Goal: Task Accomplishment & Management: Manage account settings

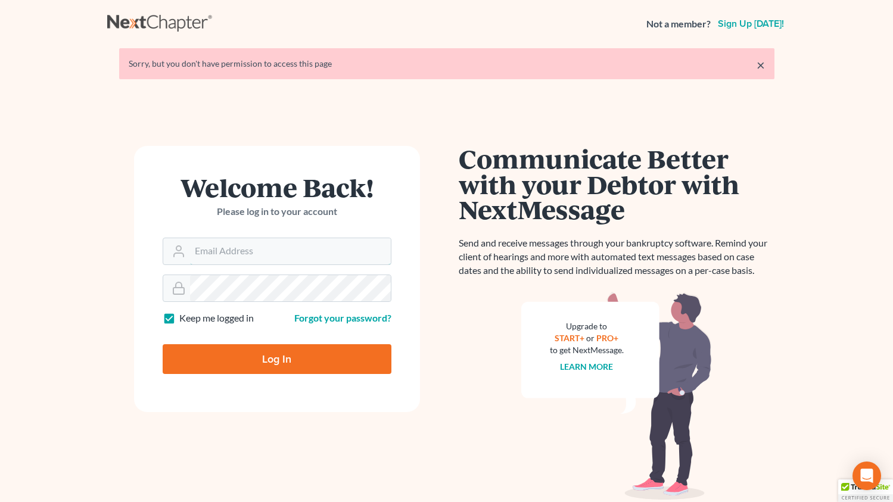
type input "[EMAIL_ADDRESS][DOMAIN_NAME]"
click at [242, 356] on input "Log In" at bounding box center [277, 359] width 229 height 30
type input "Thinking..."
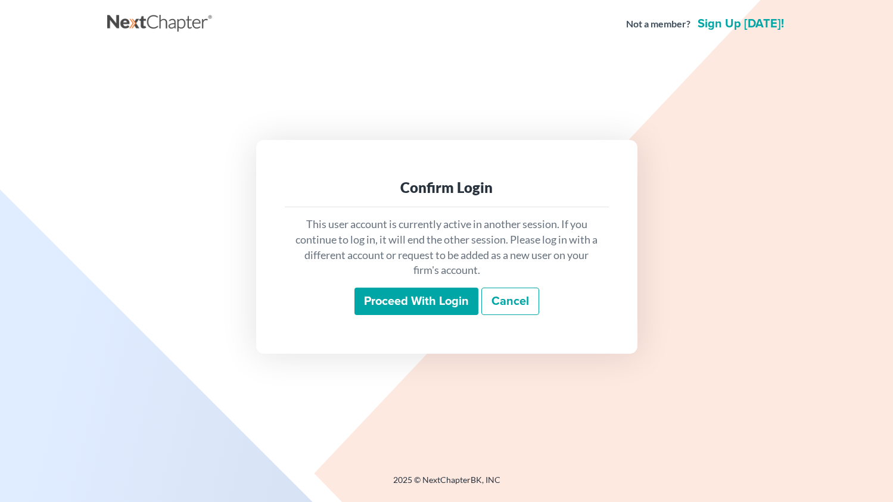
click at [392, 300] on input "Proceed with login" at bounding box center [416, 301] width 124 height 27
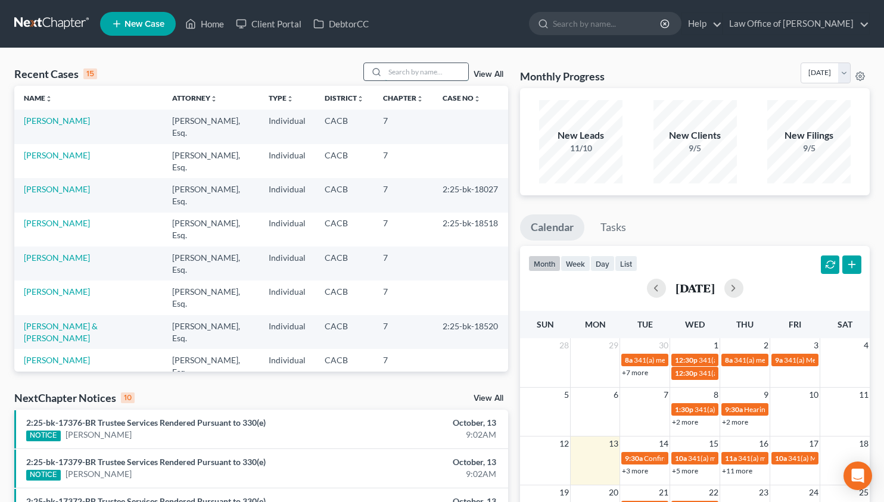
click at [440, 74] on input "search" at bounding box center [426, 71] width 83 height 17
type input "jizette"
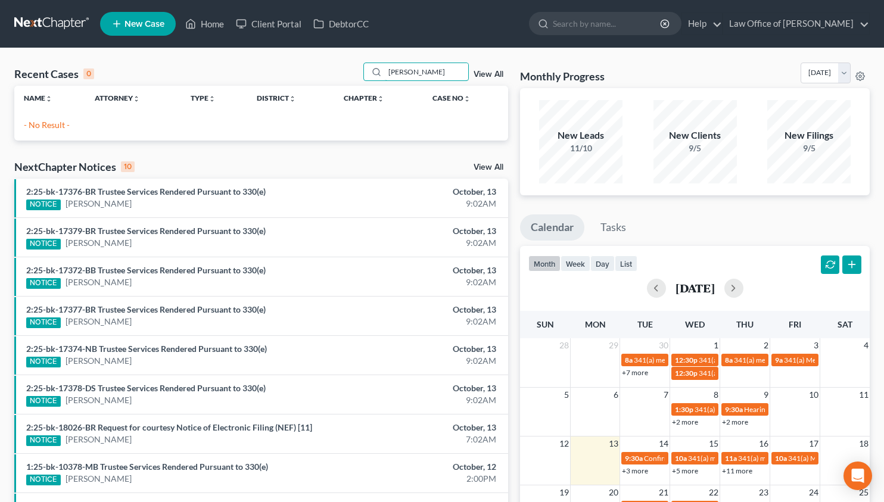
drag, startPoint x: 417, startPoint y: 73, endPoint x: 301, endPoint y: 82, distance: 116.5
click at [353, 76] on div "Recent Cases 0 jizette View All" at bounding box center [261, 74] width 494 height 23
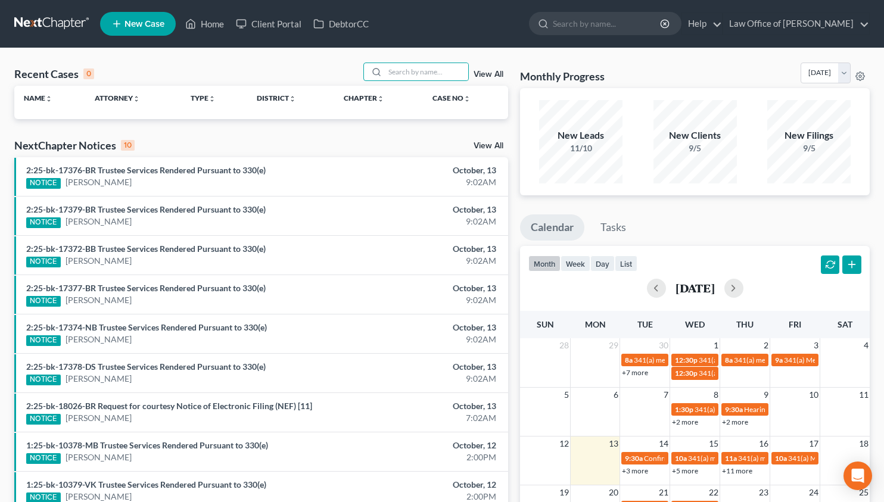
click at [51, 23] on link at bounding box center [52, 23] width 76 height 21
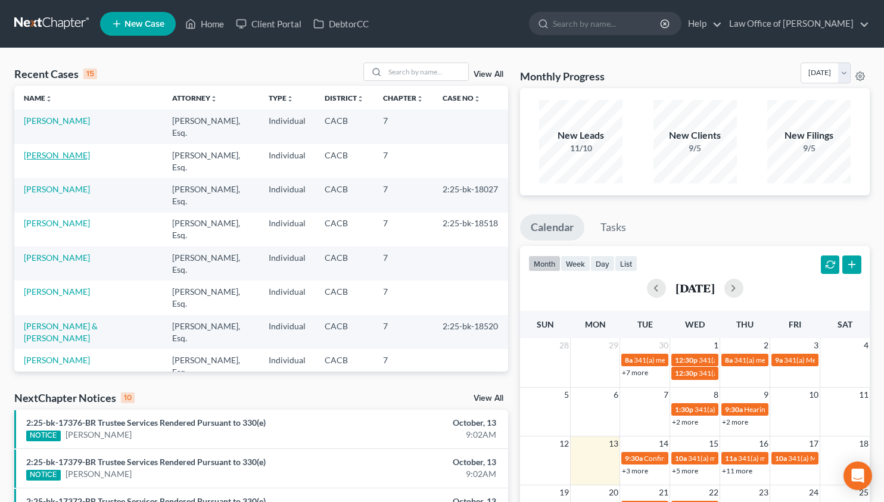
click at [57, 155] on link "[PERSON_NAME]" at bounding box center [57, 155] width 66 height 10
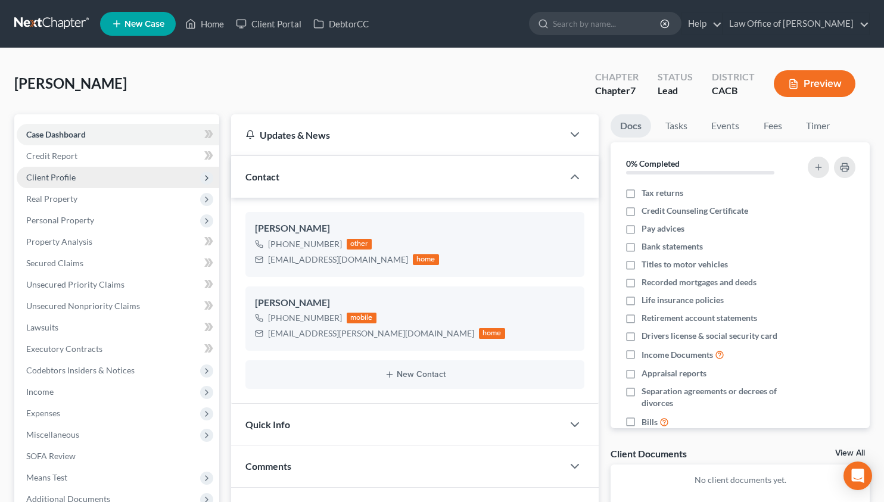
click at [95, 180] on span "Client Profile" at bounding box center [118, 177] width 202 height 21
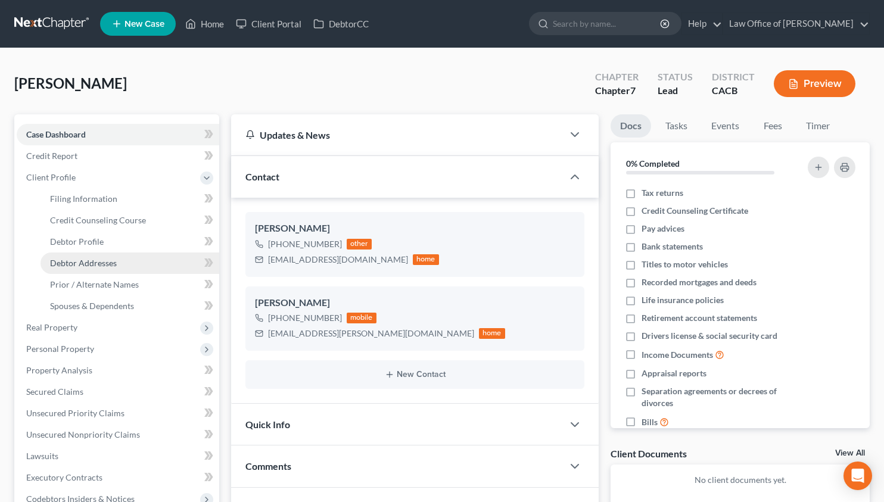
click at [103, 261] on span "Debtor Addresses" at bounding box center [83, 263] width 67 height 10
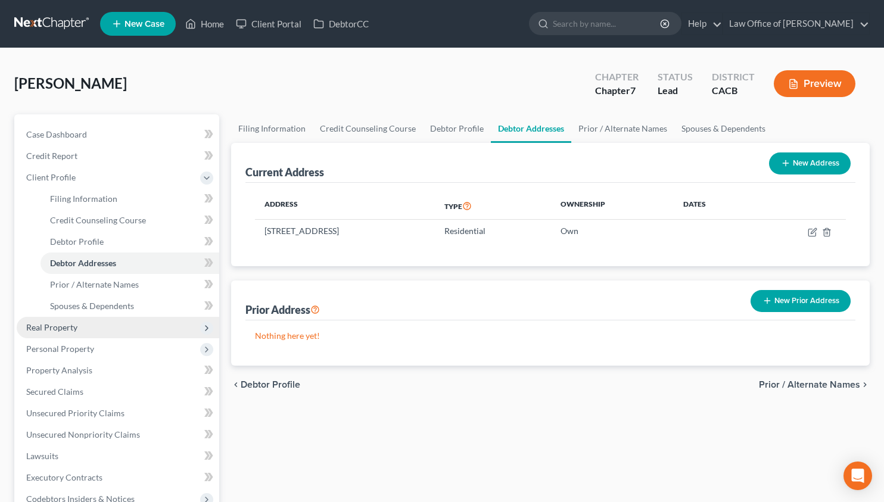
click at [65, 329] on span "Real Property" at bounding box center [51, 327] width 51 height 10
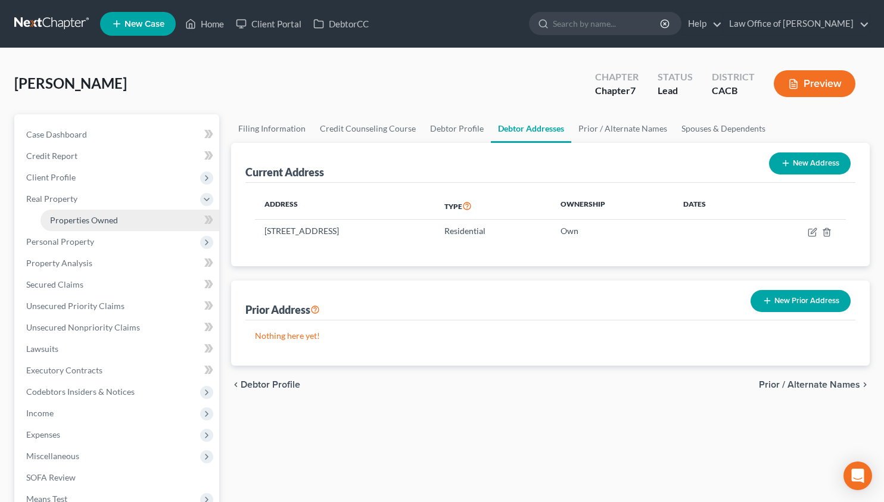
click at [82, 226] on link "Properties Owned" at bounding box center [129, 220] width 179 height 21
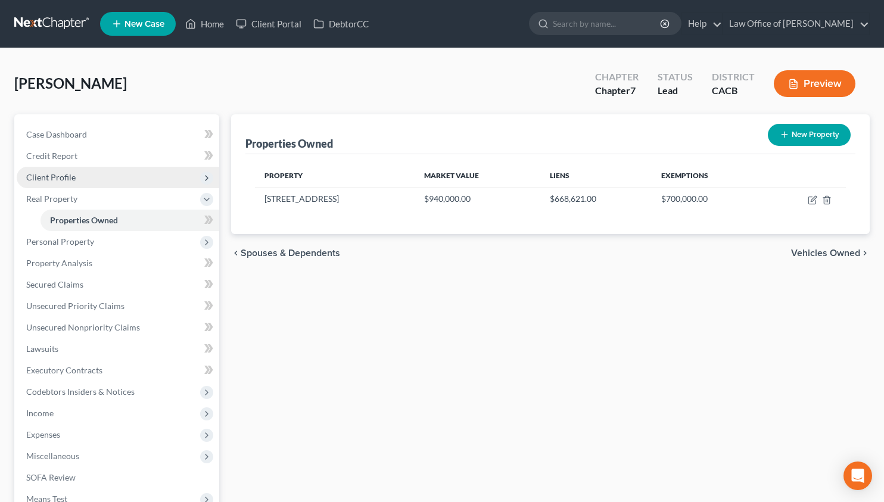
click at [77, 172] on span "Client Profile" at bounding box center [118, 177] width 202 height 21
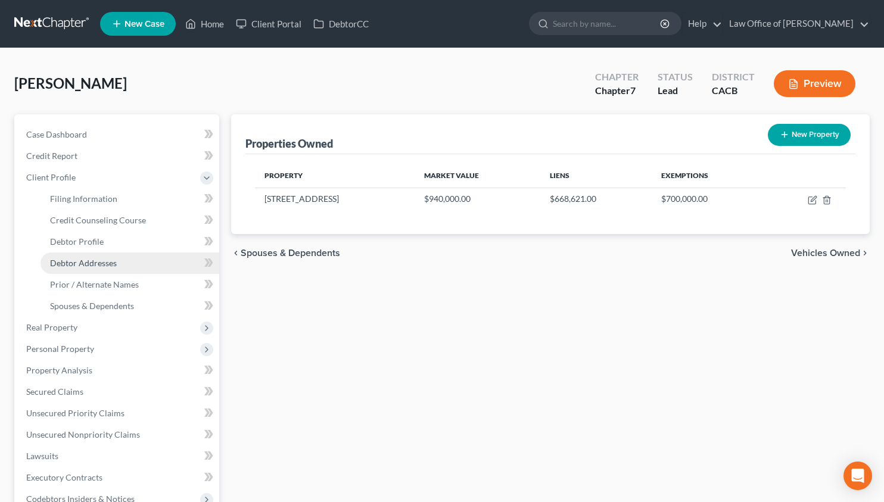
click at [105, 266] on span "Debtor Addresses" at bounding box center [83, 263] width 67 height 10
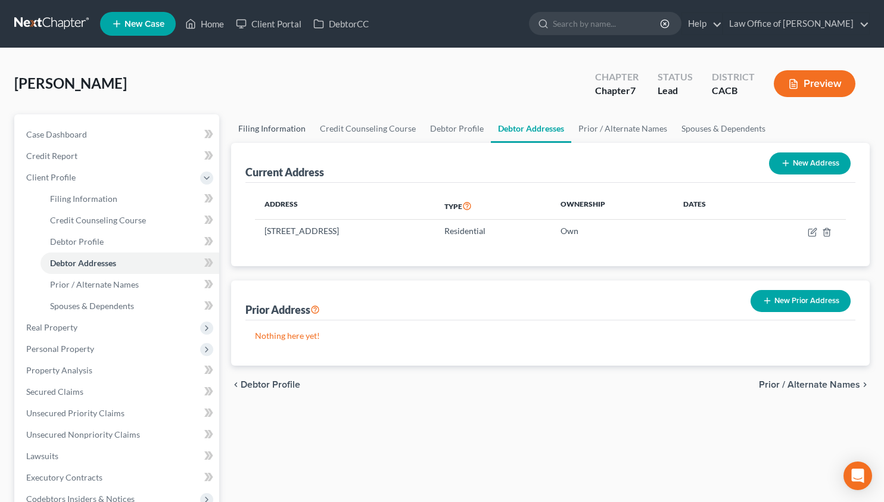
click at [269, 118] on link "Filing Information" at bounding box center [272, 128] width 82 height 29
select select "1"
select select "0"
select select "4"
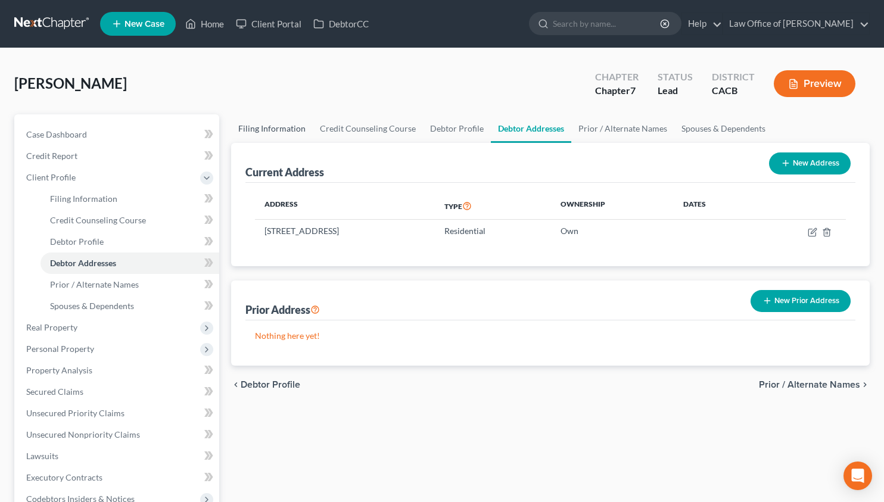
select select "1"
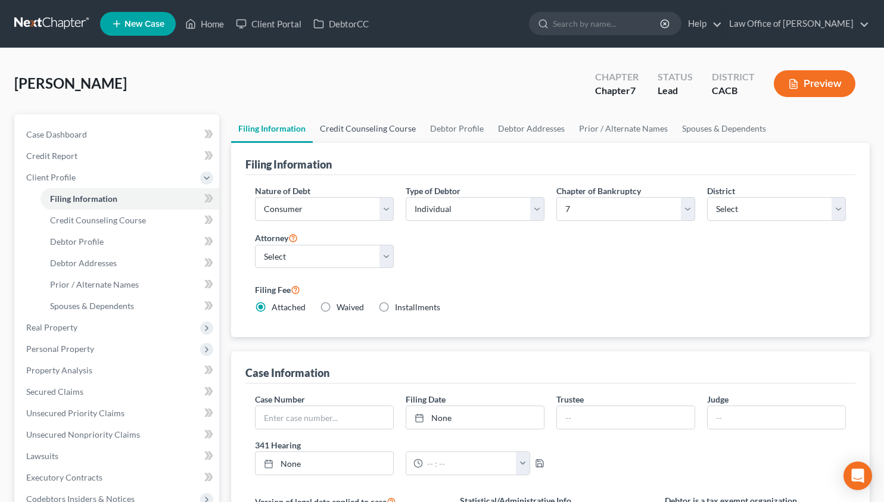
click at [351, 129] on link "Credit Counseling Course" at bounding box center [368, 128] width 110 height 29
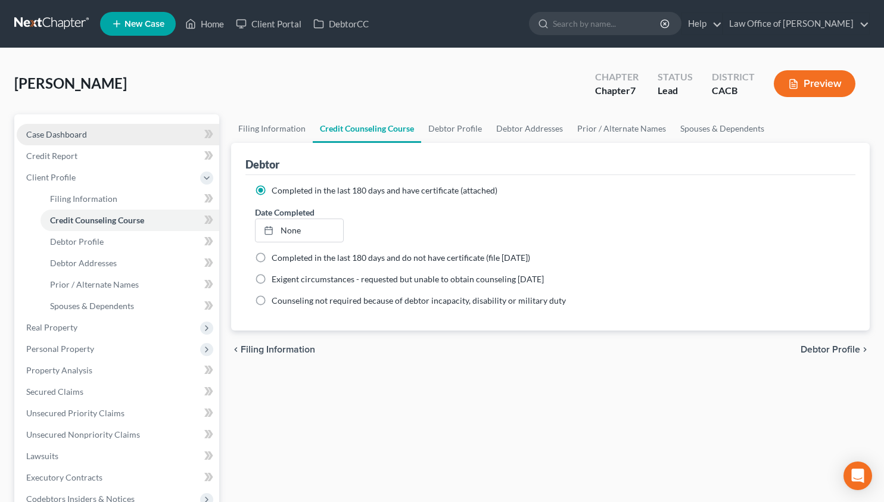
click at [65, 126] on link "Case Dashboard" at bounding box center [118, 134] width 202 height 21
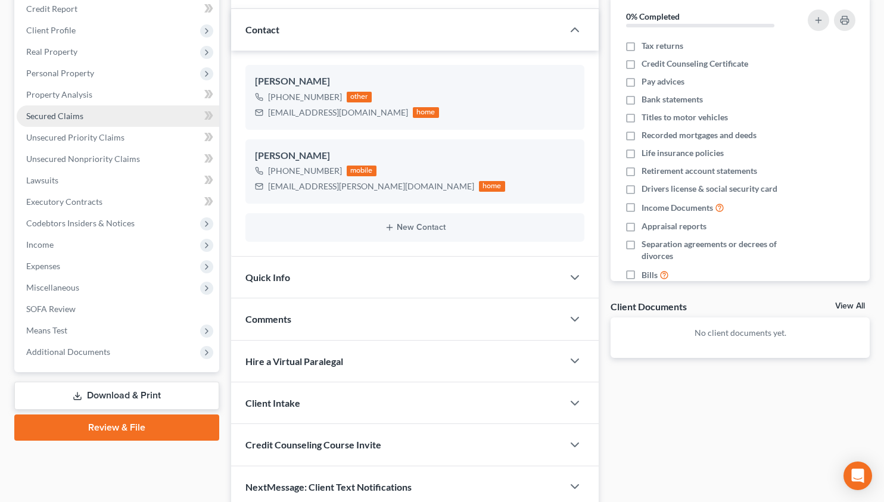
scroll to position [198, 0]
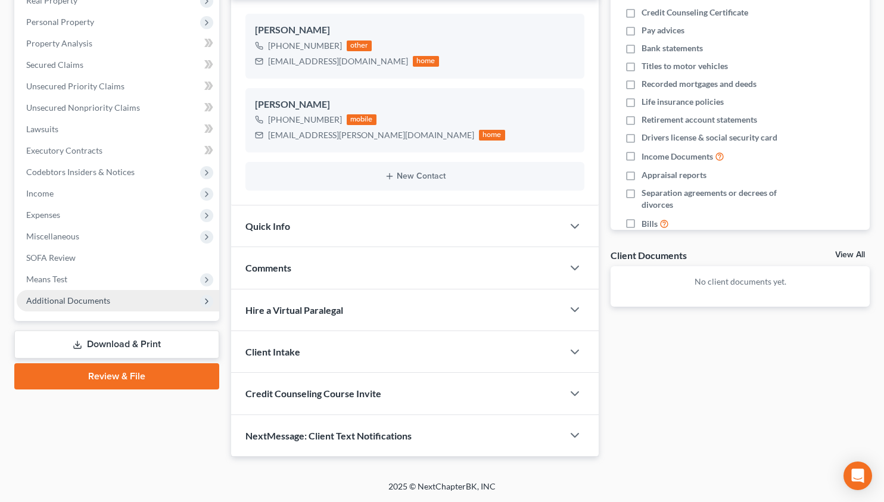
click at [95, 304] on span "Additional Documents" at bounding box center [68, 300] width 84 height 10
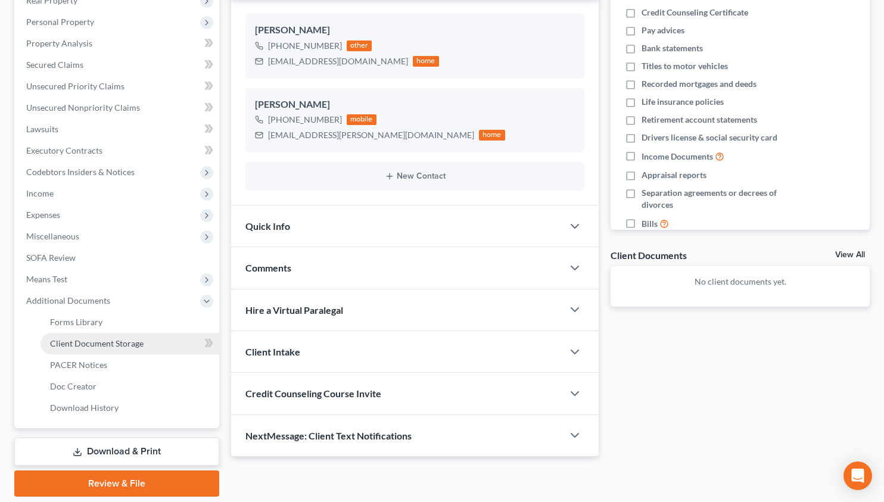
click at [95, 345] on span "Client Document Storage" at bounding box center [96, 343] width 93 height 10
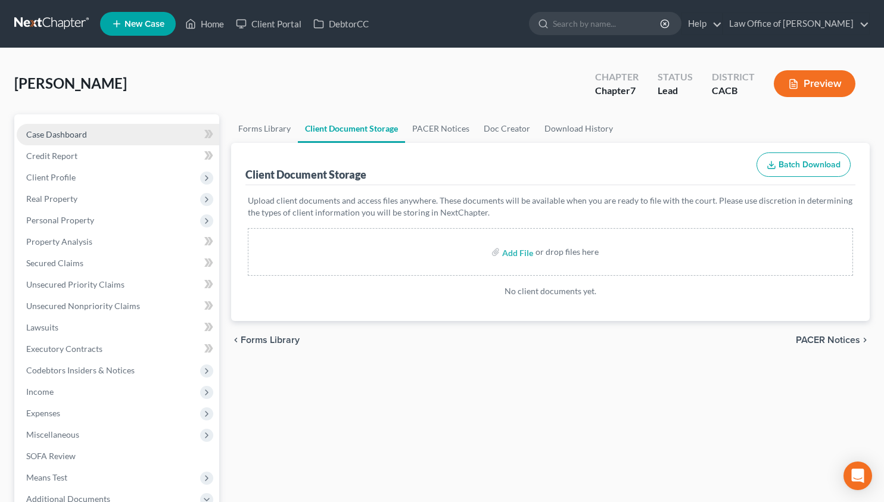
click at [82, 135] on span "Case Dashboard" at bounding box center [56, 134] width 61 height 10
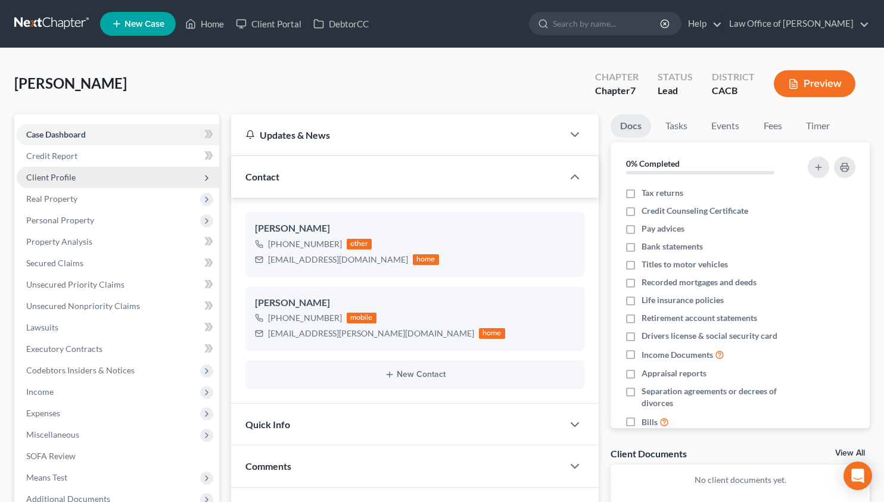
click at [68, 174] on span "Client Profile" at bounding box center [50, 177] width 49 height 10
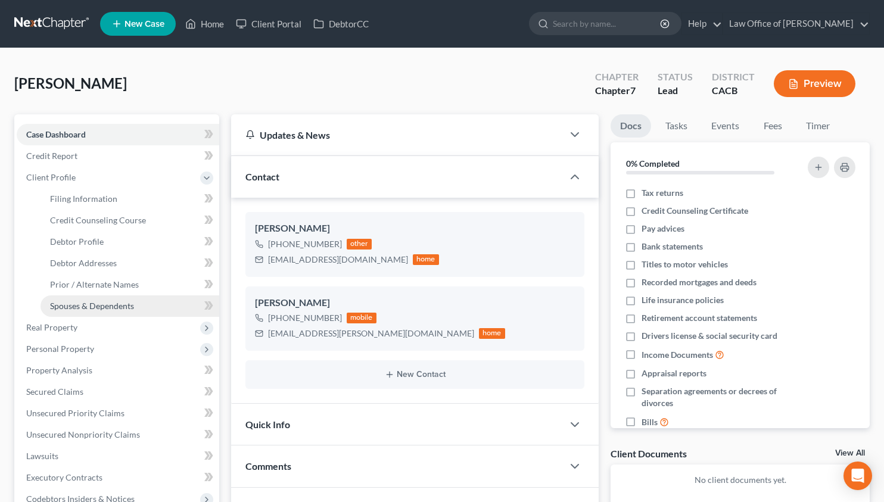
click at [73, 311] on link "Spouses & Dependents" at bounding box center [129, 305] width 179 height 21
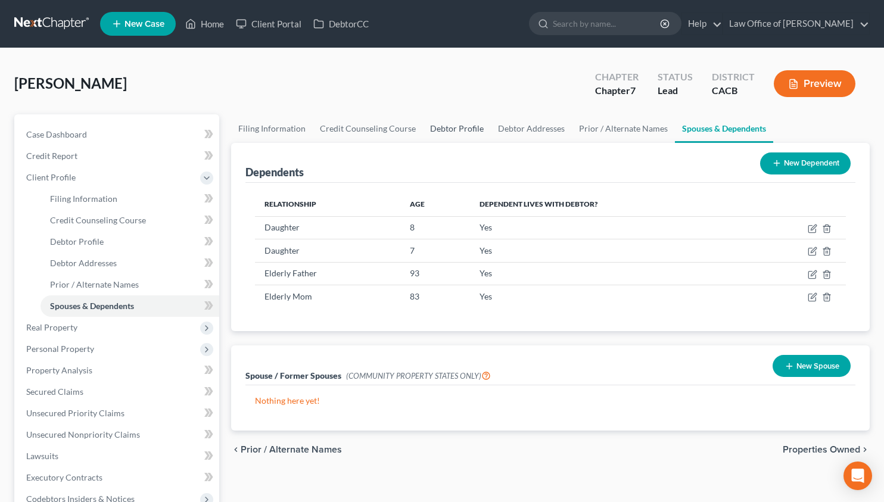
click at [446, 121] on link "Debtor Profile" at bounding box center [457, 128] width 68 height 29
select select "1"
select select "4"
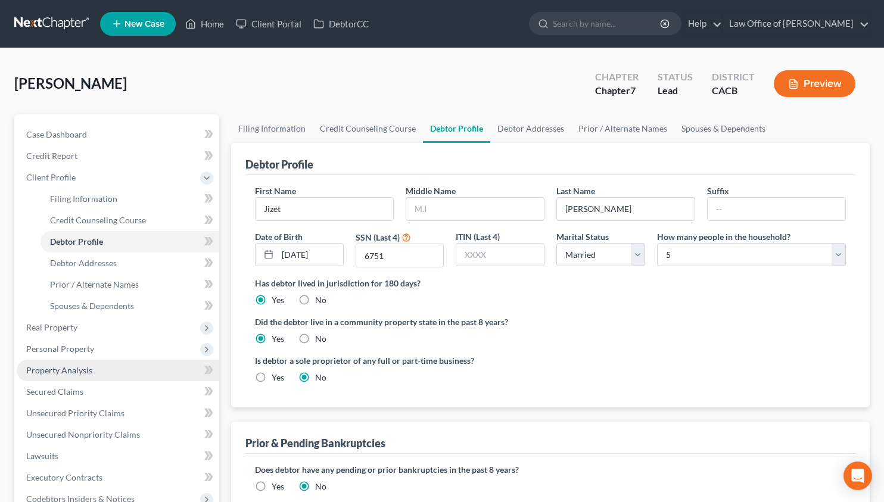
scroll to position [260, 0]
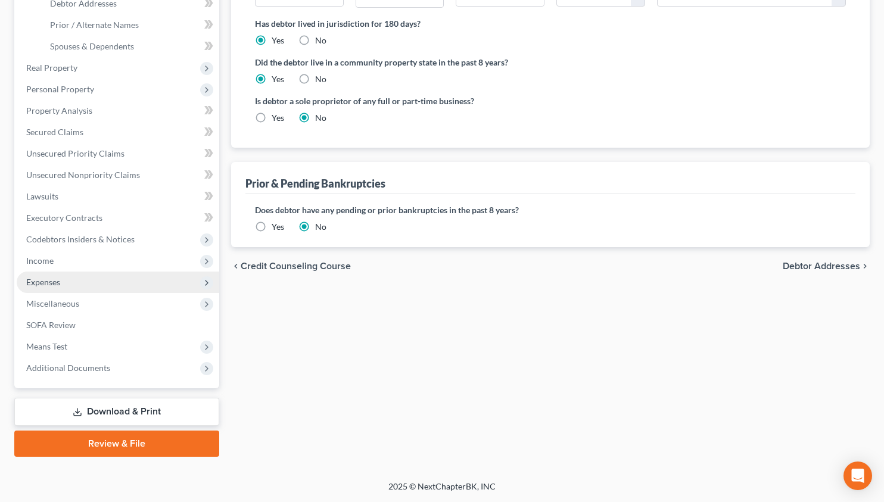
click at [98, 277] on span "Expenses" at bounding box center [118, 282] width 202 height 21
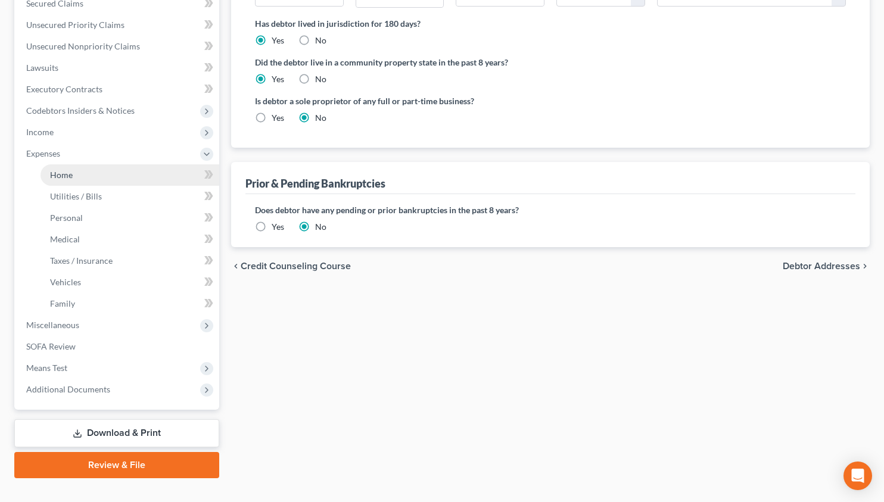
click at [107, 174] on link "Home" at bounding box center [129, 174] width 179 height 21
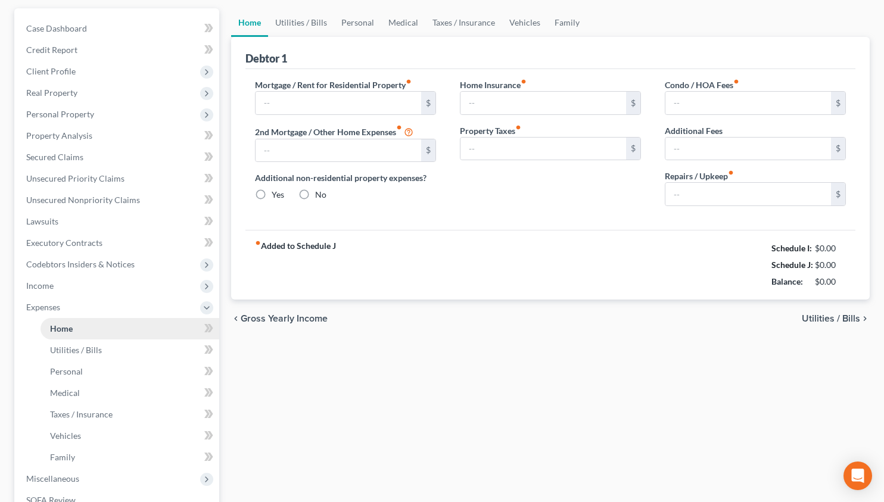
type input "4,874.16"
type input "0.00"
radio input "true"
type input "0.00"
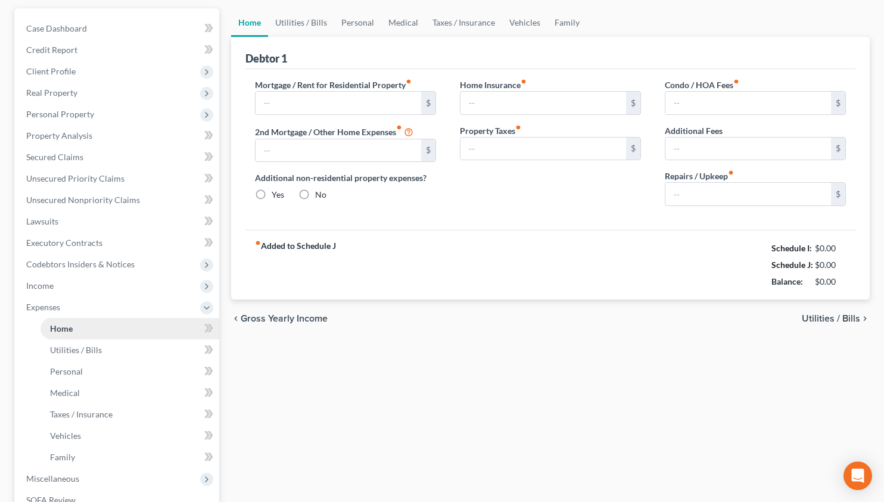
type input "0.00"
type input "120.00"
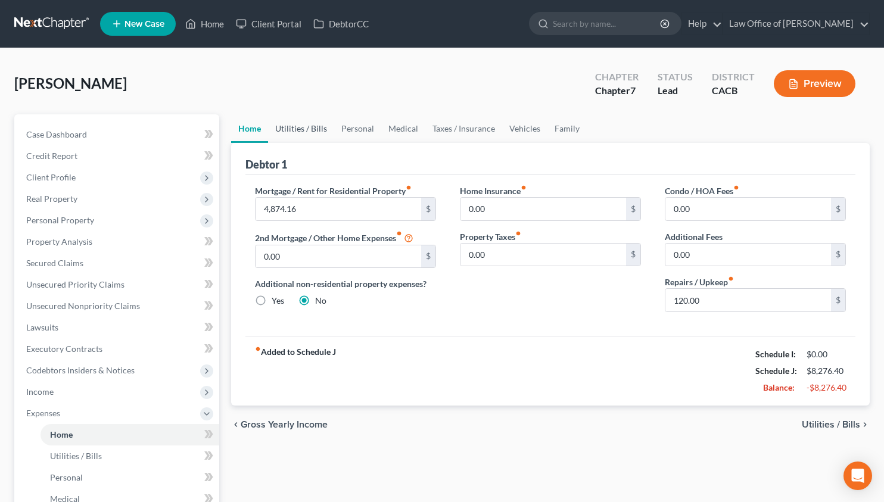
click at [295, 137] on link "Utilities / Bills" at bounding box center [301, 128] width 66 height 29
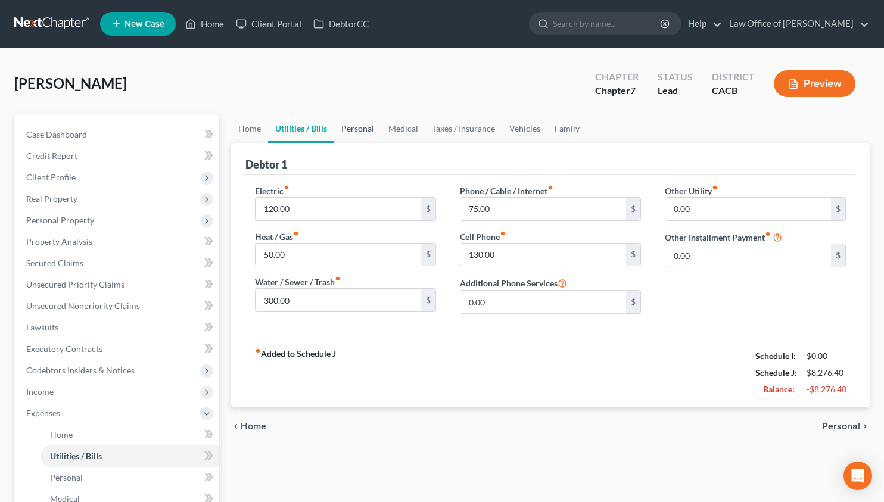
click at [351, 127] on link "Personal" at bounding box center [357, 128] width 47 height 29
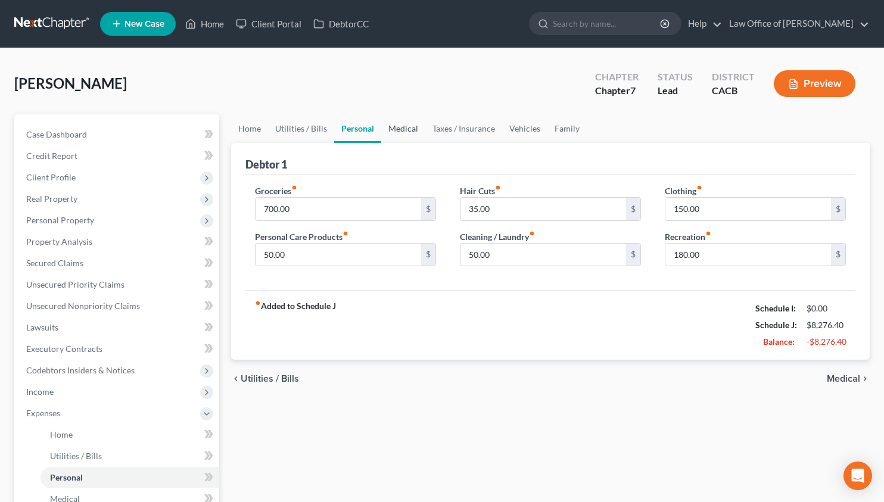
click at [412, 127] on link "Medical" at bounding box center [403, 128] width 44 height 29
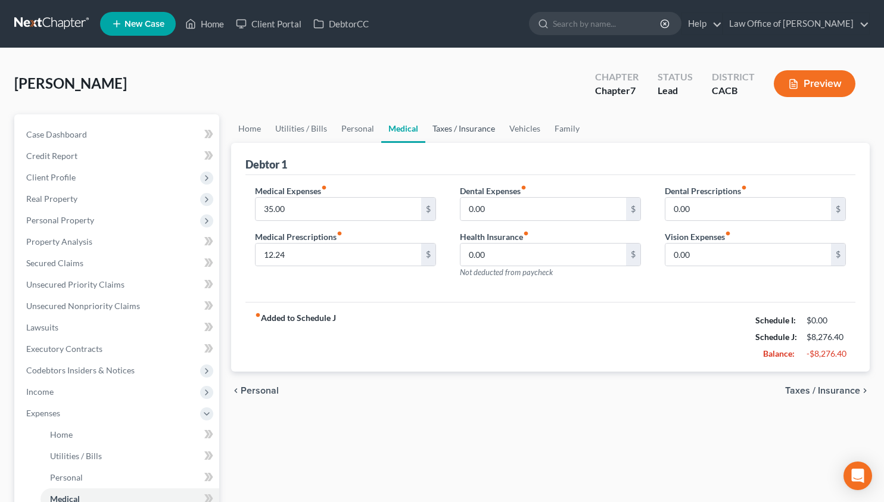
click at [459, 132] on link "Taxes / Insurance" at bounding box center [463, 128] width 77 height 29
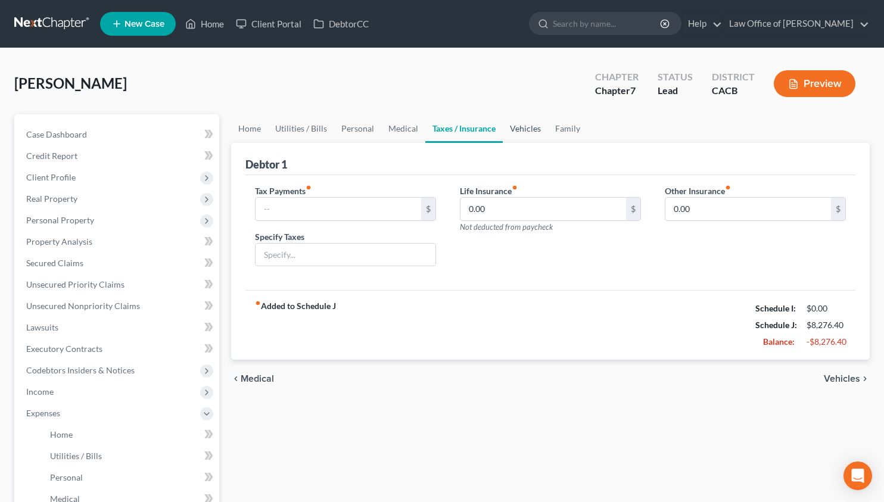
click at [531, 123] on link "Vehicles" at bounding box center [525, 128] width 45 height 29
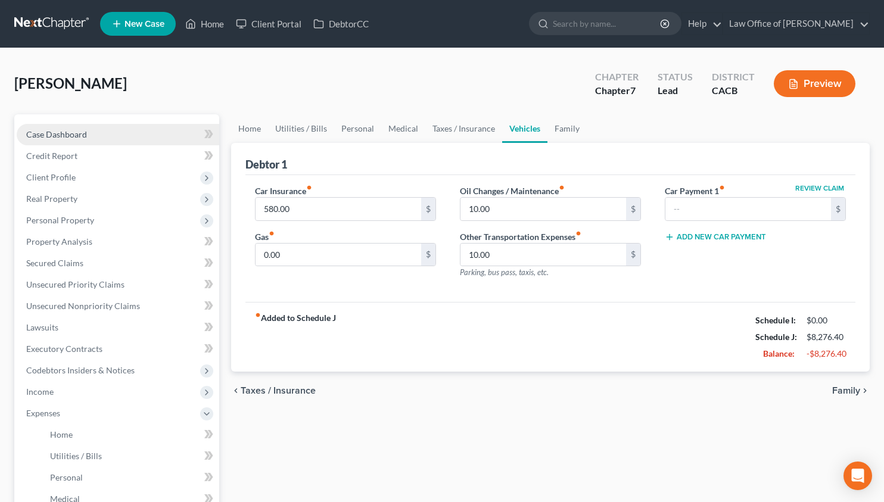
click at [119, 135] on link "Case Dashboard" at bounding box center [118, 134] width 202 height 21
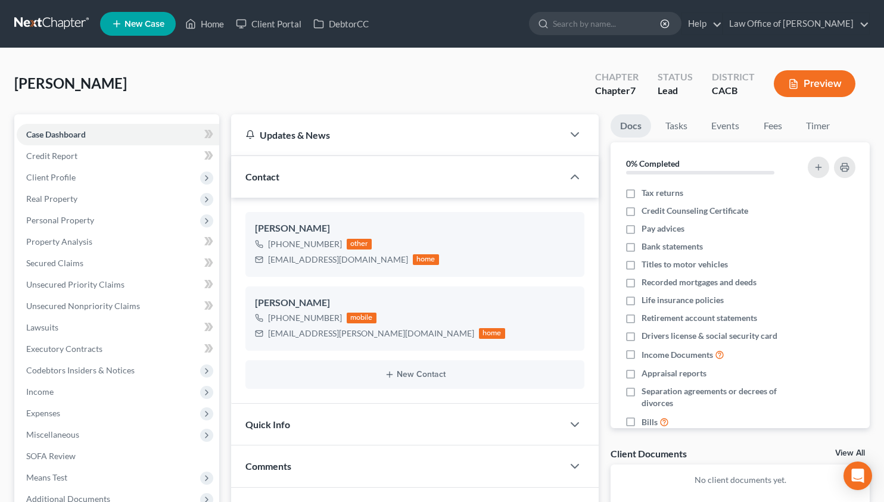
click at [48, 20] on link at bounding box center [52, 23] width 76 height 21
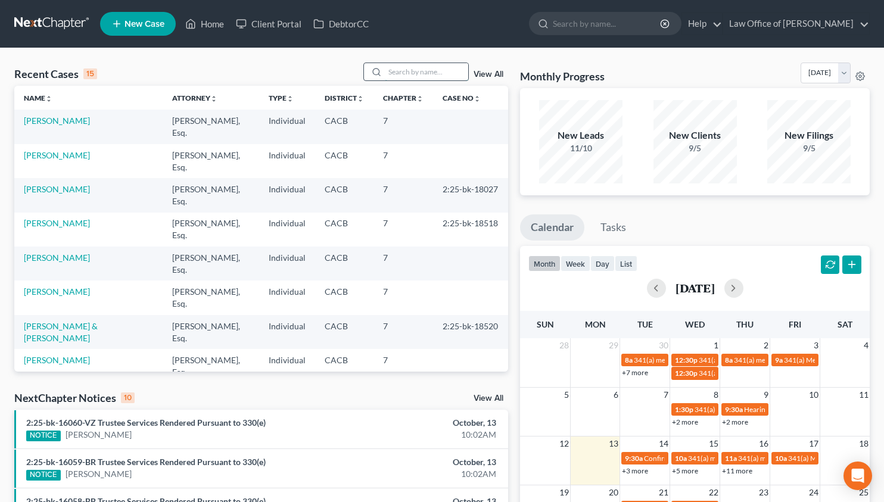
click at [431, 74] on input "search" at bounding box center [426, 71] width 83 height 17
type input "armando"
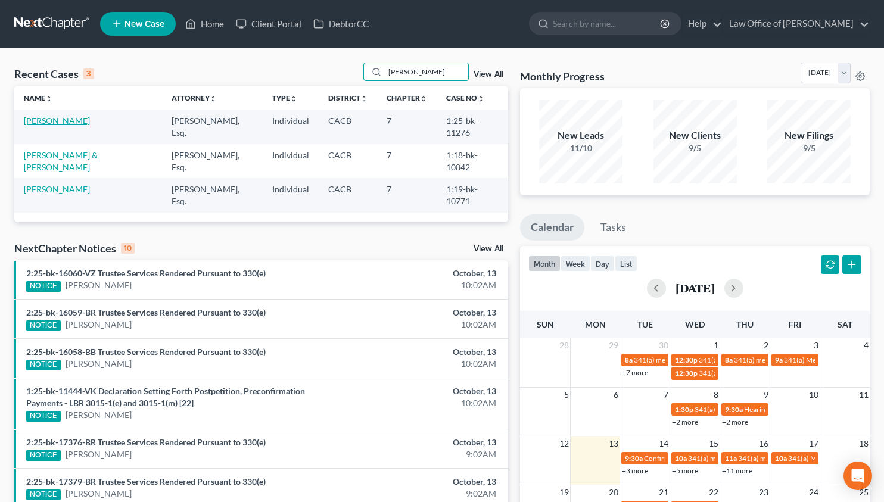
click at [55, 121] on link "[PERSON_NAME]" at bounding box center [57, 121] width 66 height 10
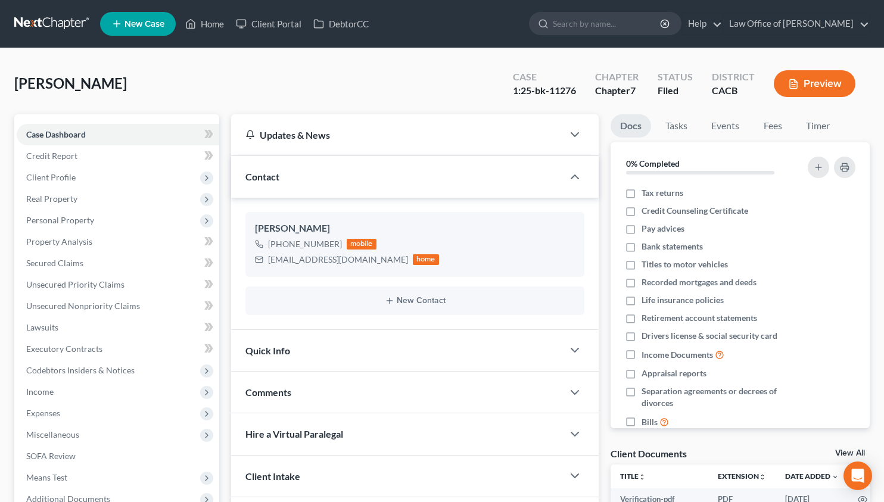
click at [46, 24] on link at bounding box center [52, 23] width 76 height 21
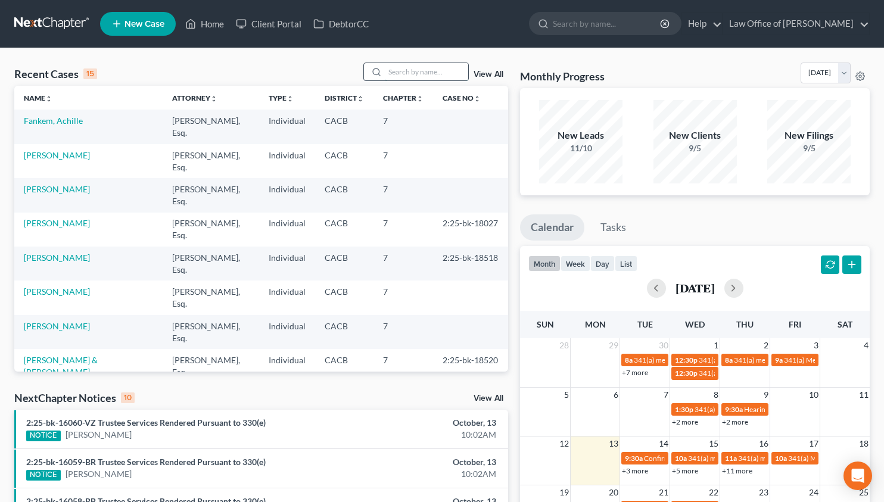
click at [434, 71] on input "search" at bounding box center [426, 71] width 83 height 17
type input "katherine"
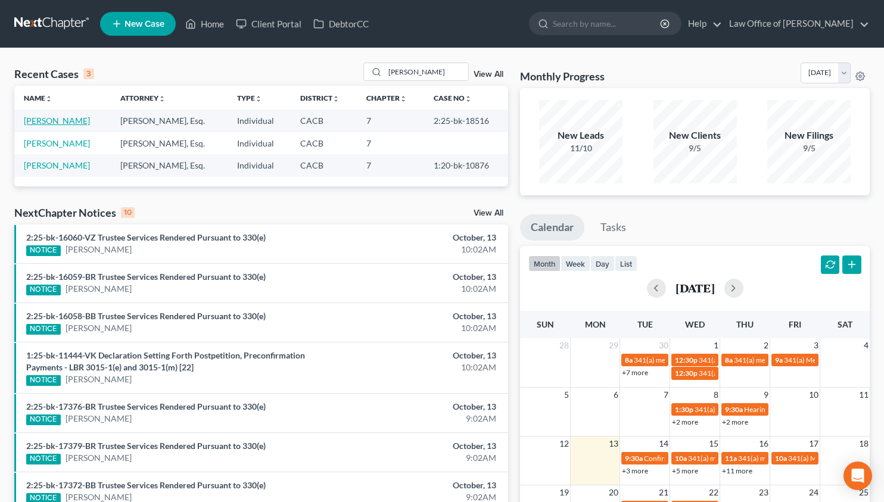
click at [83, 122] on link "[PERSON_NAME]" at bounding box center [57, 121] width 66 height 10
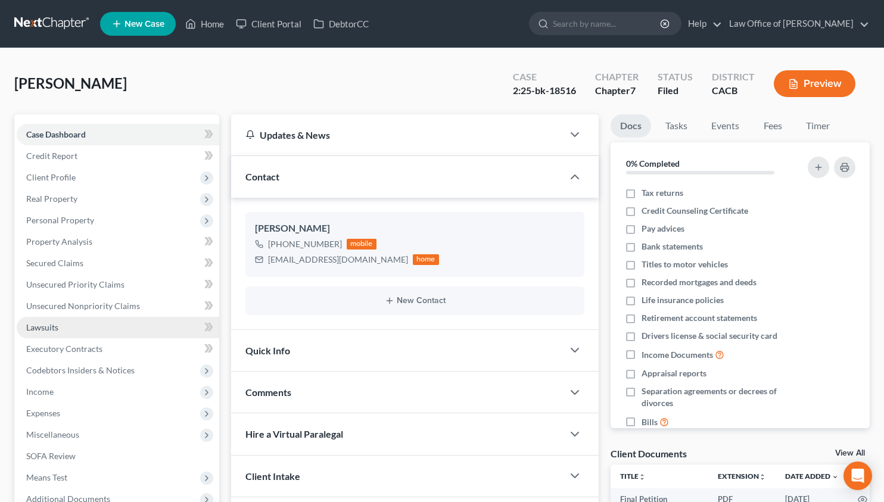
click at [99, 320] on link "Lawsuits" at bounding box center [118, 327] width 202 height 21
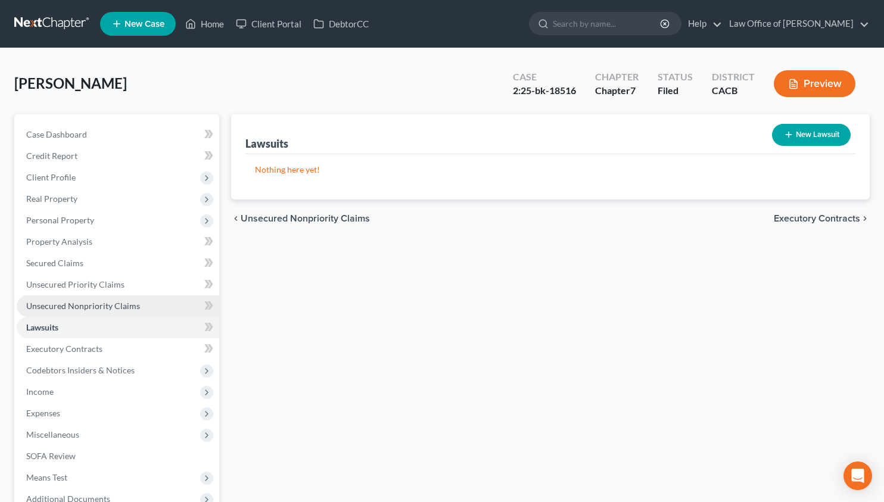
click at [79, 306] on span "Unsecured Nonpriority Claims" at bounding box center [83, 306] width 114 height 10
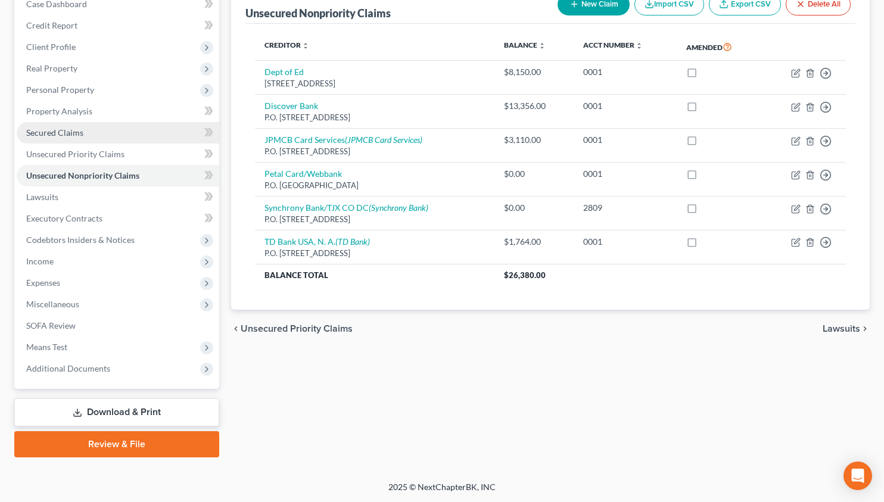
scroll to position [131, 0]
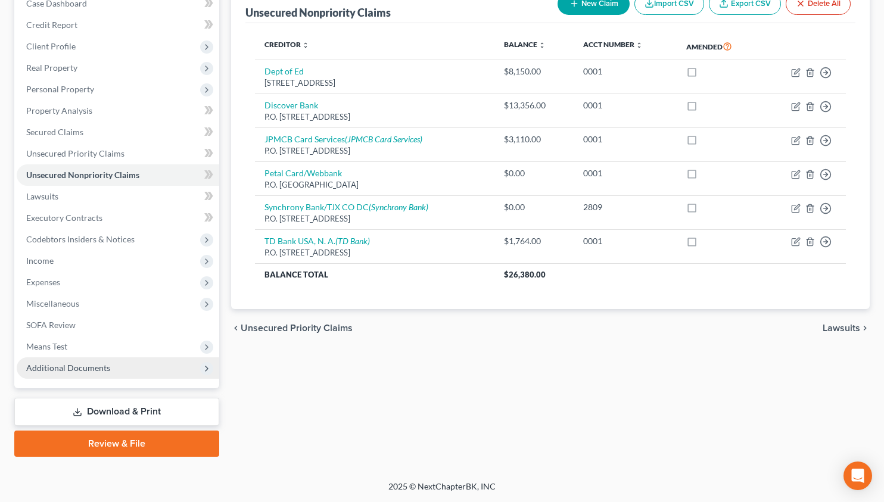
click at [104, 365] on span "Additional Documents" at bounding box center [68, 368] width 84 height 10
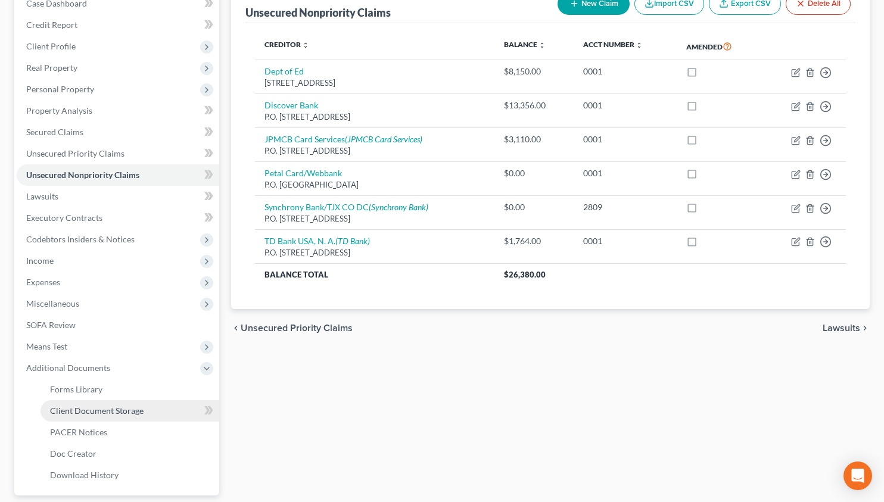
click at [100, 411] on span "Client Document Storage" at bounding box center [96, 411] width 93 height 10
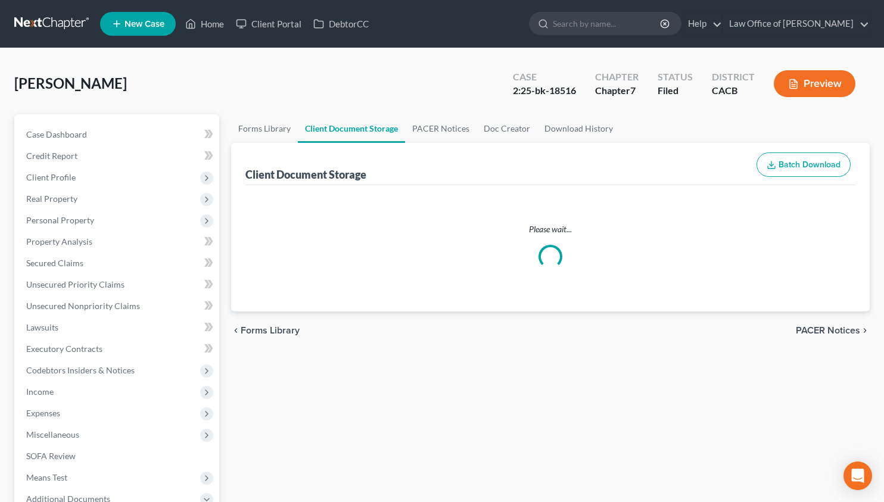
select select "30"
select select "65"
select select "72"
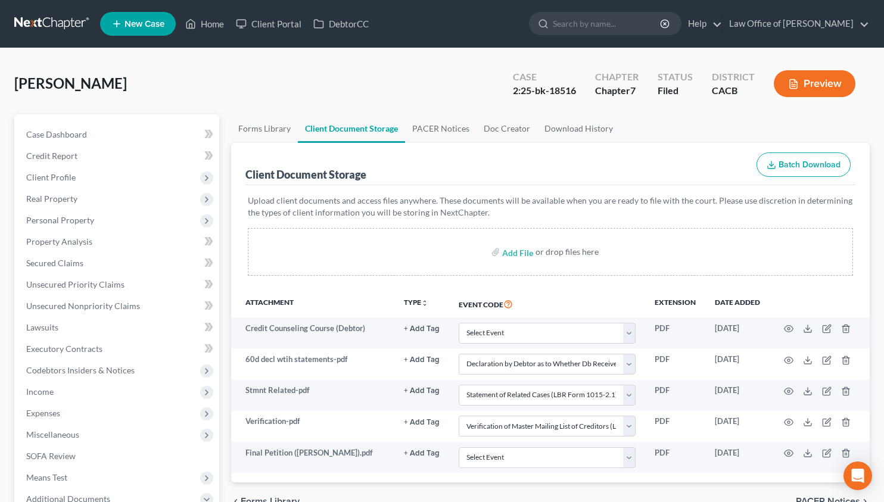
scroll to position [135, 0]
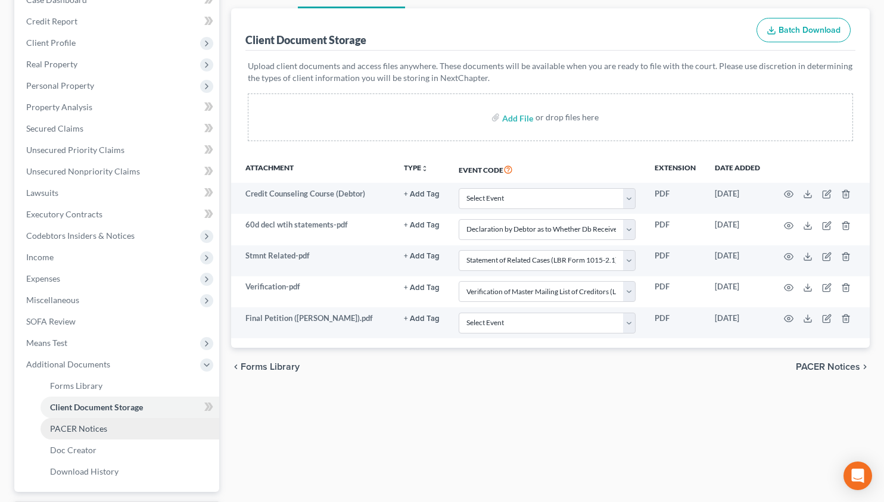
click at [106, 433] on link "PACER Notices" at bounding box center [129, 428] width 179 height 21
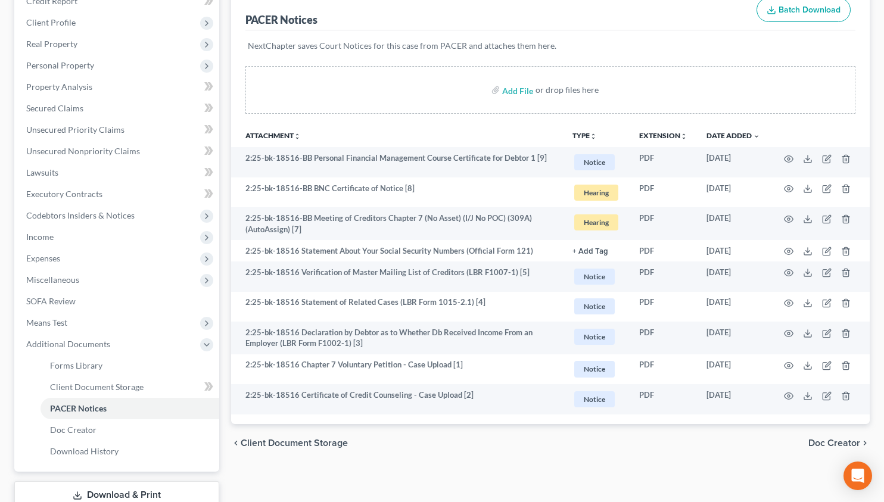
scroll to position [238, 0]
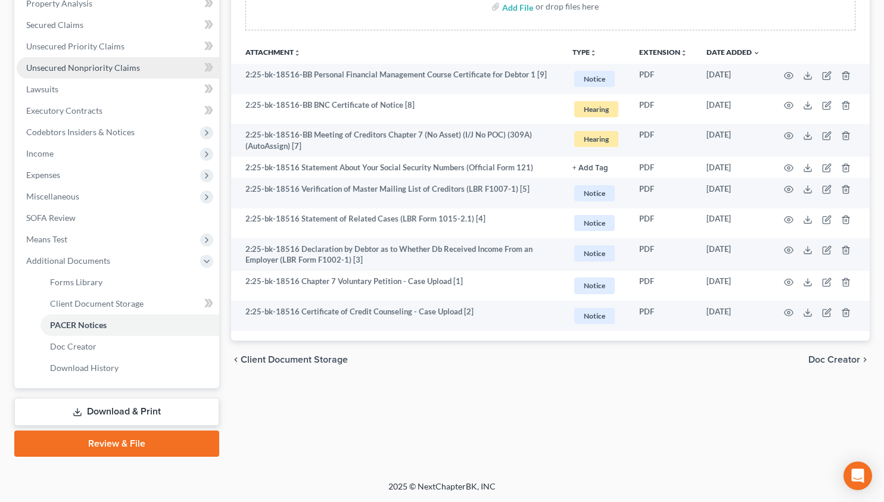
click at [137, 67] on link "Unsecured Nonpriority Claims" at bounding box center [118, 67] width 202 height 21
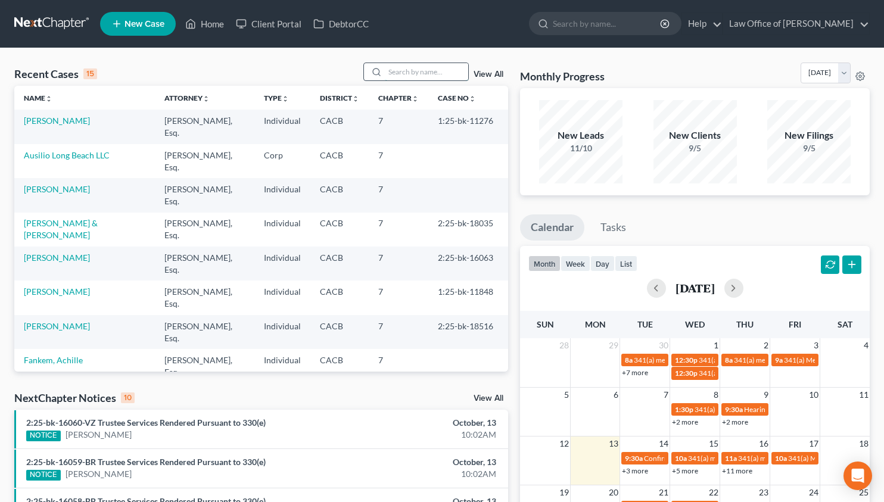
click at [406, 69] on input "search" at bounding box center [426, 71] width 83 height 17
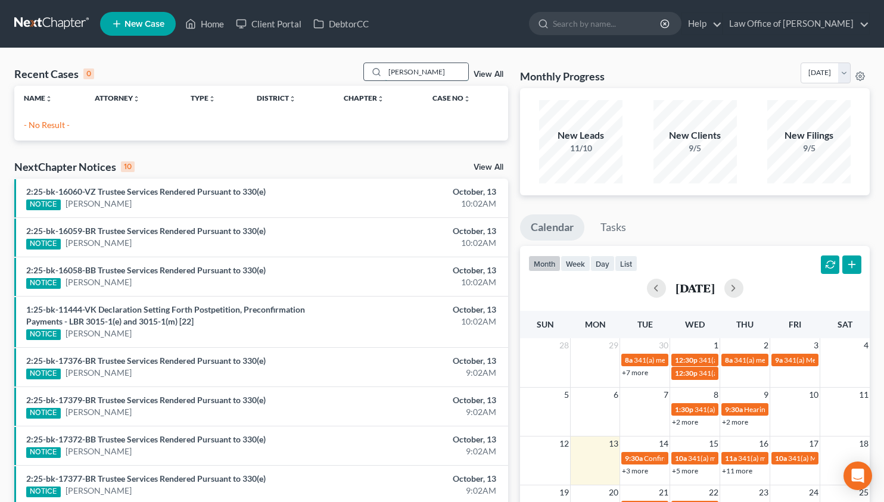
click at [400, 76] on input "[PERSON_NAME]" at bounding box center [426, 71] width 83 height 17
type input "[PERSON_NAME]"
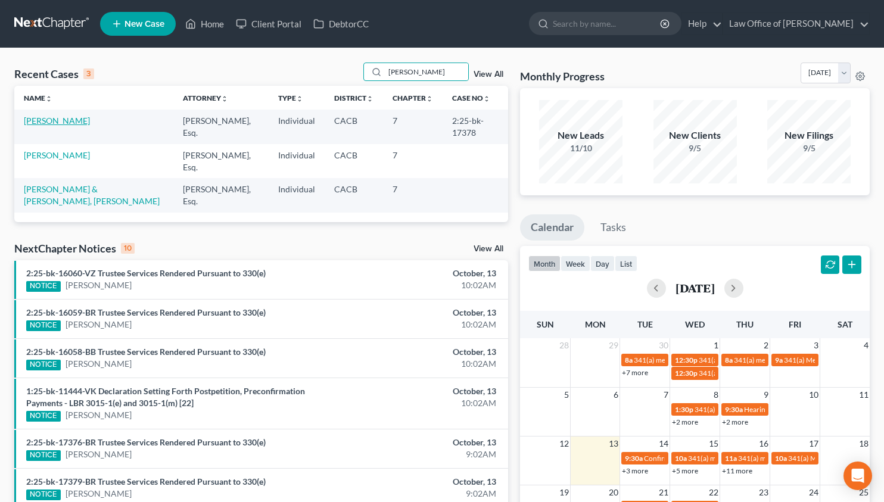
click at [61, 120] on link "[PERSON_NAME]" at bounding box center [57, 121] width 66 height 10
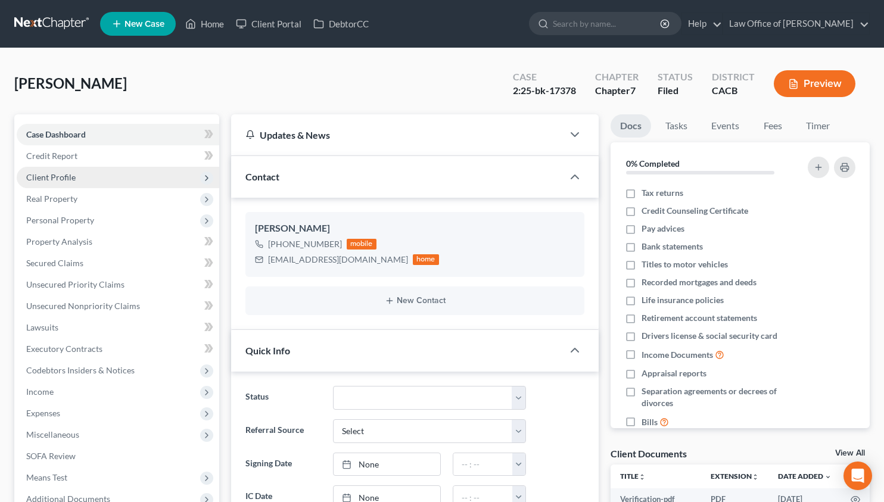
click at [104, 178] on span "Client Profile" at bounding box center [118, 177] width 202 height 21
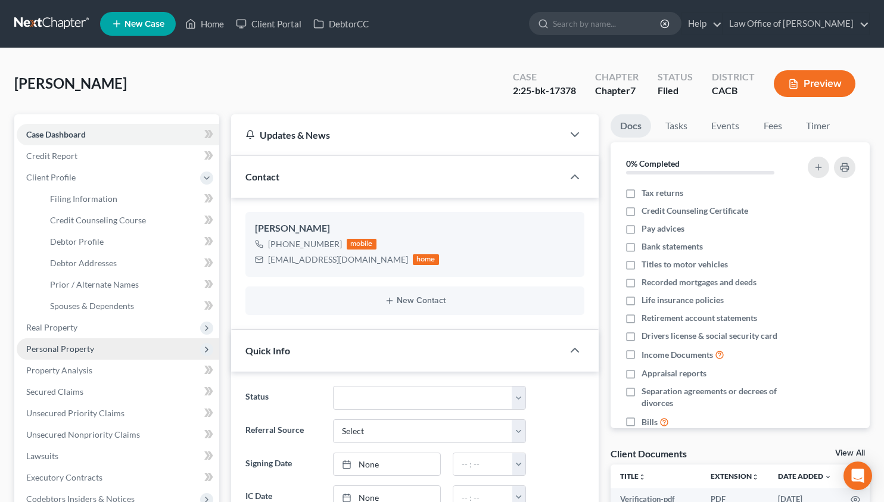
click at [90, 350] on span "Personal Property" at bounding box center [60, 349] width 68 height 10
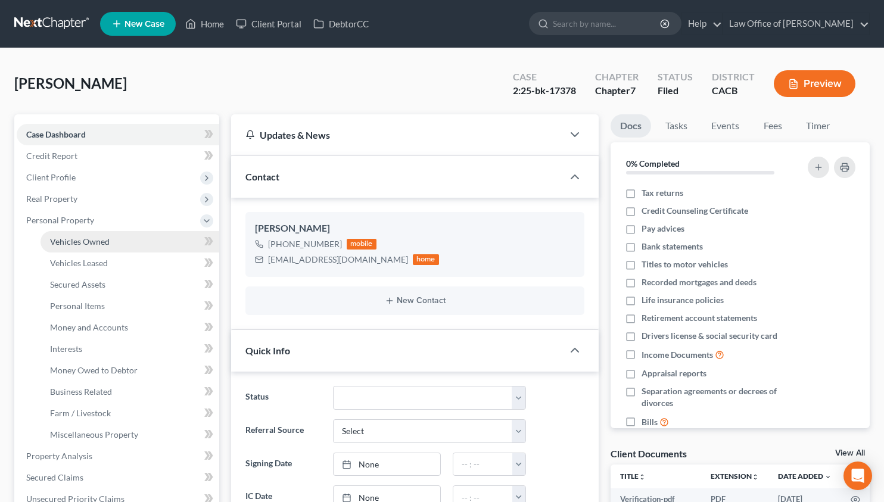
click at [100, 236] on span "Vehicles Owned" at bounding box center [80, 241] width 60 height 10
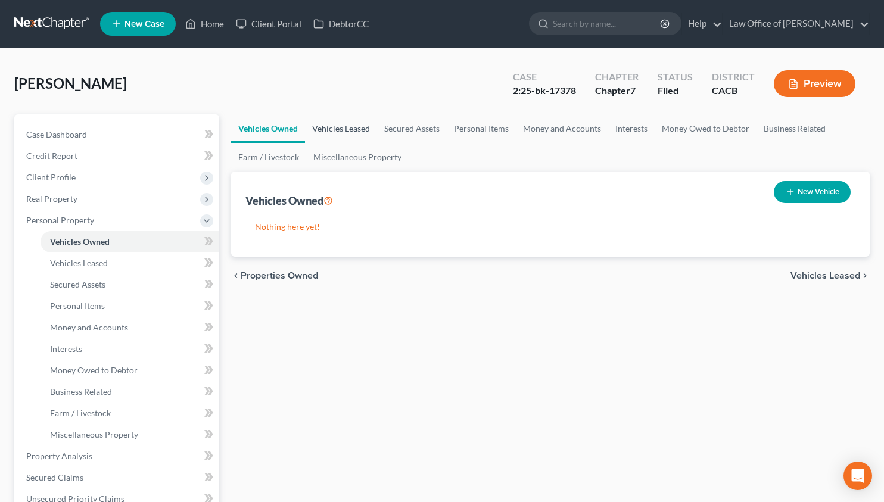
click at [357, 128] on link "Vehicles Leased" at bounding box center [341, 128] width 72 height 29
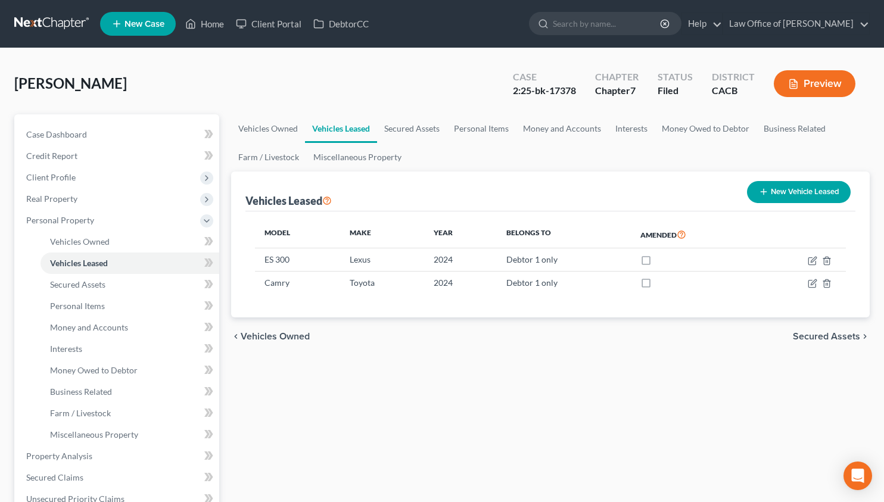
click at [51, 19] on link at bounding box center [52, 23] width 76 height 21
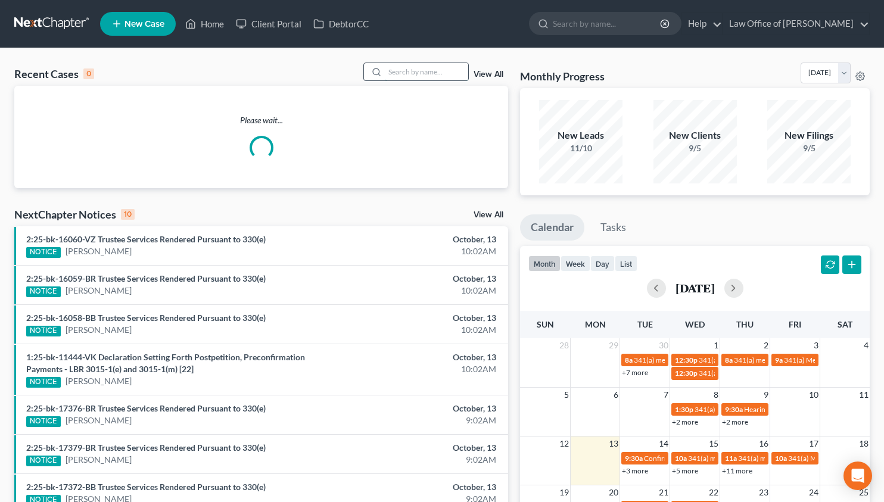
click at [422, 73] on input "search" at bounding box center [426, 71] width 83 height 17
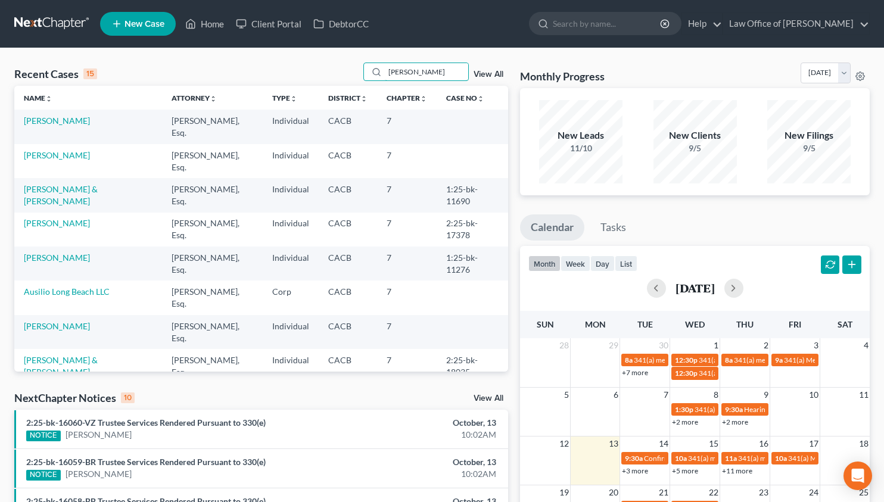
type input "[PERSON_NAME]"
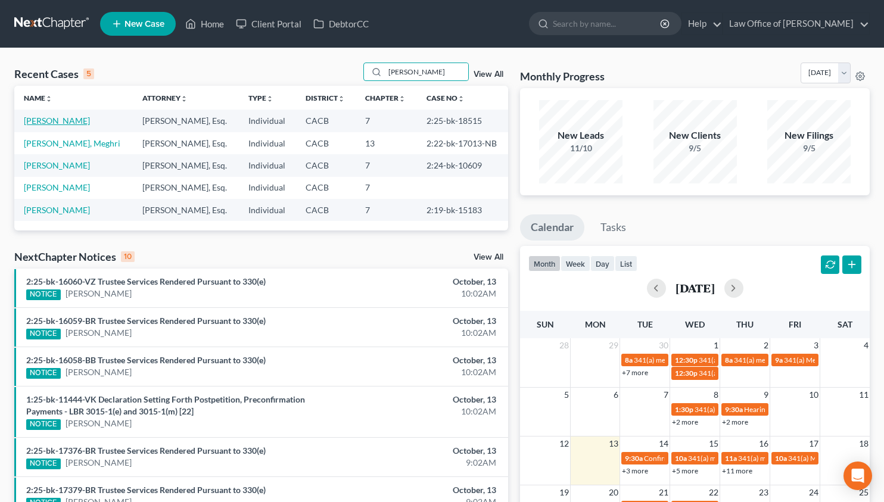
click at [49, 121] on link "[PERSON_NAME]" at bounding box center [57, 121] width 66 height 10
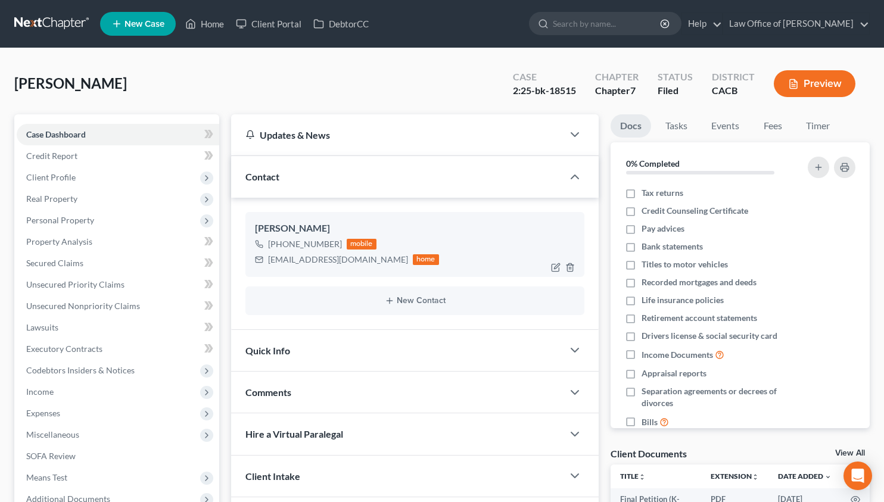
drag, startPoint x: 278, startPoint y: 244, endPoint x: 337, endPoint y: 244, distance: 59.6
click at [337, 244] on div "[PHONE_NUMBER] mobile" at bounding box center [347, 243] width 184 height 15
copy div "[PHONE_NUMBER]"
click at [45, 27] on link at bounding box center [52, 23] width 76 height 21
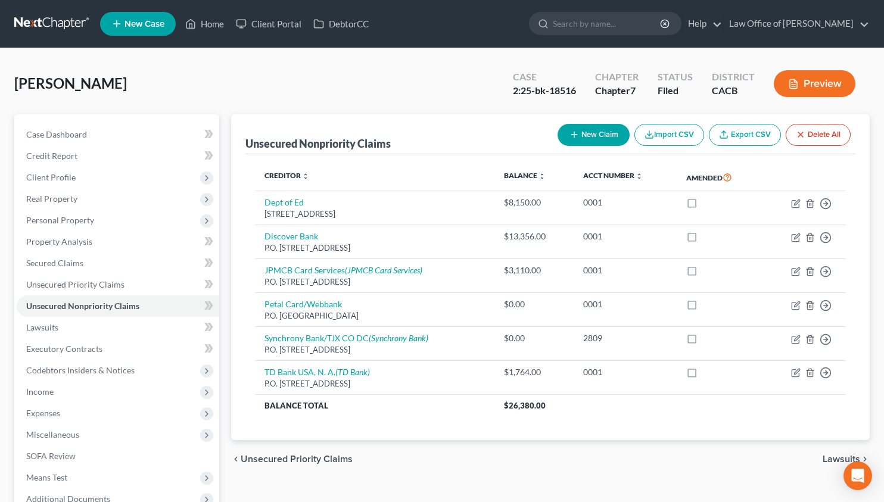
click at [38, 20] on link at bounding box center [52, 23] width 76 height 21
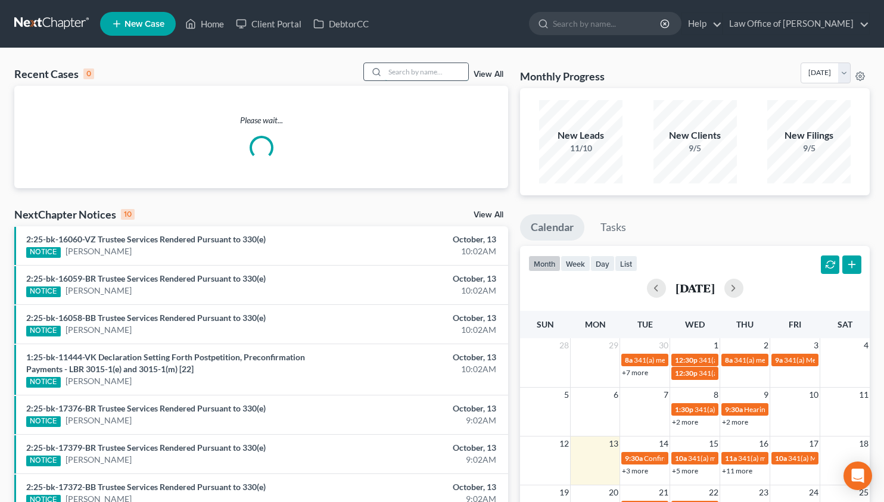
click at [402, 73] on input "search" at bounding box center [426, 71] width 83 height 17
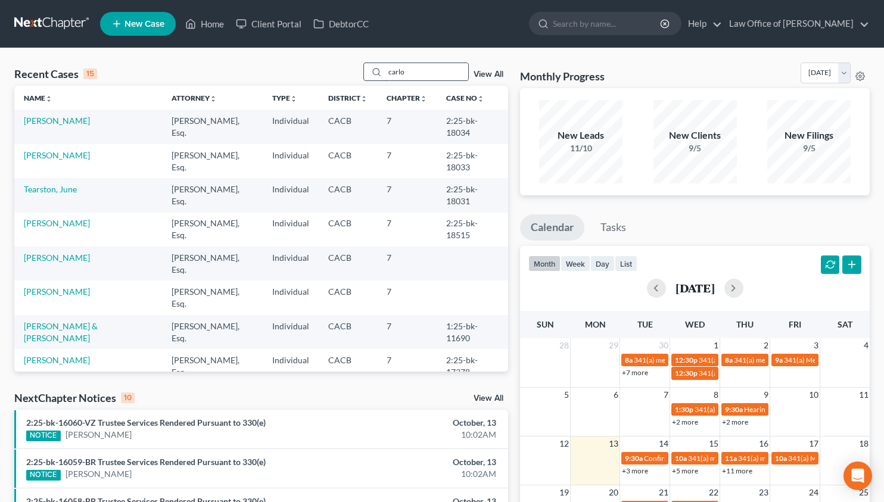
type input "carlo"
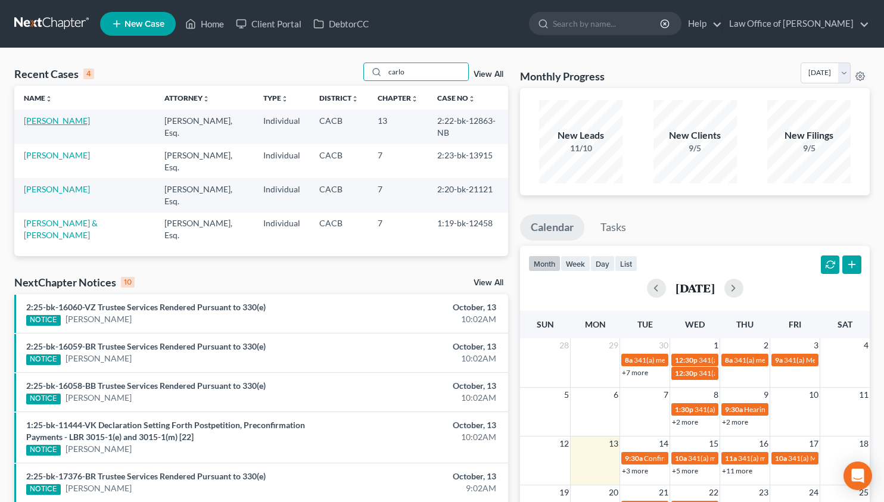
click at [64, 121] on link "[PERSON_NAME]" at bounding box center [57, 121] width 66 height 10
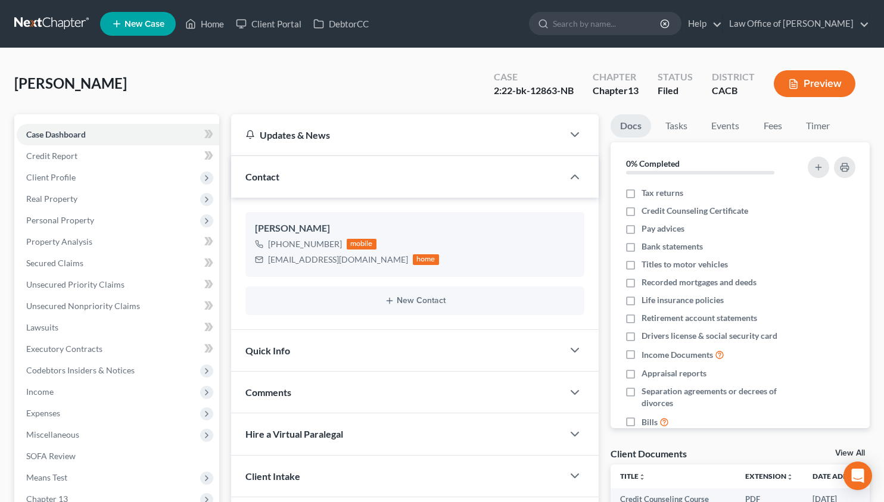
click at [494, 91] on div "2:22-bk-12863-NB" at bounding box center [534, 91] width 80 height 14
drag, startPoint x: 491, startPoint y: 90, endPoint x: 578, endPoint y: 93, distance: 87.0
click at [578, 93] on div "Case 2:22-bk-12863-NB" at bounding box center [533, 84] width 99 height 35
copy div "2:22-bk-12863-NB"
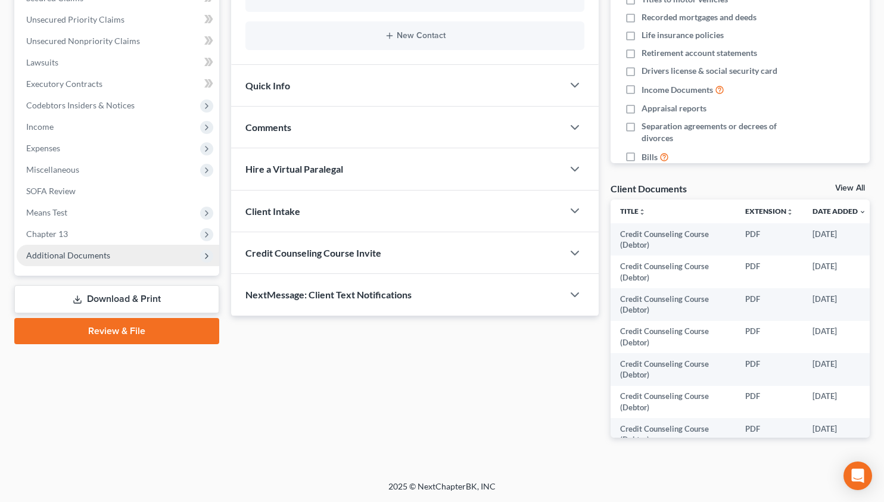
click at [68, 255] on span "Additional Documents" at bounding box center [68, 255] width 84 height 10
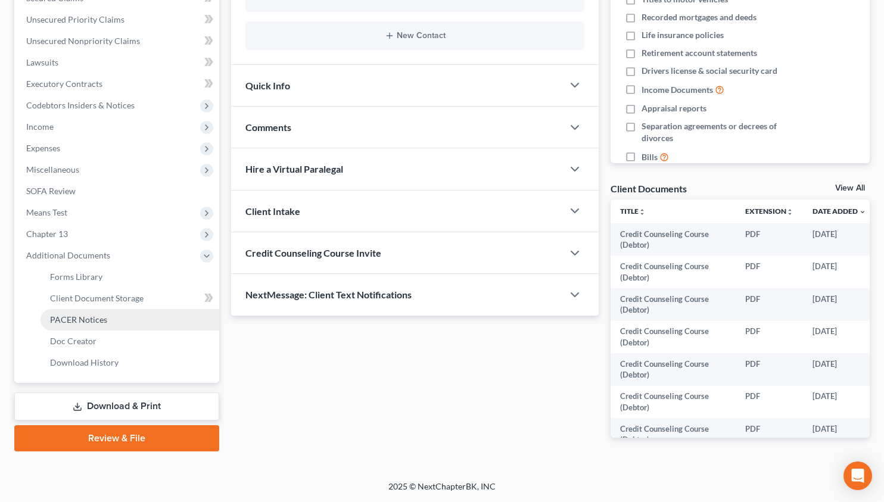
click at [102, 319] on span "PACER Notices" at bounding box center [78, 319] width 57 height 10
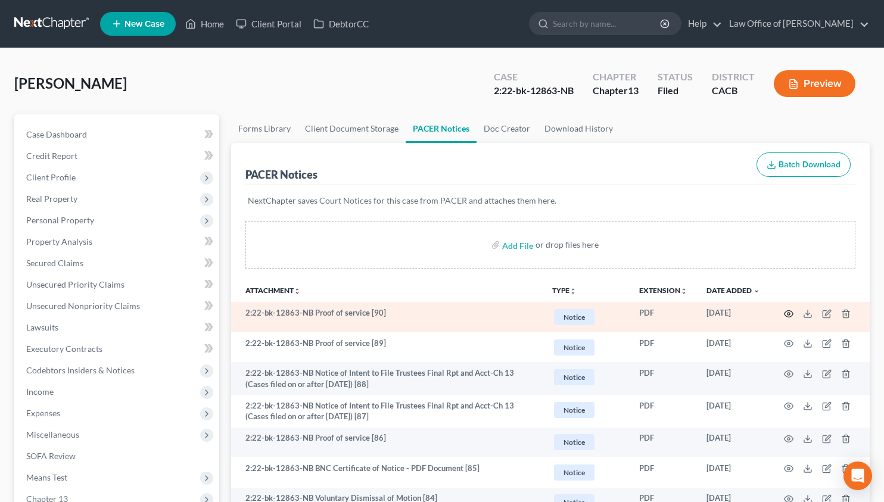
click at [787, 313] on circle "button" at bounding box center [788, 314] width 2 height 2
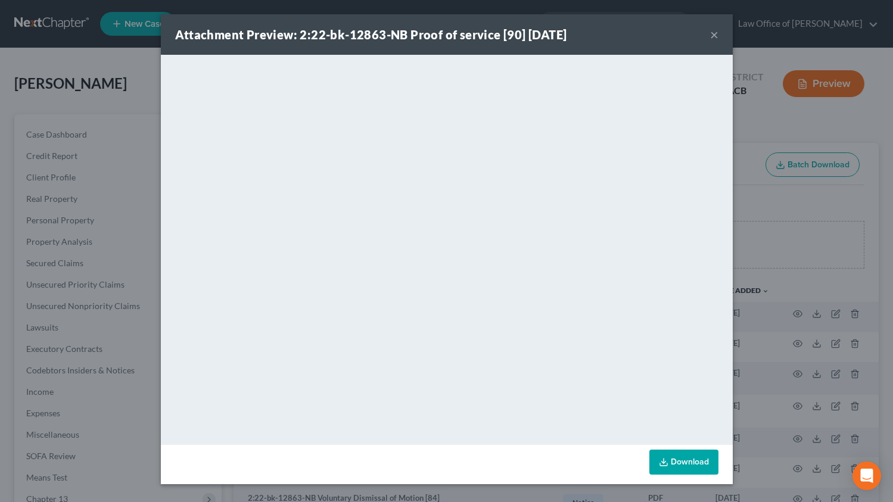
click at [713, 32] on button "×" at bounding box center [714, 34] width 8 height 14
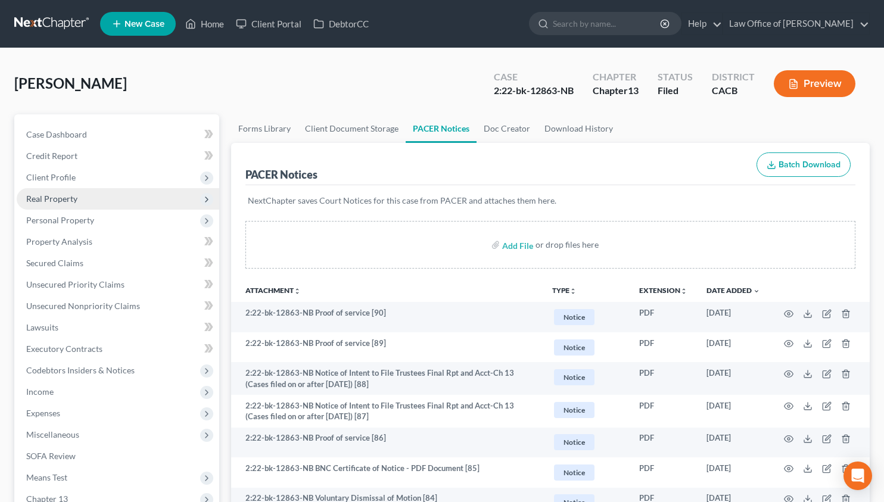
click at [73, 203] on span "Real Property" at bounding box center [51, 199] width 51 height 10
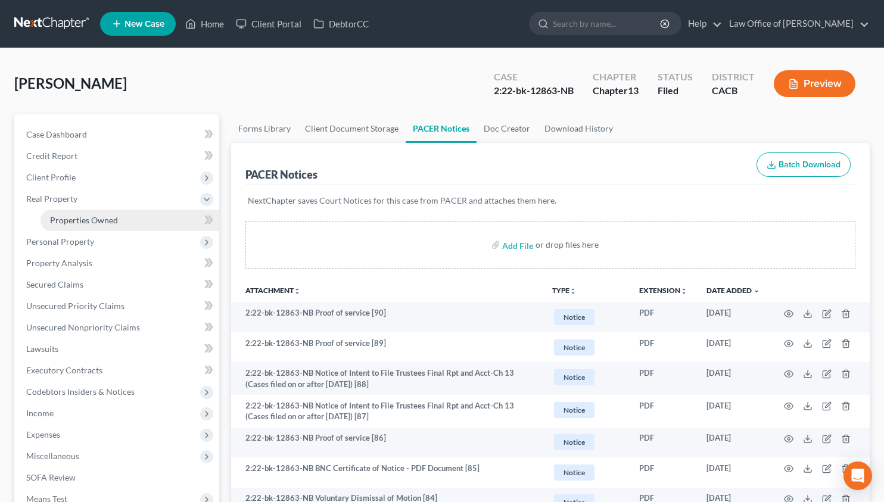
click at [71, 224] on span "Properties Owned" at bounding box center [84, 220] width 68 height 10
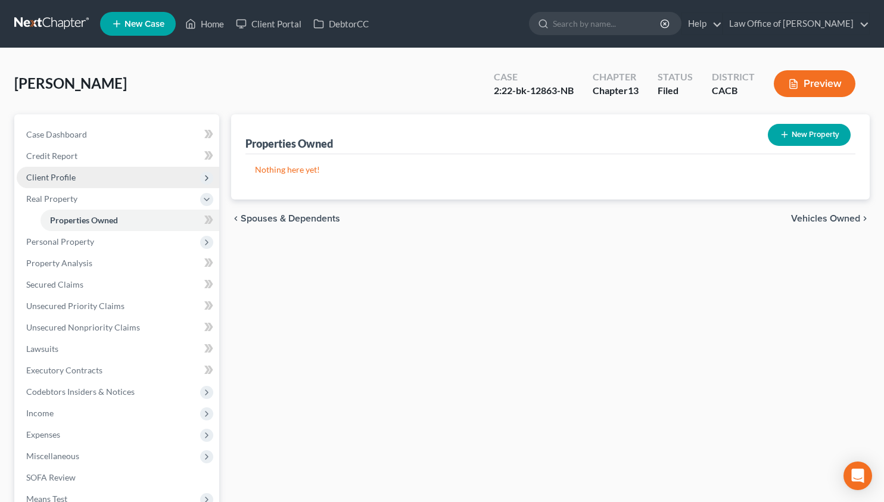
click at [70, 176] on span "Client Profile" at bounding box center [50, 177] width 49 height 10
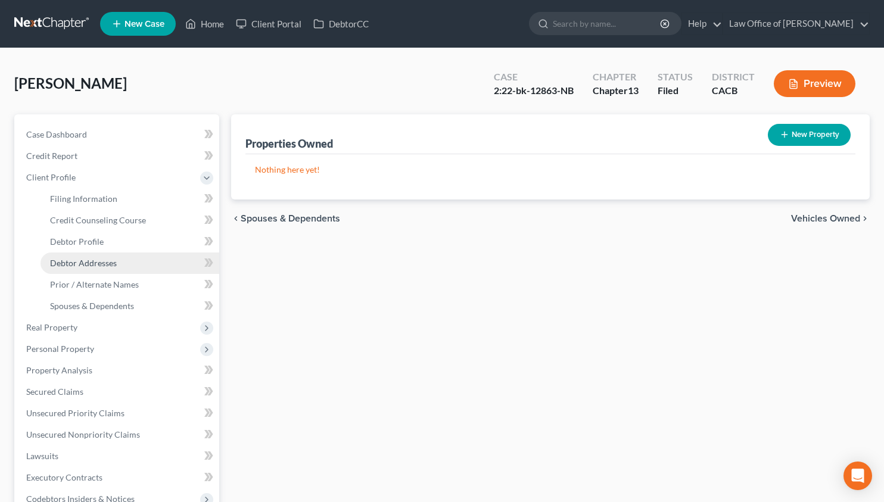
click at [83, 258] on span "Debtor Addresses" at bounding box center [83, 263] width 67 height 10
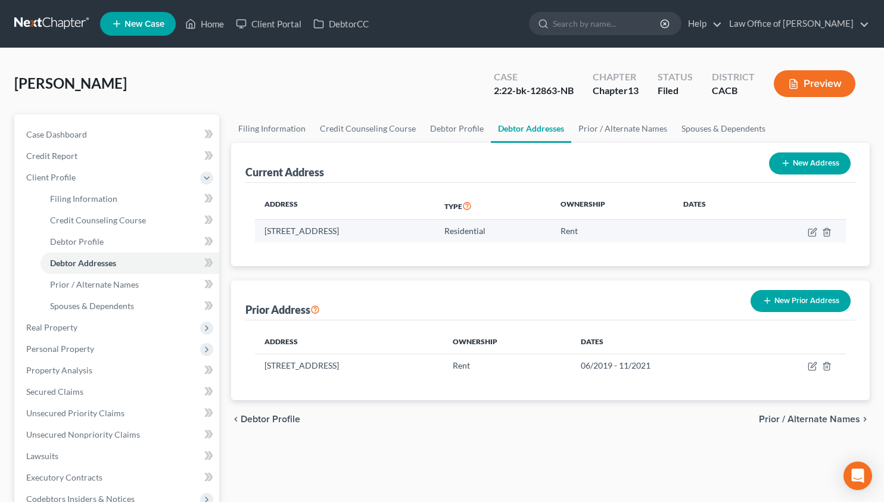
click at [267, 229] on td "565 Palm Dr., Unit 1, Glendale, CA 91202" at bounding box center [345, 231] width 180 height 23
click at [267, 228] on td "565 Palm Dr., Unit 1, Glendale, CA 91202" at bounding box center [345, 231] width 180 height 23
copy td "565 Palm Dr., Unit 1, Glendale, CA 91202"
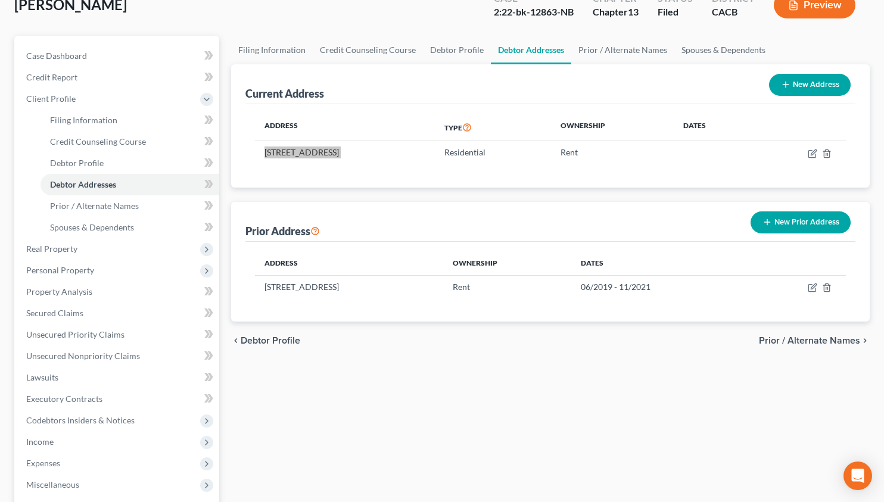
scroll to position [143, 0]
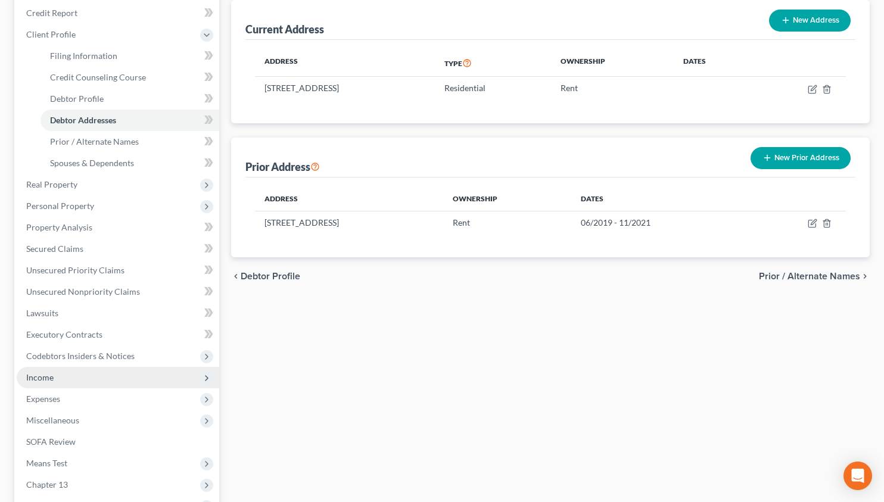
click at [93, 378] on span "Income" at bounding box center [118, 377] width 202 height 21
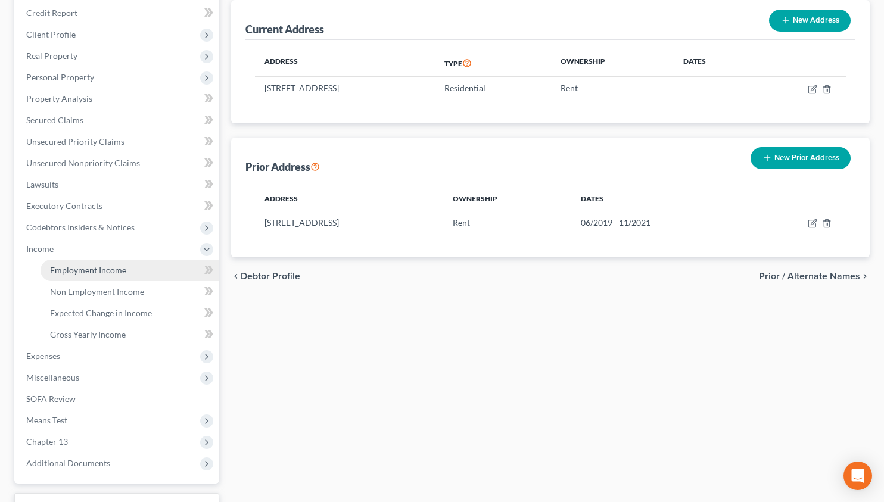
click at [101, 266] on span "Employment Income" at bounding box center [88, 270] width 76 height 10
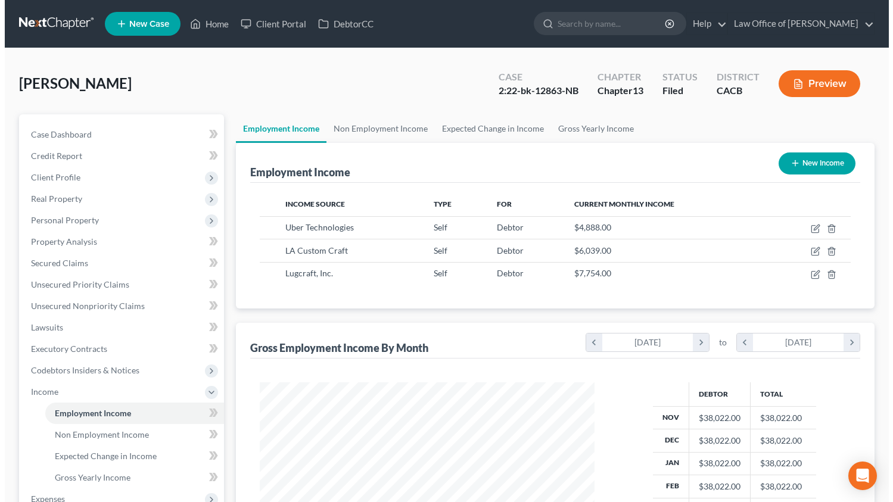
scroll to position [214, 359]
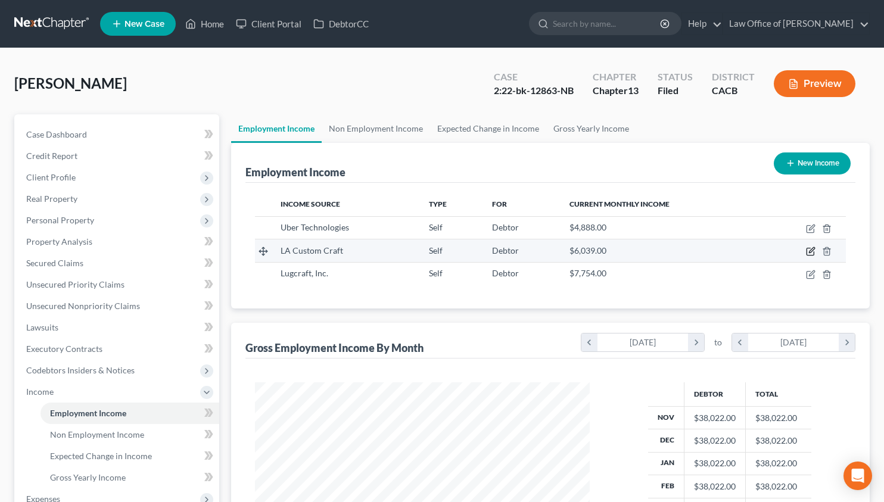
click at [813, 253] on icon "button" at bounding box center [811, 252] width 10 height 10
select select "1"
select select "4"
select select "0"
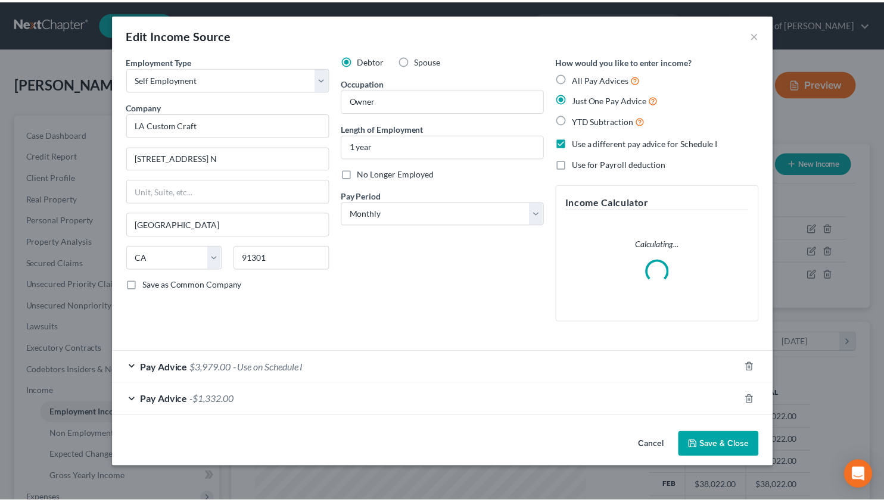
scroll to position [214, 362]
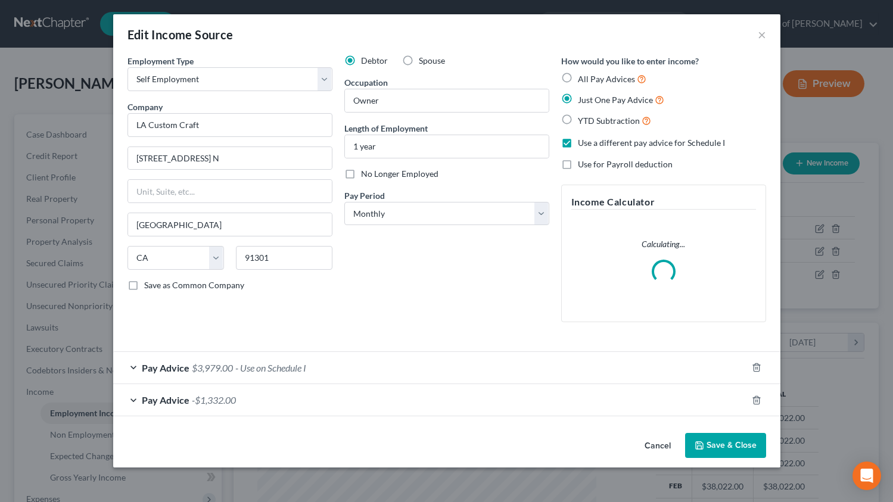
click at [649, 447] on button "Cancel" at bounding box center [657, 446] width 45 height 24
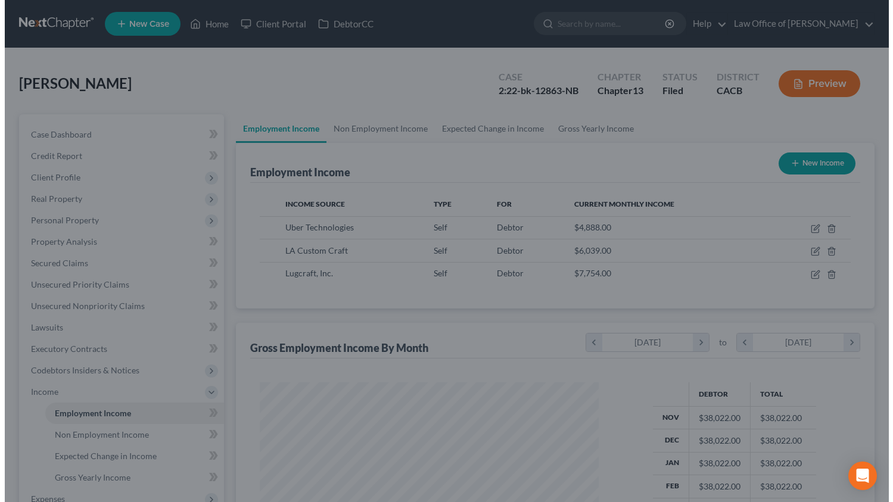
scroll to position [595321, 595176]
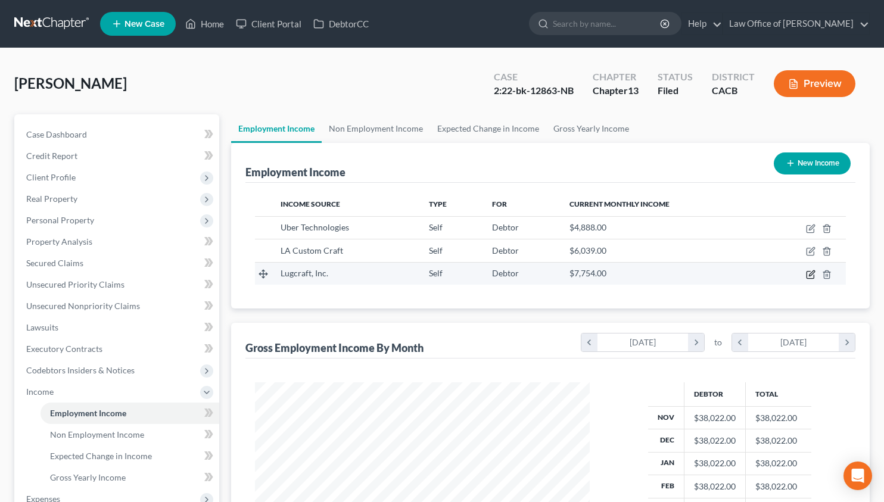
click at [813, 273] on icon "button" at bounding box center [811, 275] width 10 height 10
select select "1"
select select "4"
select select "0"
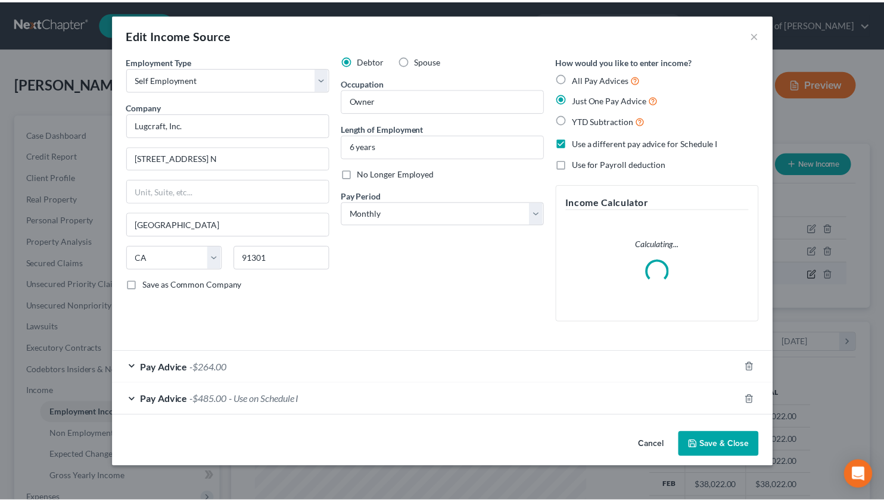
scroll to position [214, 362]
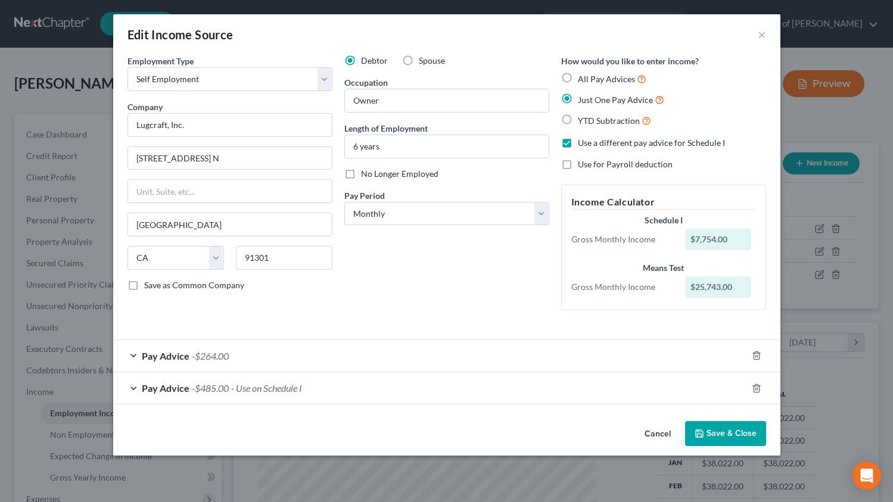
click at [653, 438] on button "Cancel" at bounding box center [657, 434] width 45 height 24
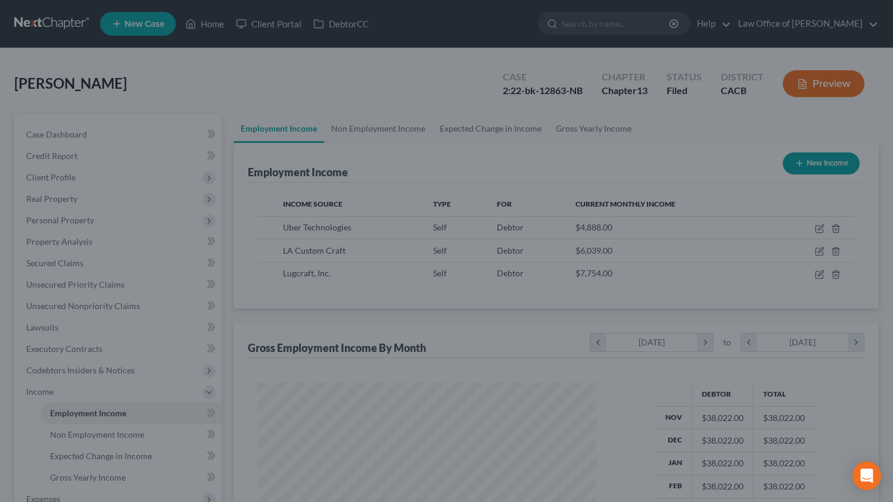
scroll to position [595321, 595176]
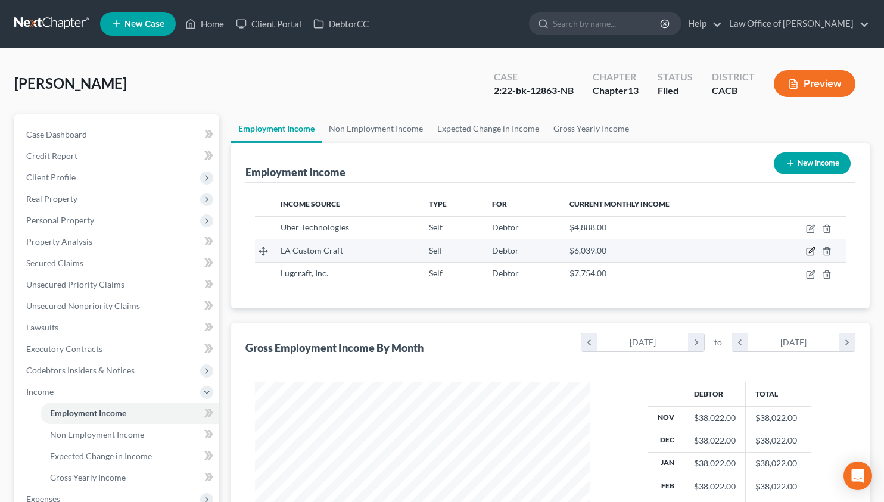
click at [809, 252] on icon "button" at bounding box center [811, 252] width 10 height 10
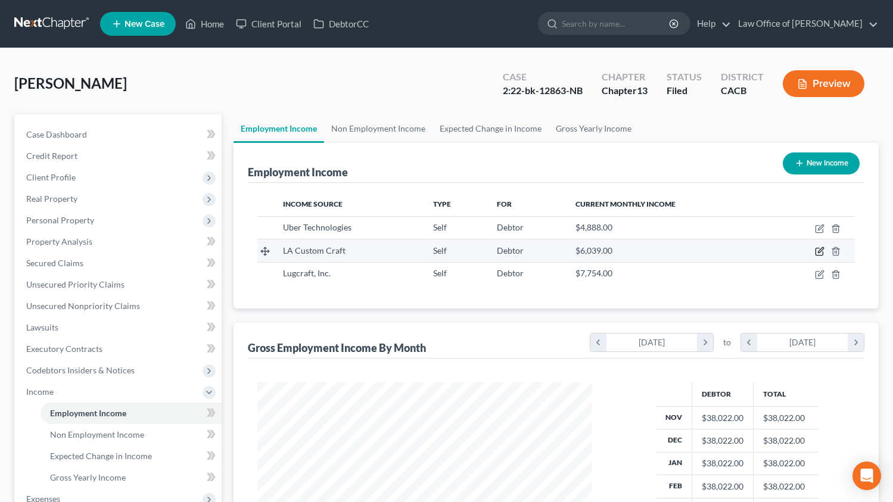
select select "1"
select select "4"
select select "0"
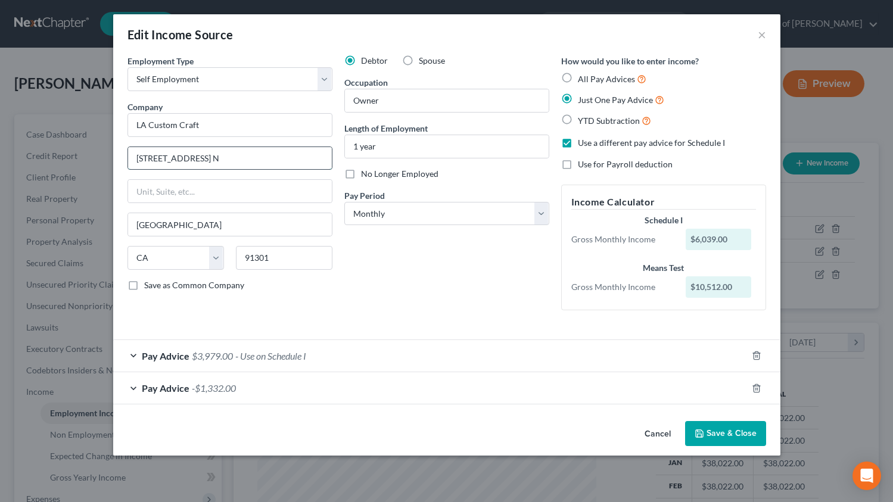
click at [232, 157] on input "5320 Derry Ave., Ste. N" at bounding box center [230, 158] width 204 height 23
click at [764, 35] on button "×" at bounding box center [762, 34] width 8 height 14
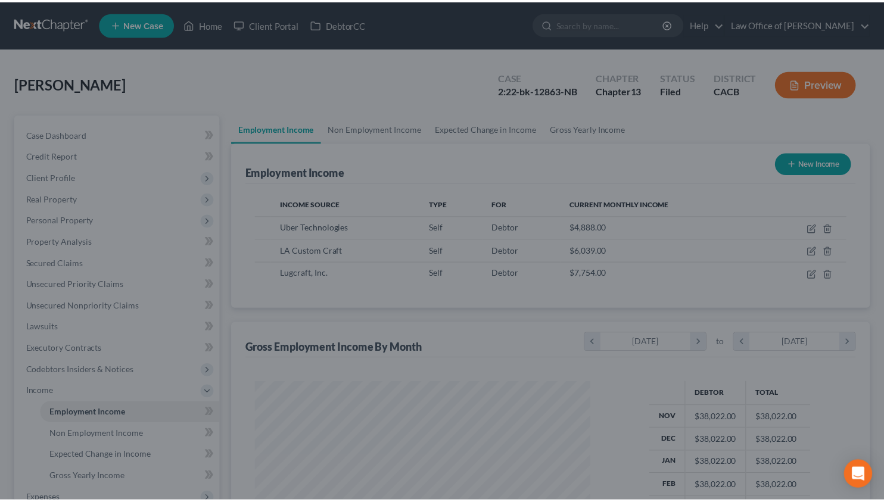
scroll to position [595321, 595176]
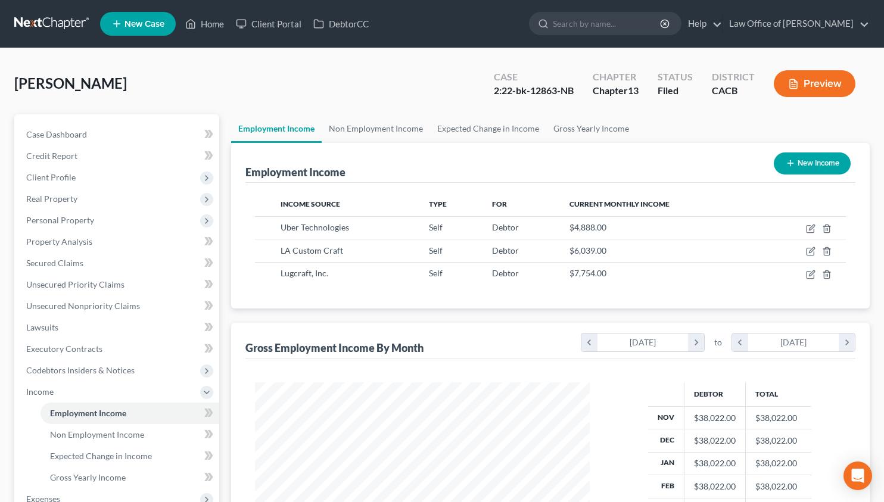
click at [33, 16] on link at bounding box center [52, 23] width 76 height 21
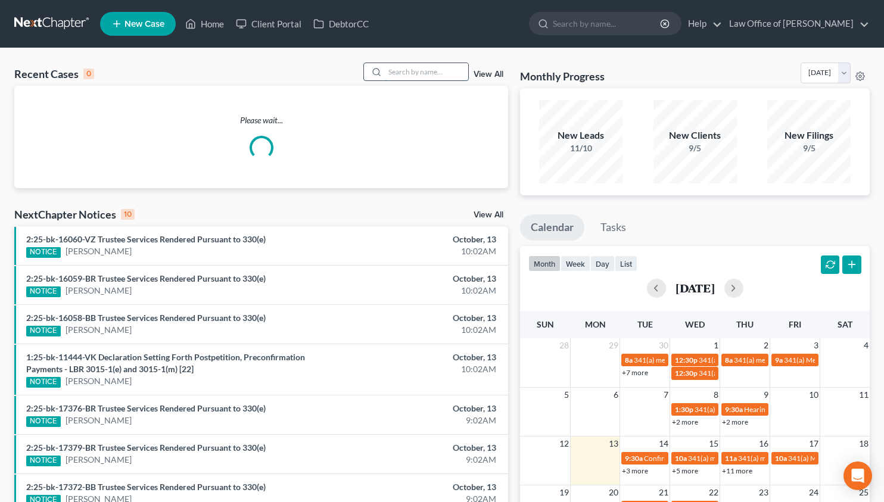
click at [459, 75] on input "search" at bounding box center [426, 71] width 83 height 17
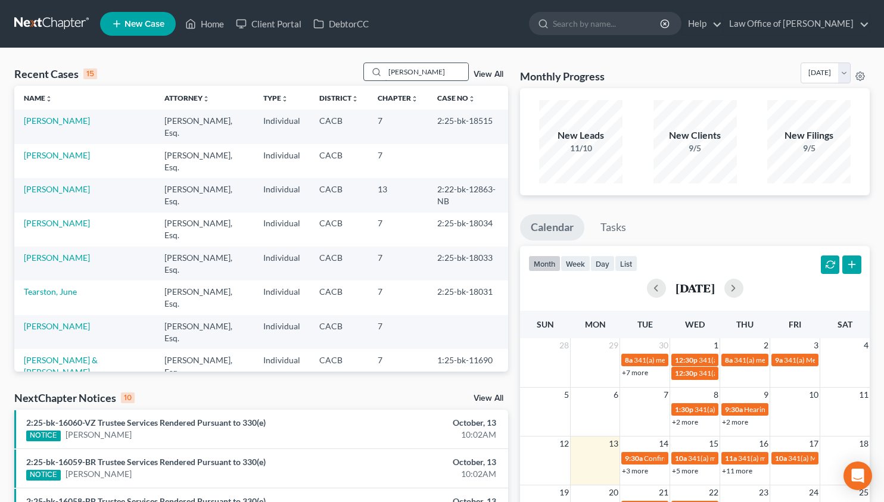
type input "[PERSON_NAME]"
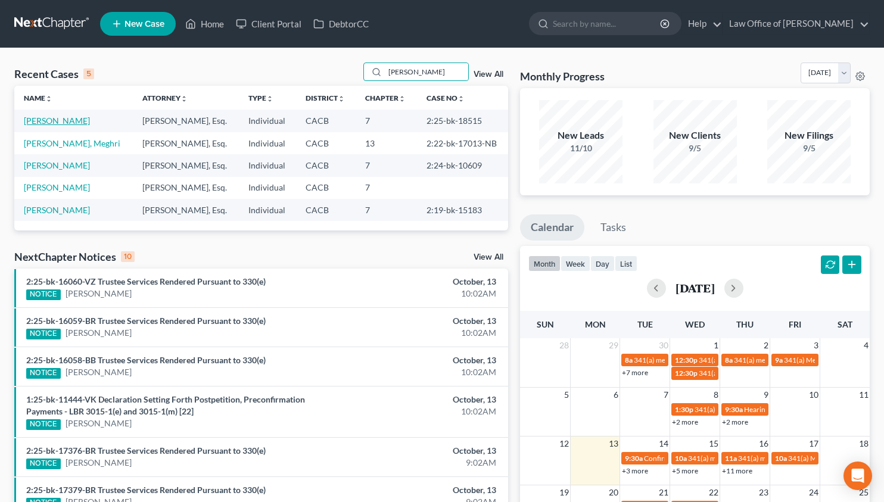
click at [64, 120] on link "[PERSON_NAME]" at bounding box center [57, 121] width 66 height 10
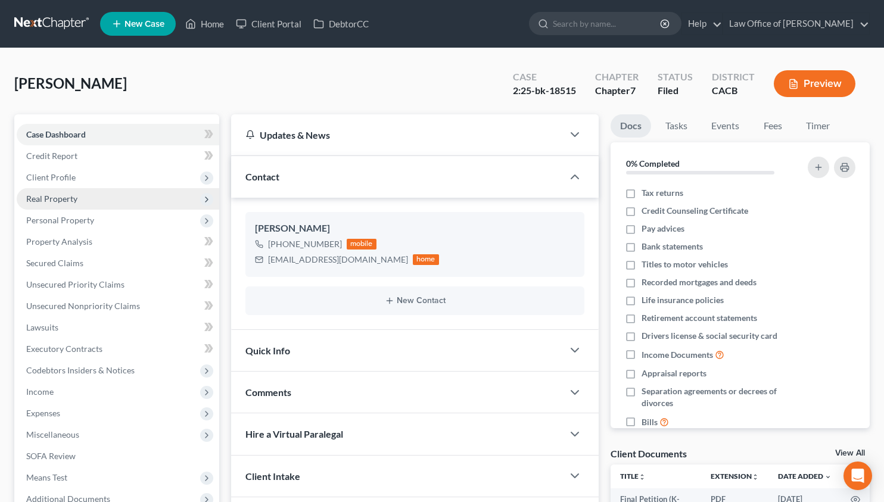
click at [91, 196] on span "Real Property" at bounding box center [118, 198] width 202 height 21
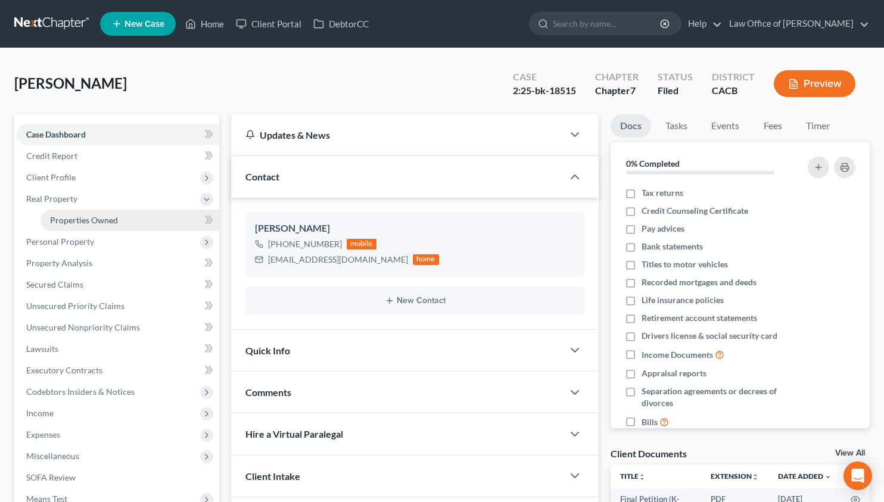
click at [90, 214] on link "Properties Owned" at bounding box center [129, 220] width 179 height 21
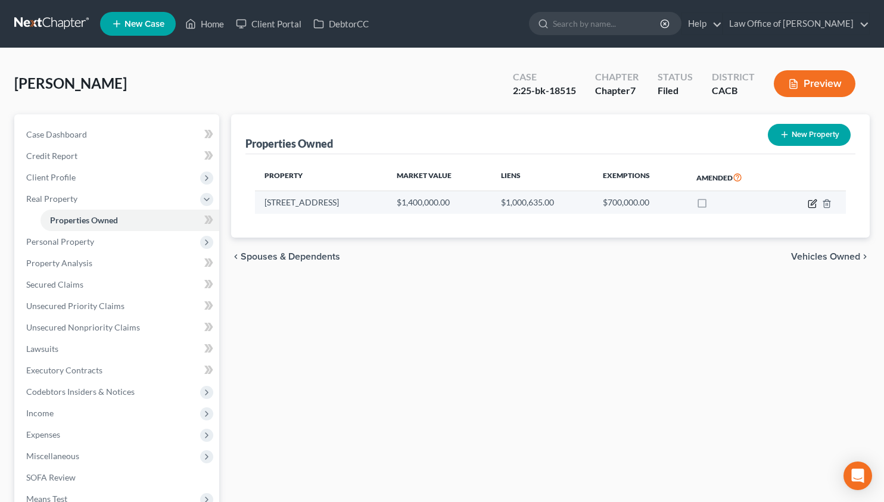
click at [812, 202] on icon "button" at bounding box center [813, 204] width 10 height 10
select select "4"
select select "3"
select select "1"
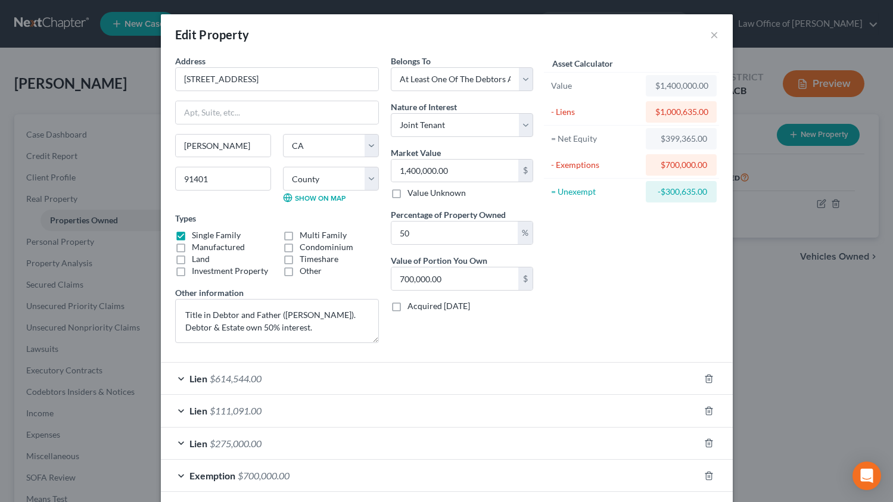
click at [397, 409] on div "Lien $111,091.00" at bounding box center [430, 411] width 538 height 32
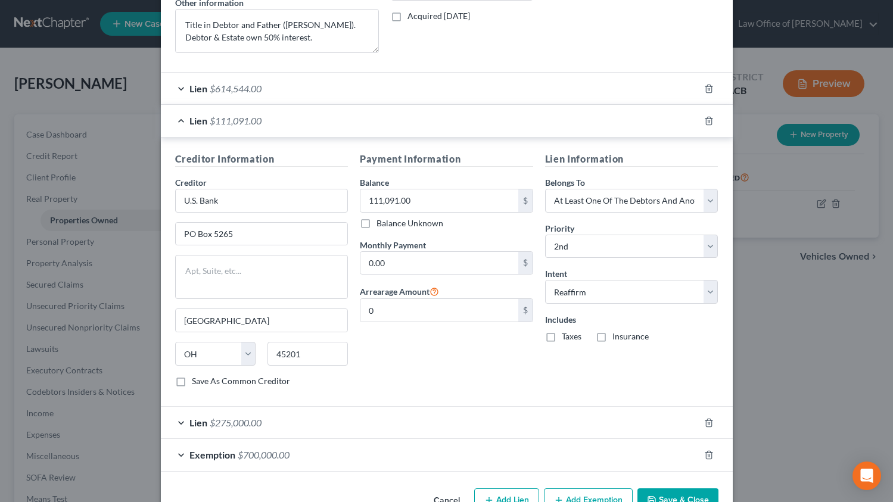
scroll to position [325, 0]
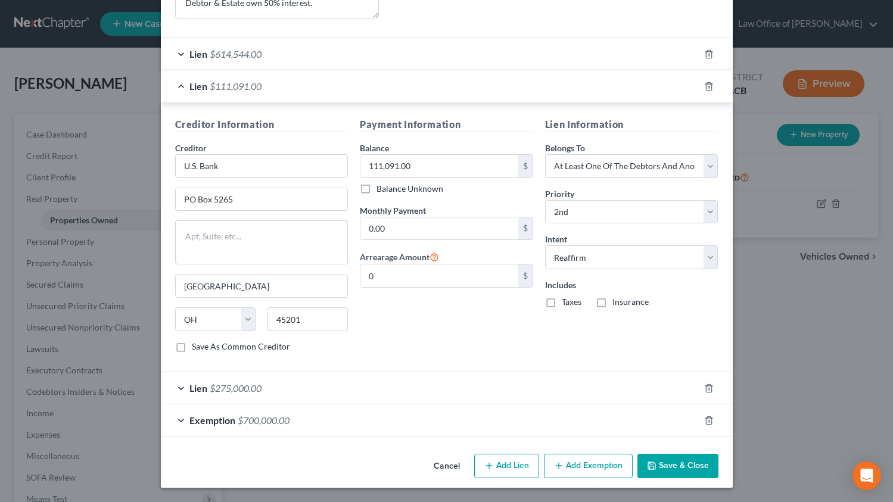
click at [389, 385] on div "Lien $275,000.00" at bounding box center [430, 388] width 538 height 32
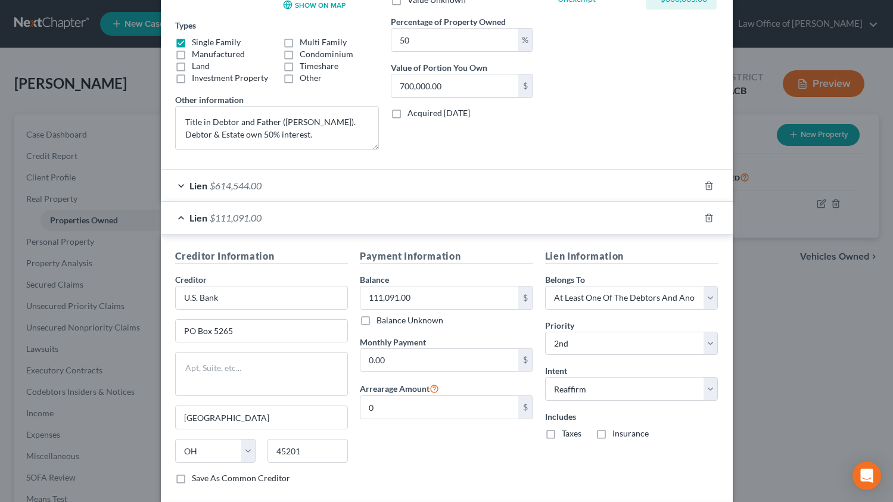
scroll to position [194, 0]
click at [296, 217] on div "Lien $111,091.00" at bounding box center [430, 217] width 538 height 32
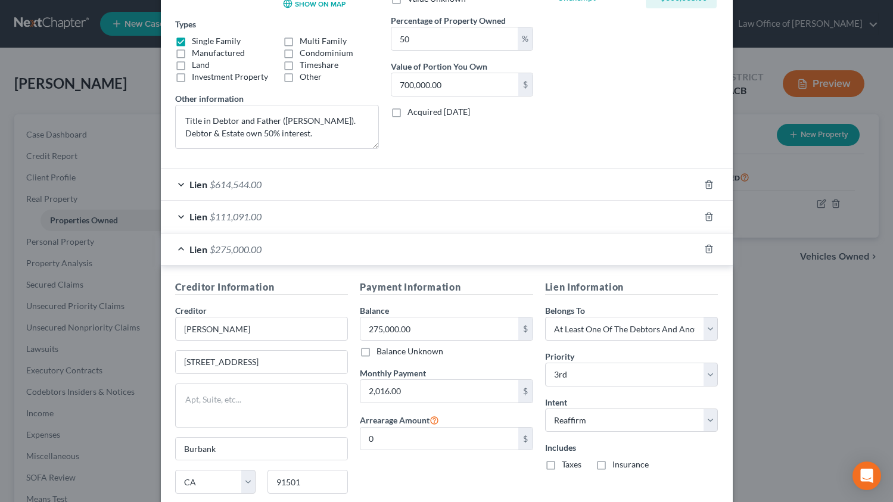
click at [296, 217] on div "Lien $111,091.00" at bounding box center [430, 217] width 538 height 32
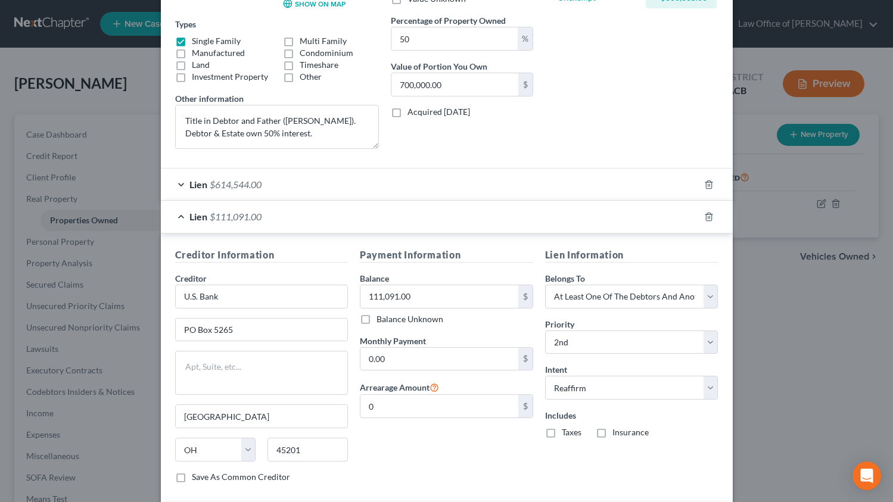
click at [784, 226] on div "Edit Property × Address * 6701 Varna Avenue Van Nuys State AL AK AR AZ CA CO CT…" at bounding box center [446, 251] width 893 height 502
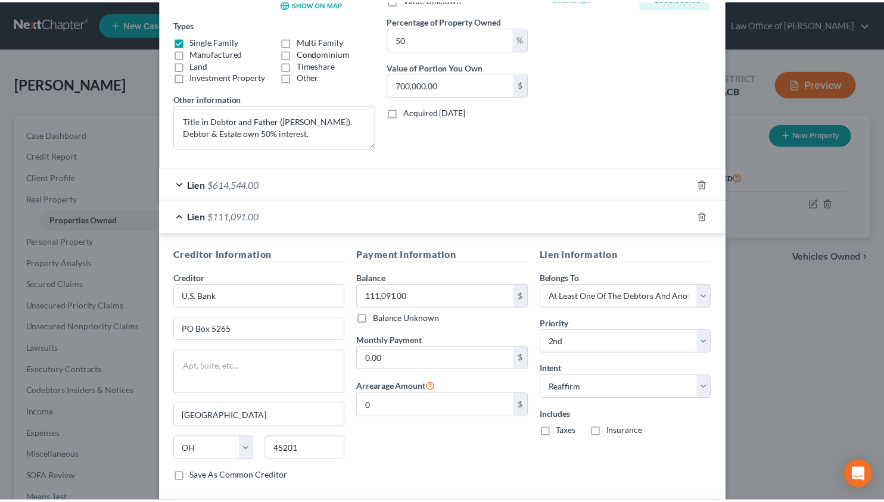
scroll to position [0, 0]
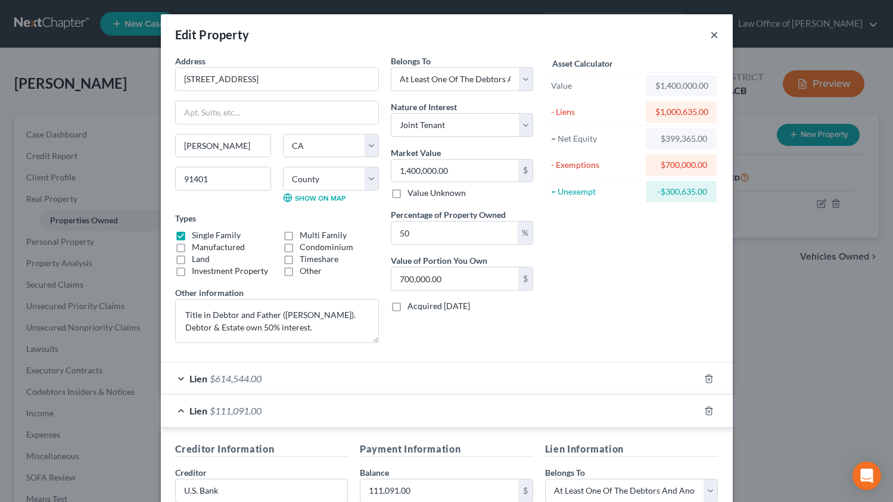
click at [710, 36] on button "×" at bounding box center [714, 34] width 8 height 14
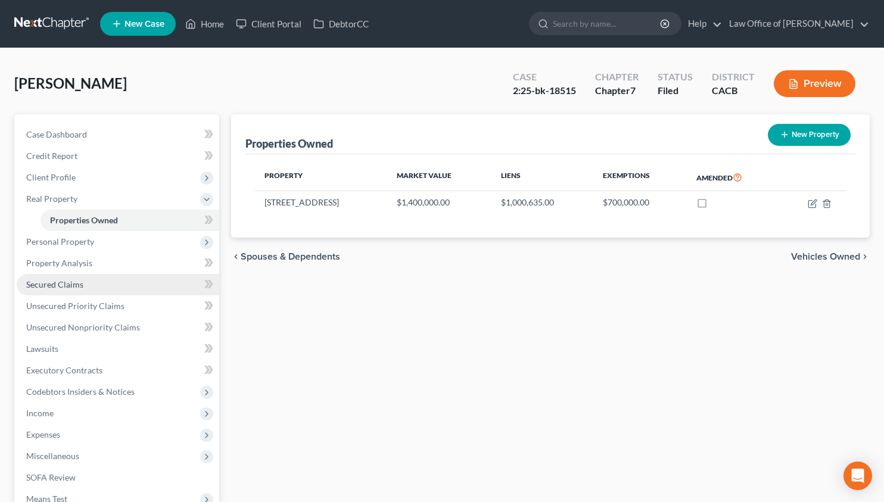
click at [116, 287] on link "Secured Claims" at bounding box center [118, 284] width 202 height 21
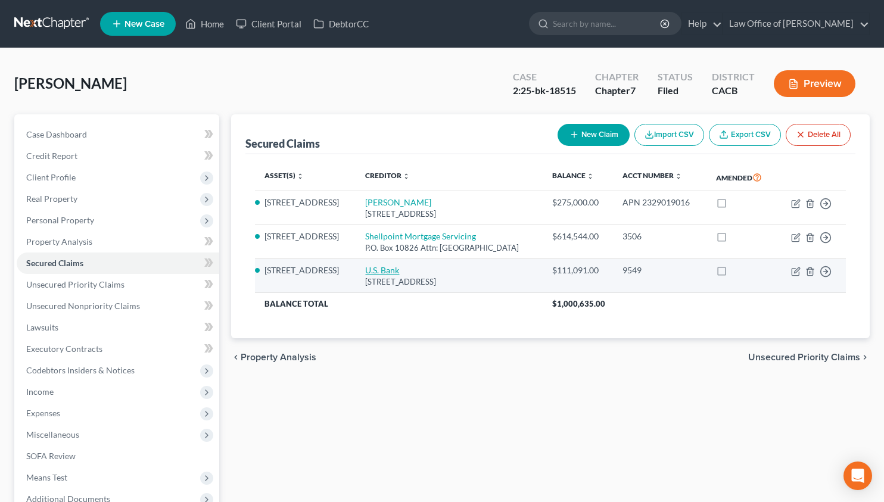
click at [375, 272] on link "U.S. Bank" at bounding box center [382, 270] width 34 height 10
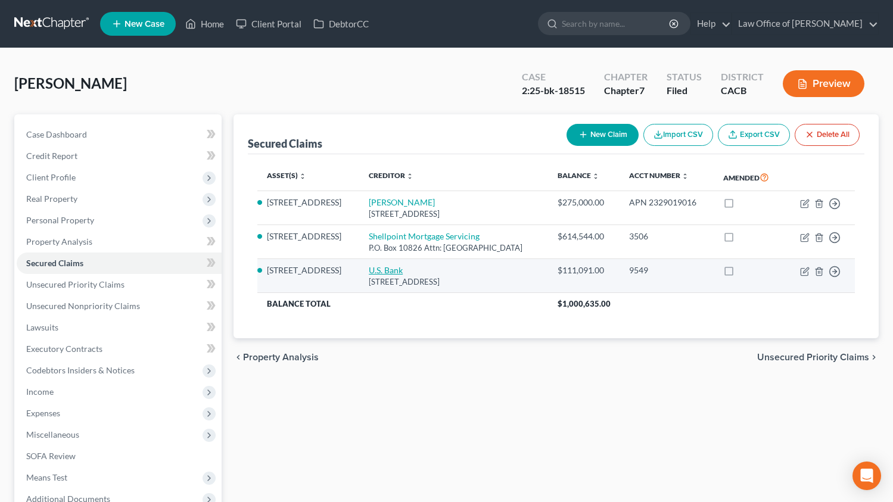
select select "36"
select select "3"
select select "2"
select select "3"
select select "0"
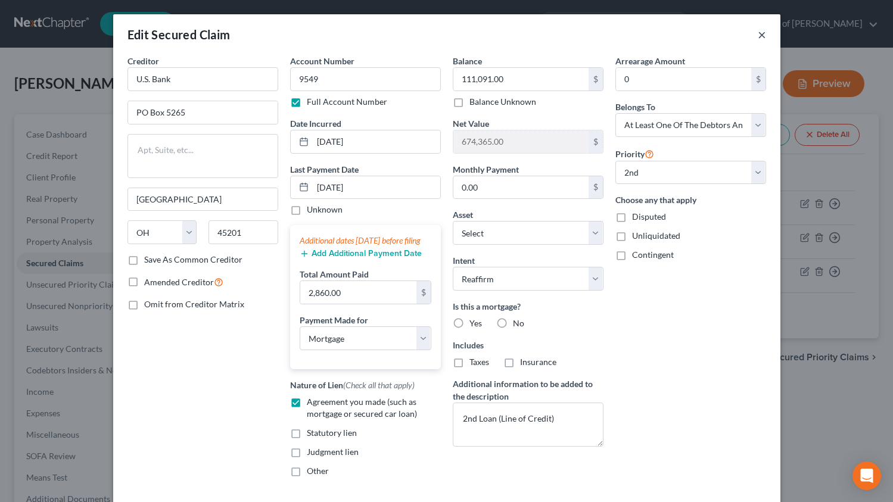
click at [758, 33] on button "×" at bounding box center [762, 34] width 8 height 14
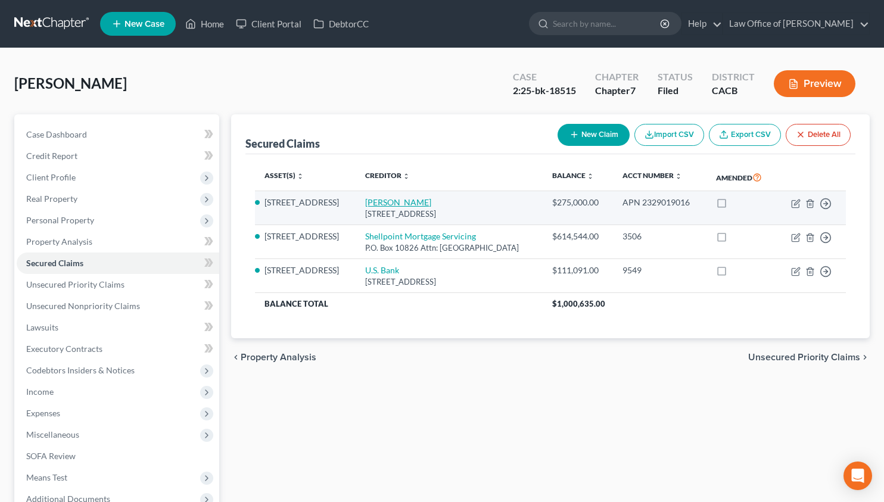
click at [412, 201] on link "Grachuy Arutyunyan" at bounding box center [398, 202] width 66 height 10
select select "4"
select select "9"
select select "2"
select select "3"
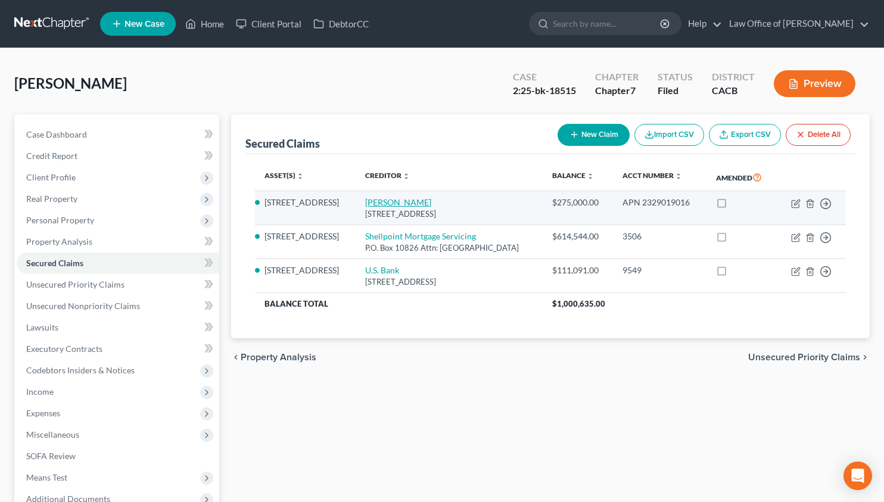
select select "0"
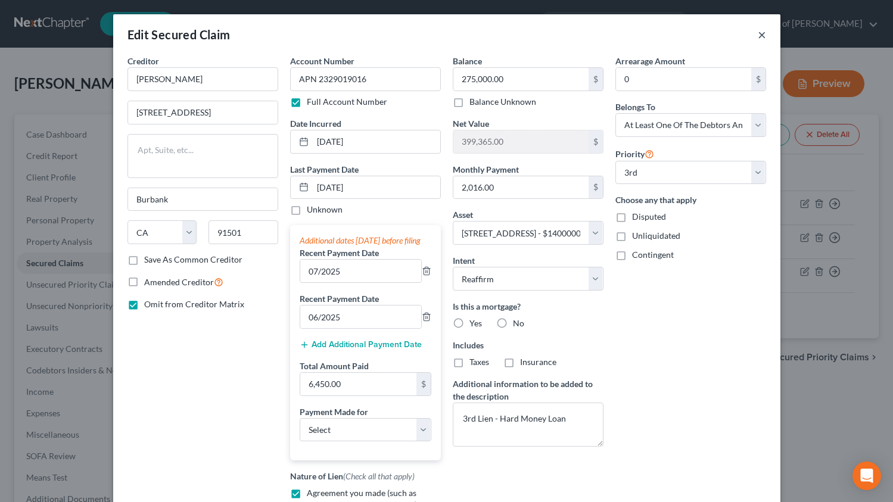
click at [759, 33] on button "×" at bounding box center [762, 34] width 8 height 14
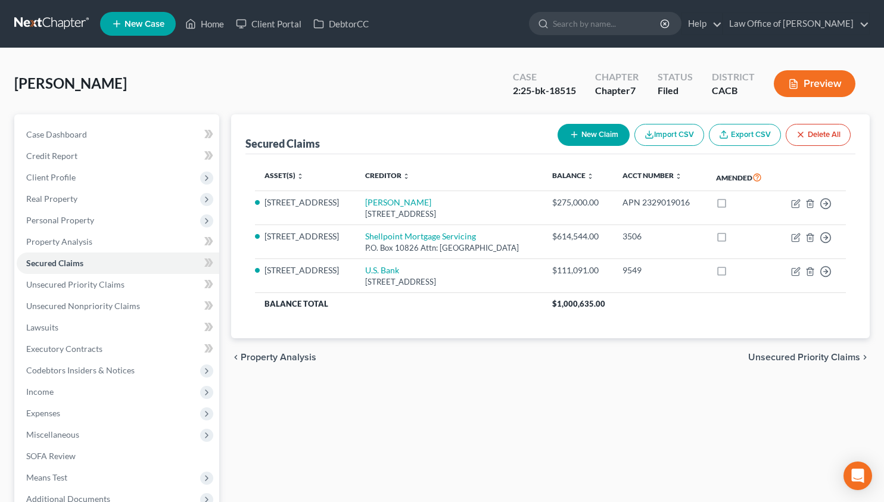
click at [35, 23] on link at bounding box center [52, 23] width 76 height 21
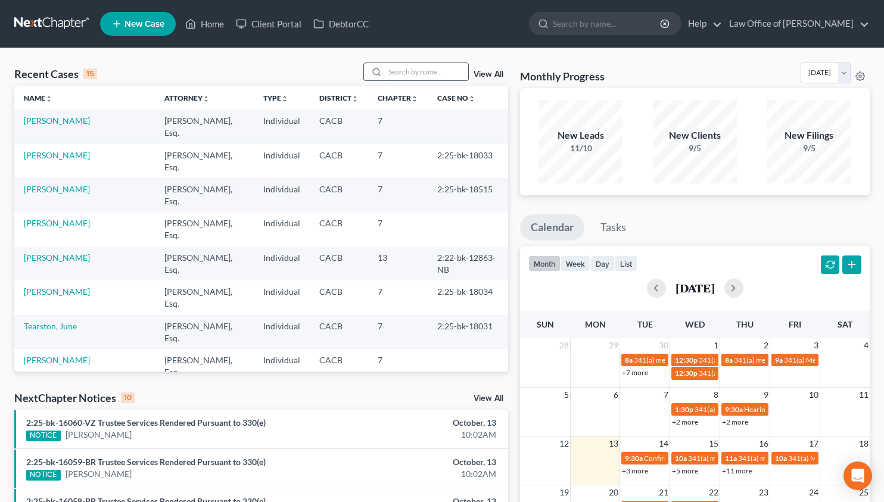
click at [438, 77] on input "search" at bounding box center [426, 71] width 83 height 17
type input "[PERSON_NAME]"
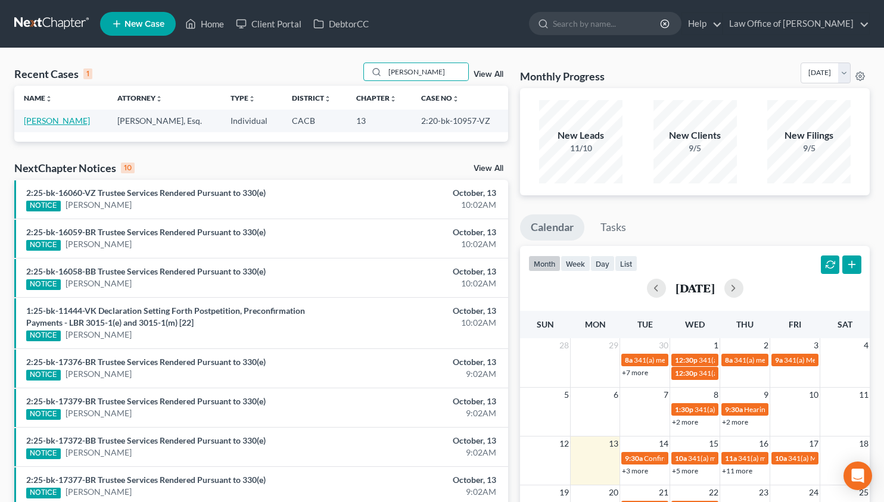
click at [77, 120] on link "[PERSON_NAME]" at bounding box center [57, 121] width 66 height 10
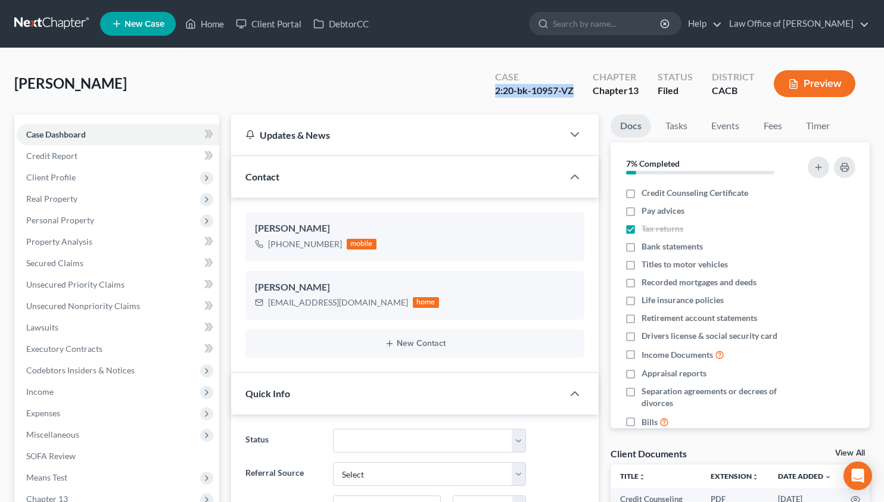
drag, startPoint x: 577, startPoint y: 91, endPoint x: 488, endPoint y: 89, distance: 89.3
click at [488, 89] on div "Case 2:20-bk-10957-VZ" at bounding box center [534, 84] width 98 height 35
copy div "2:20-bk-10957-VZ"
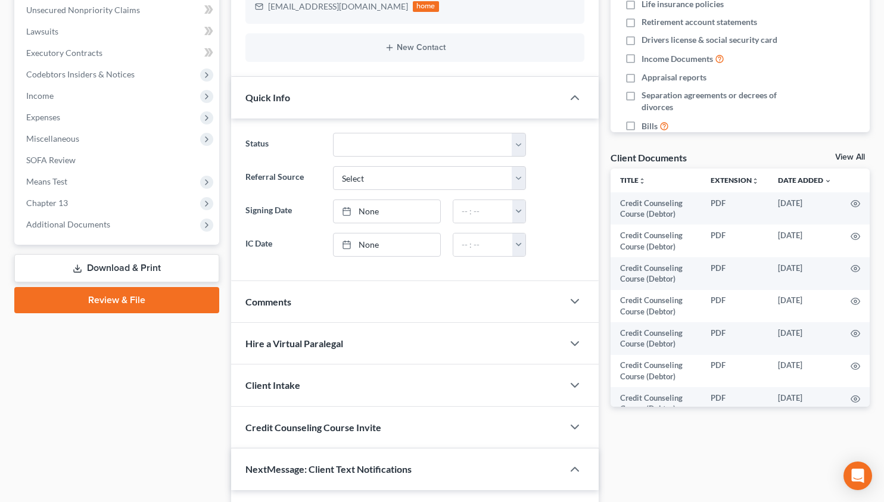
scroll to position [340, 0]
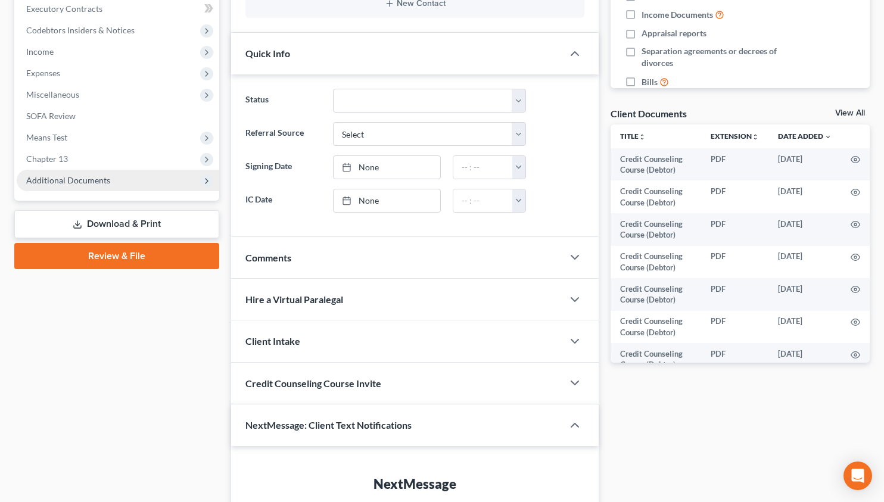
click at [120, 178] on span "Additional Documents" at bounding box center [118, 180] width 202 height 21
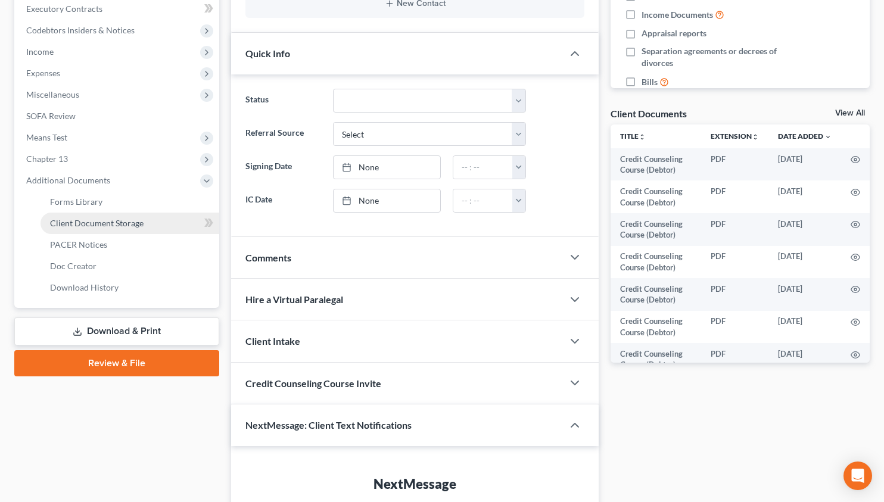
click at [115, 222] on span "Client Document Storage" at bounding box center [96, 223] width 93 height 10
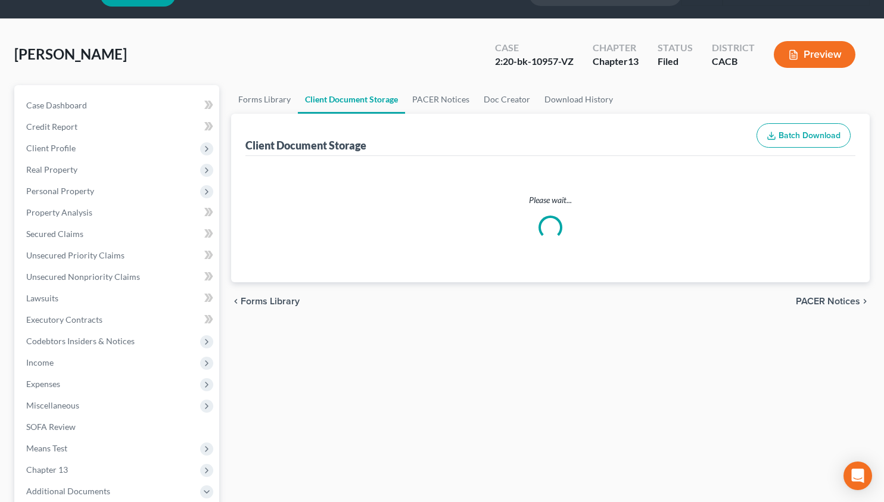
scroll to position [8, 0]
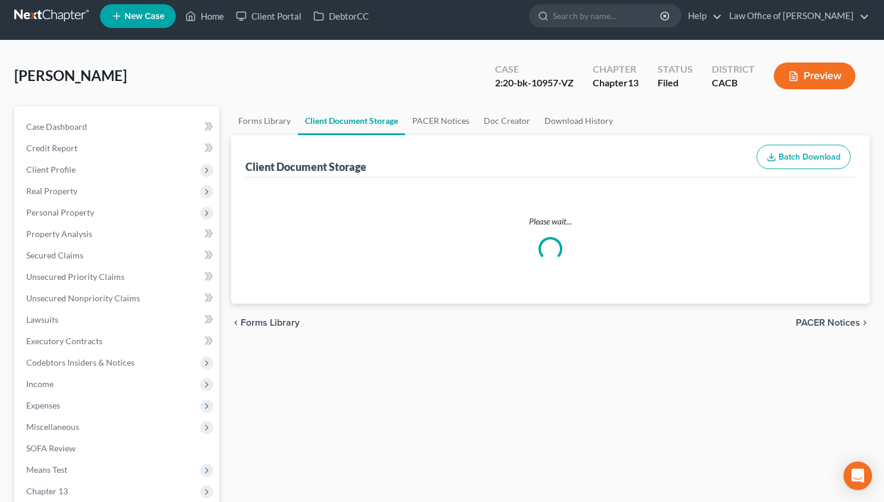
select select "10"
select select "30"
select select "28"
select select "41"
select select "65"
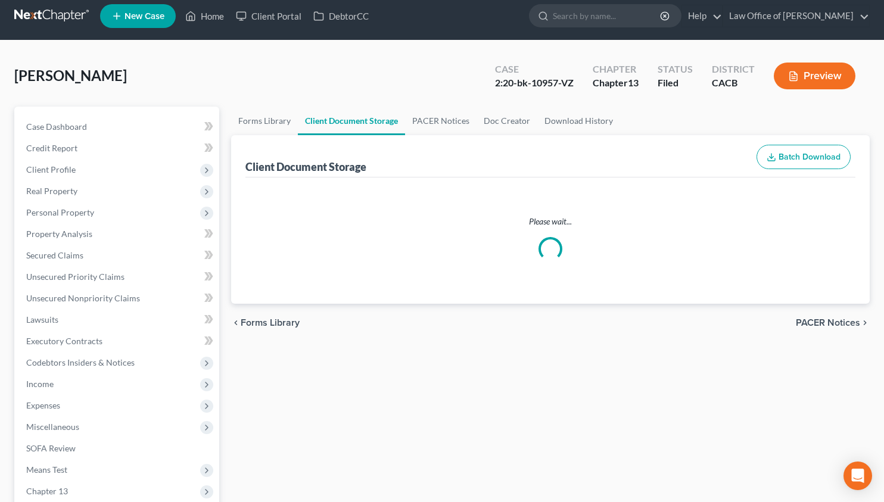
select select "72"
select select "10"
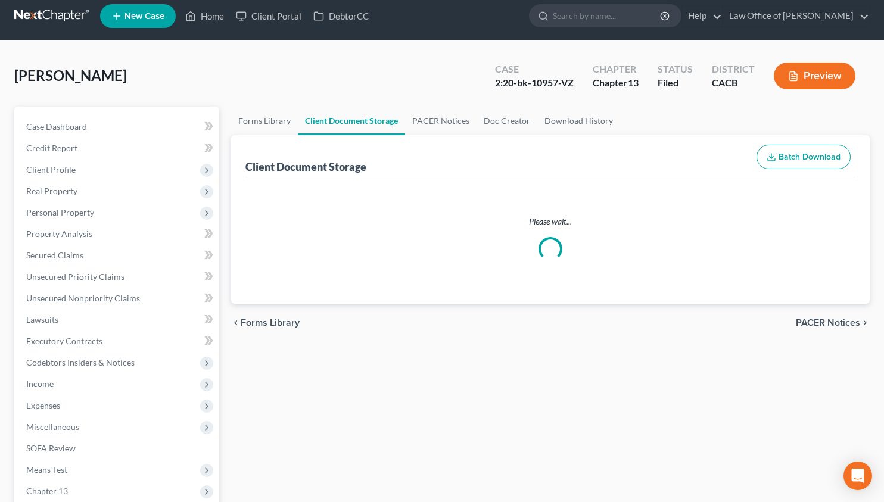
select select "10"
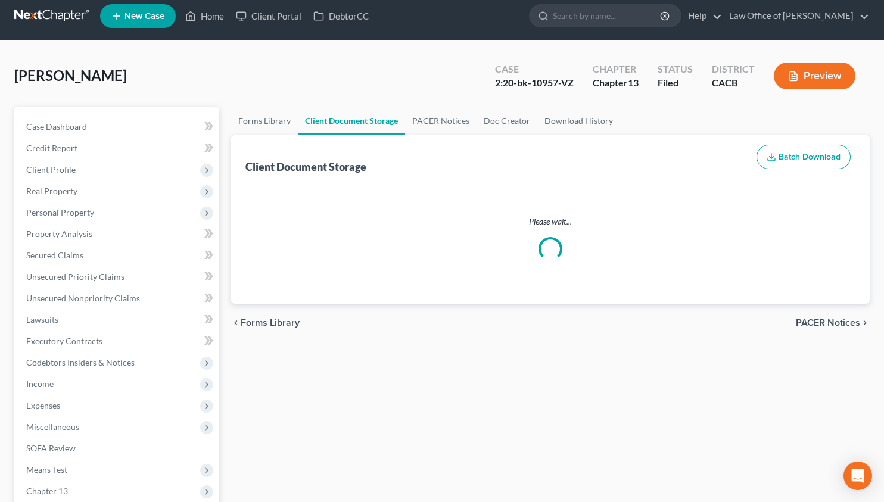
select select "10"
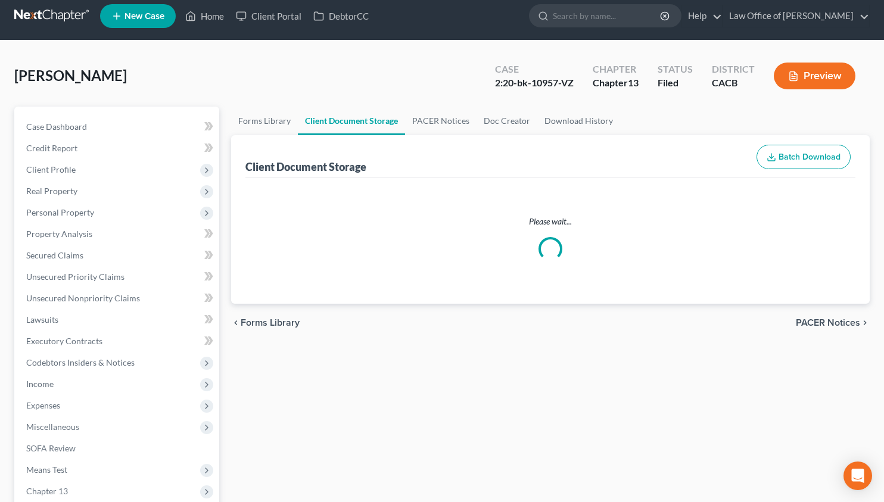
select select "10"
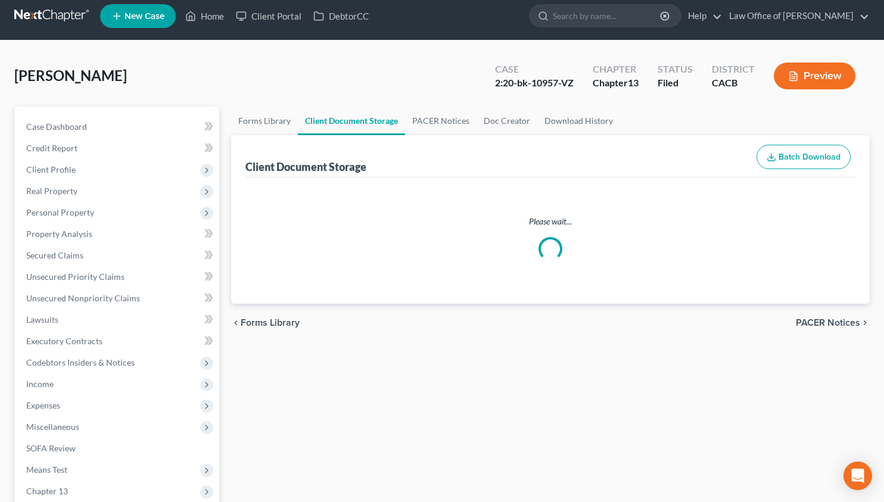
select select "10"
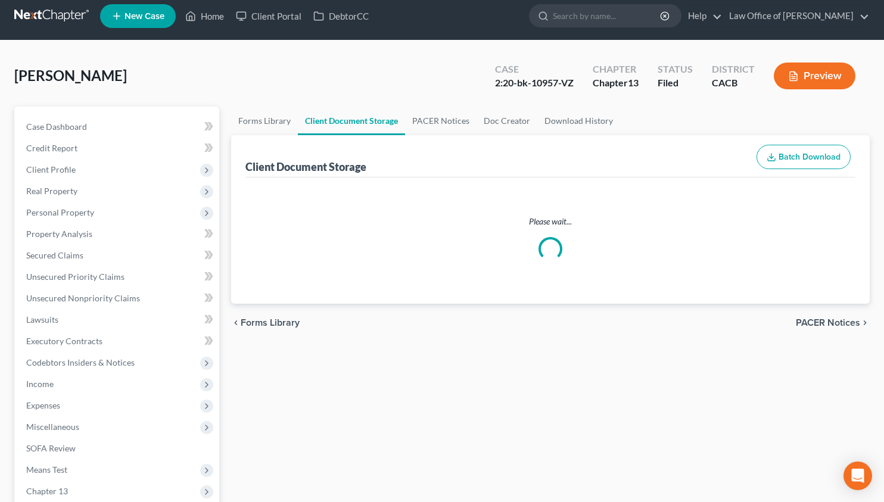
select select "10"
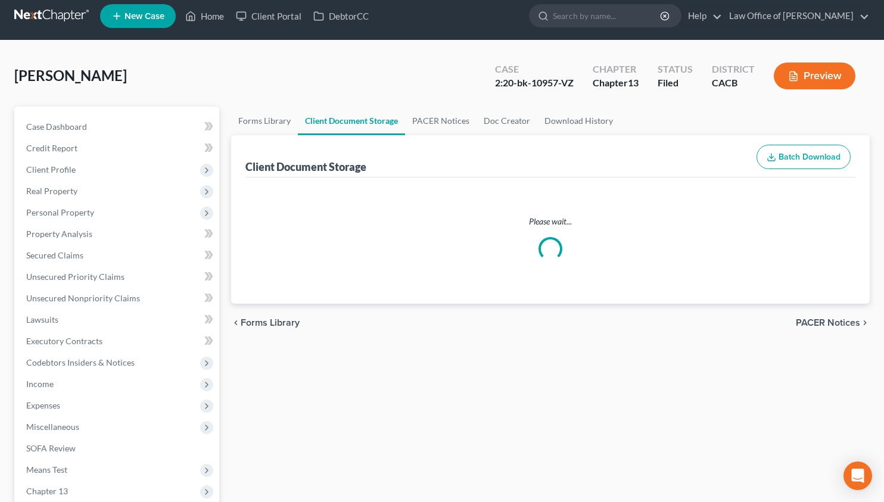
select select "10"
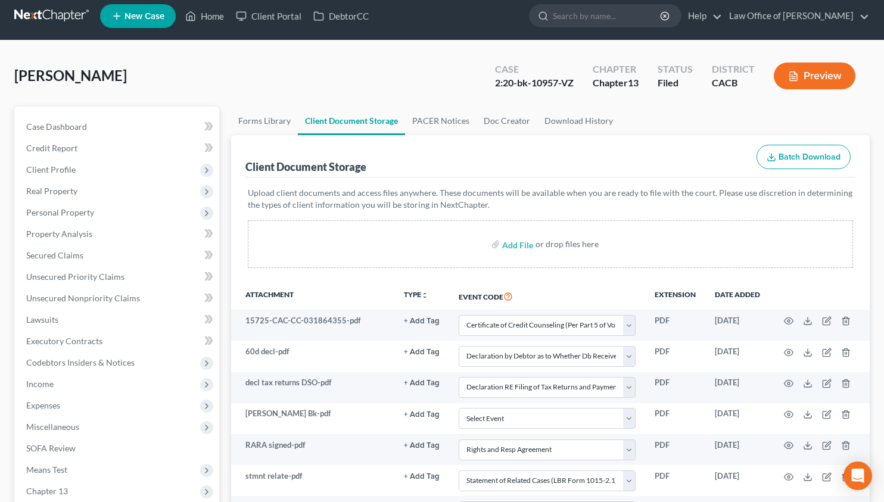
scroll to position [0, 0]
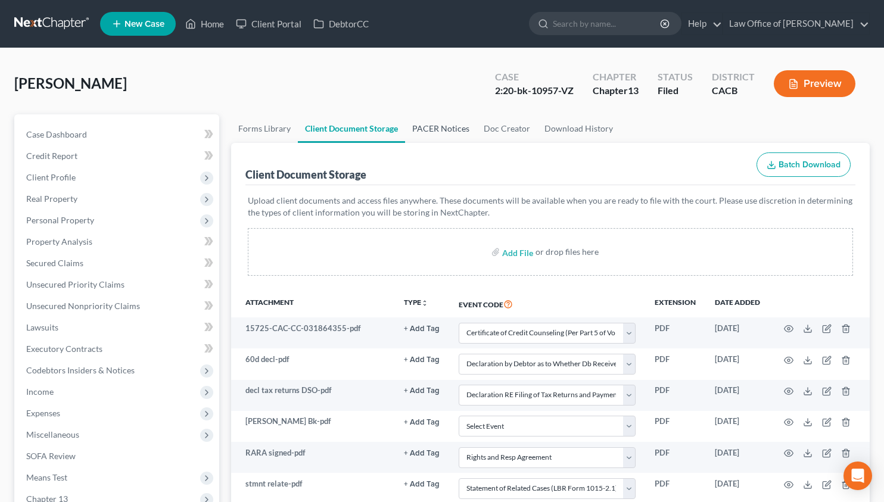
click at [453, 127] on link "PACER Notices" at bounding box center [440, 128] width 71 height 29
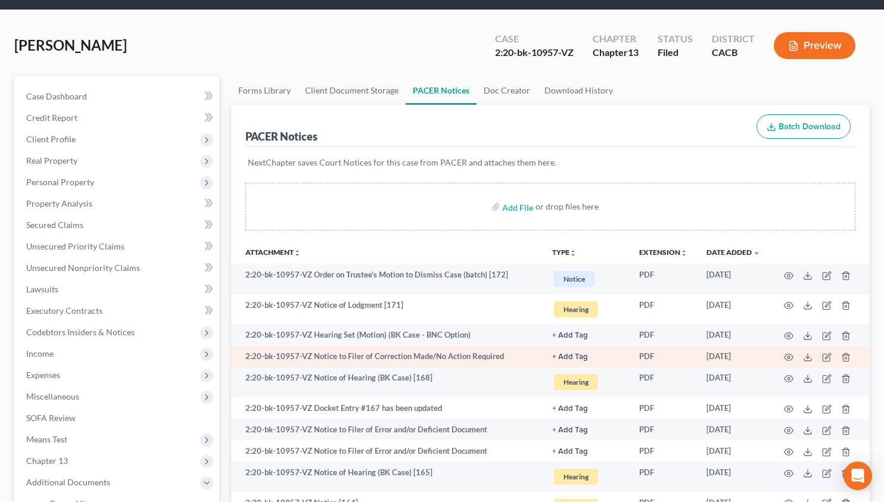
scroll to position [45, 0]
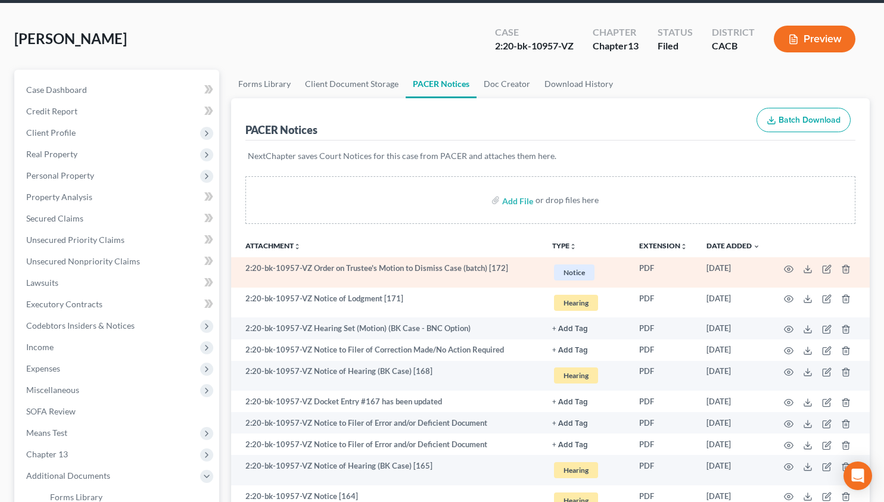
click at [794, 266] on td at bounding box center [819, 272] width 100 height 30
click at [790, 270] on icon "button" at bounding box center [789, 269] width 10 height 10
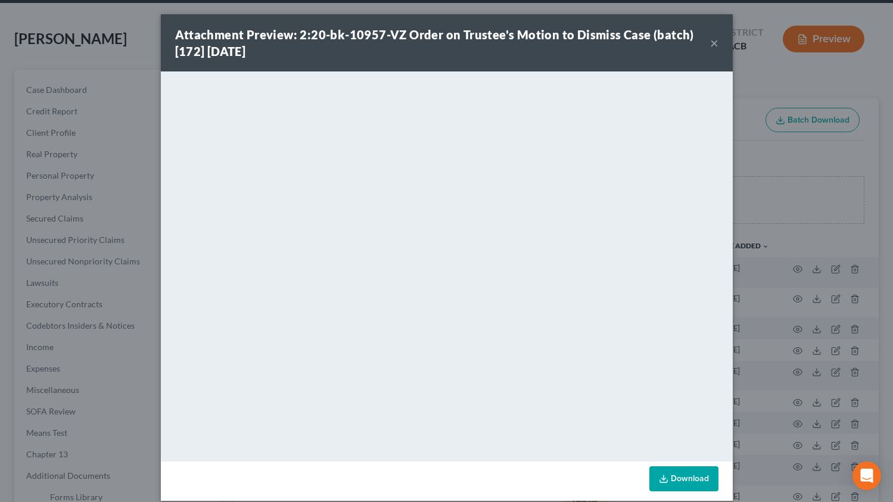
click at [711, 45] on button "×" at bounding box center [714, 43] width 8 height 14
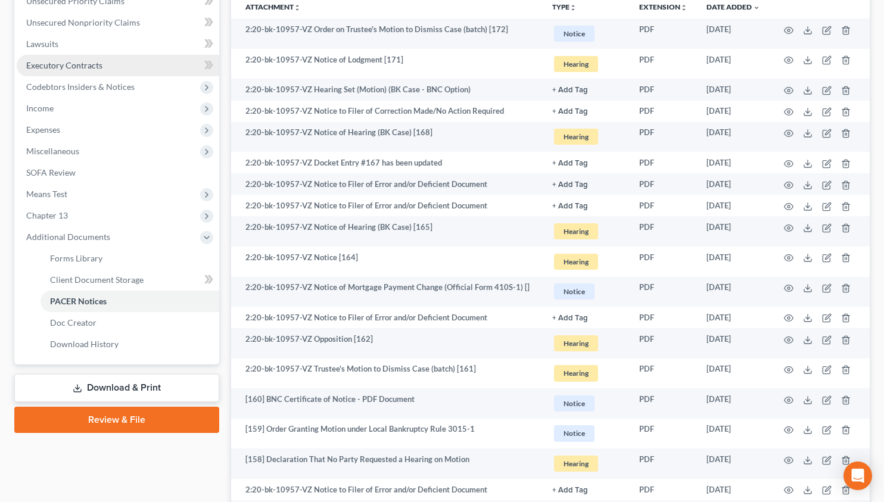
scroll to position [283, 0]
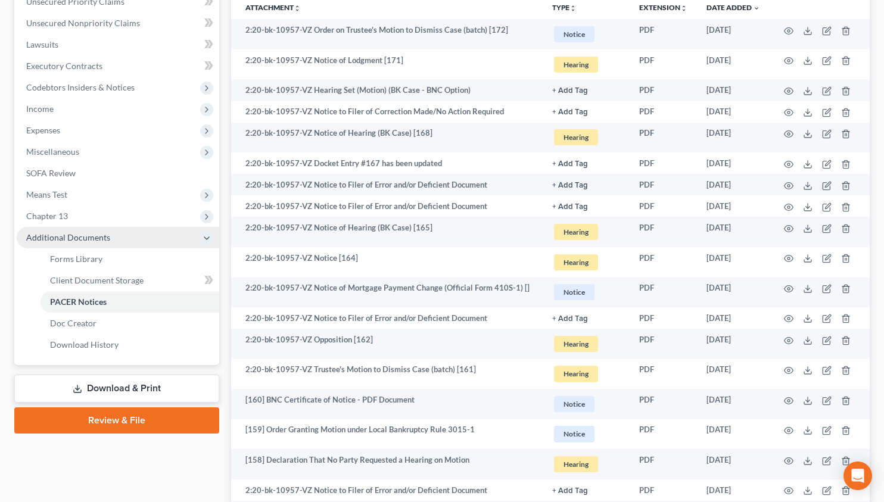
click at [103, 235] on span "Additional Documents" at bounding box center [68, 237] width 84 height 10
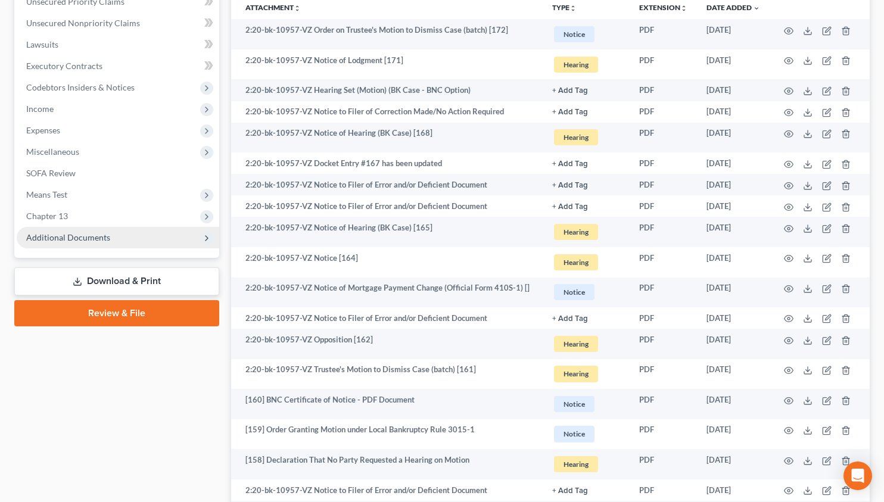
click at [69, 236] on span "Additional Documents" at bounding box center [68, 237] width 84 height 10
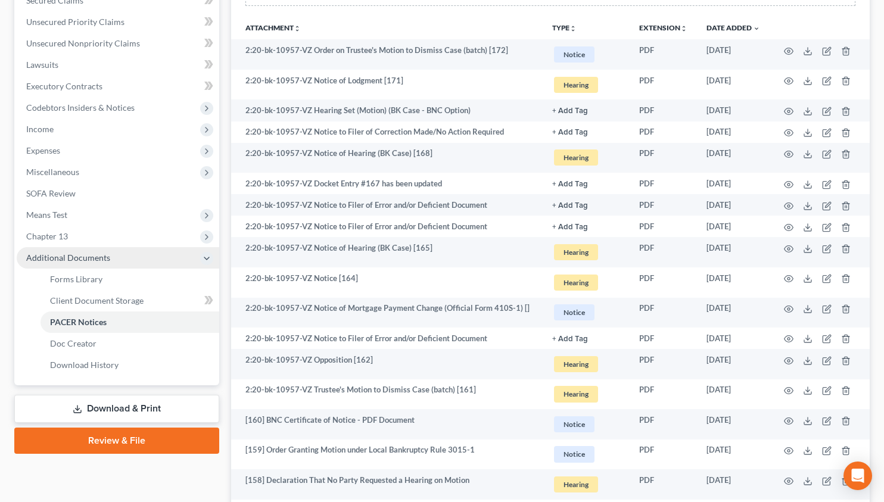
scroll to position [252, 0]
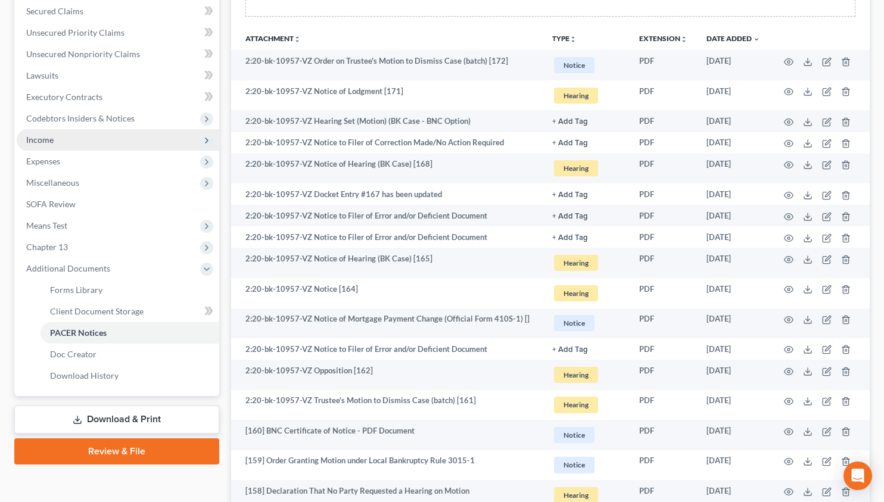
click at [82, 140] on span "Income" at bounding box center [118, 139] width 202 height 21
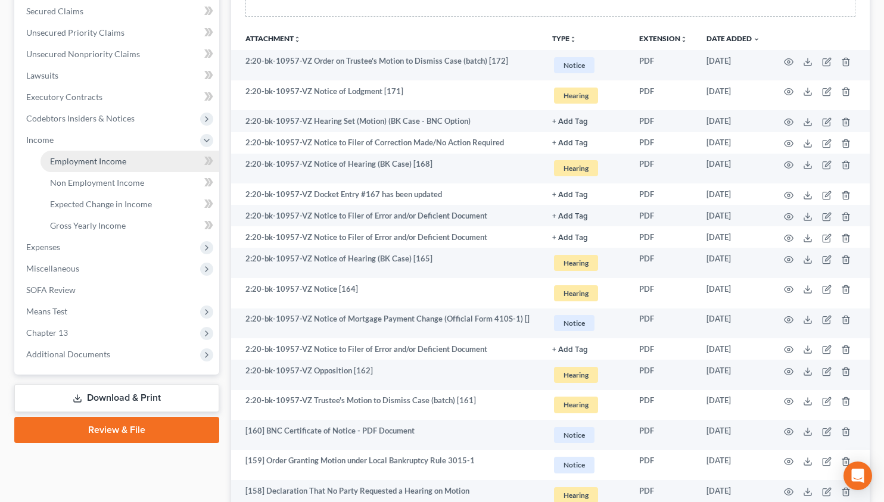
click at [83, 158] on span "Employment Income" at bounding box center [88, 161] width 76 height 10
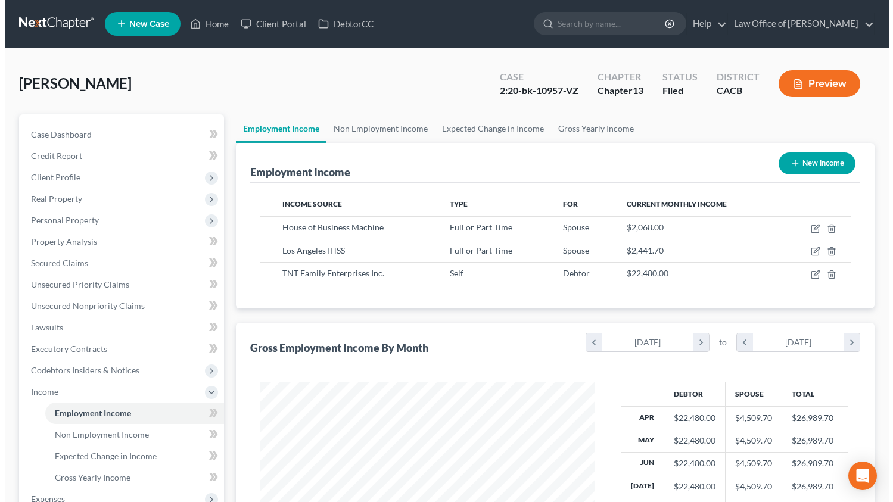
scroll to position [214, 359]
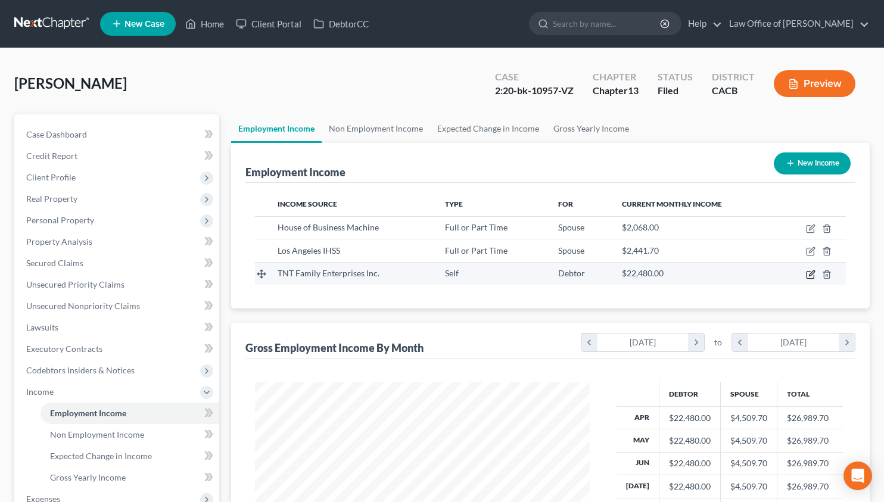
click at [811, 276] on icon "button" at bounding box center [811, 275] width 10 height 10
select select "1"
select select "4"
select select "0"
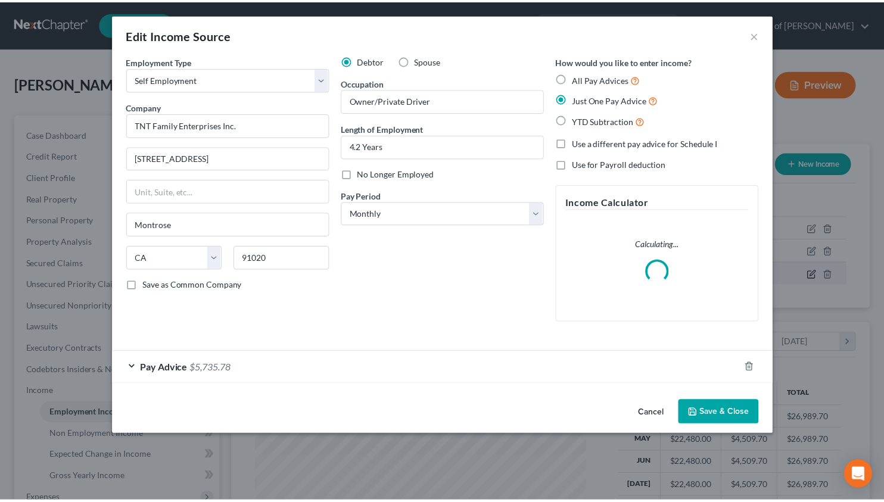
scroll to position [214, 362]
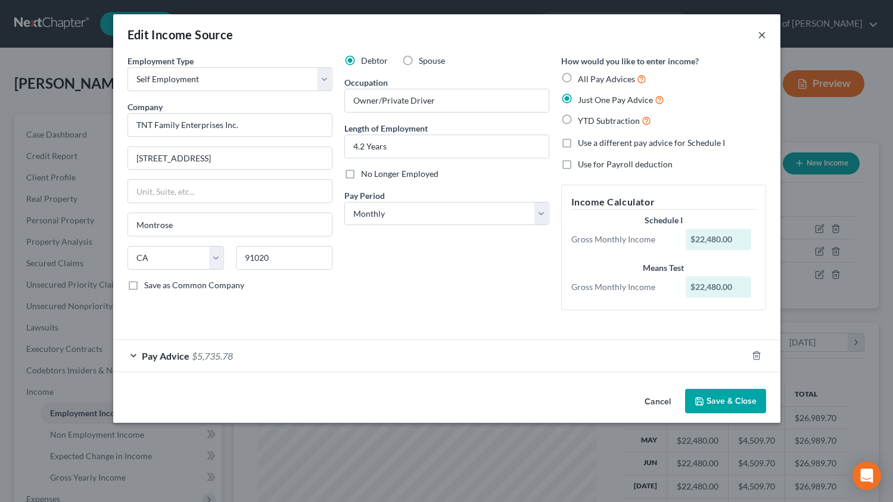
click at [760, 37] on button "×" at bounding box center [762, 34] width 8 height 14
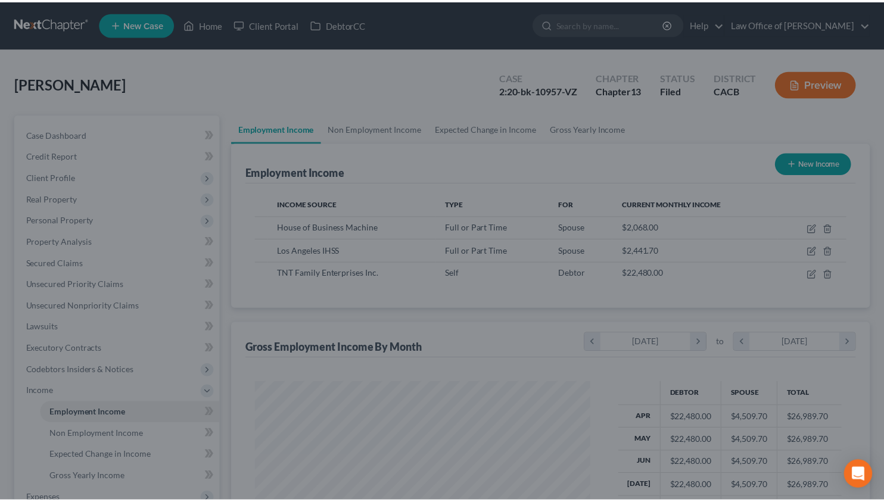
scroll to position [595321, 595176]
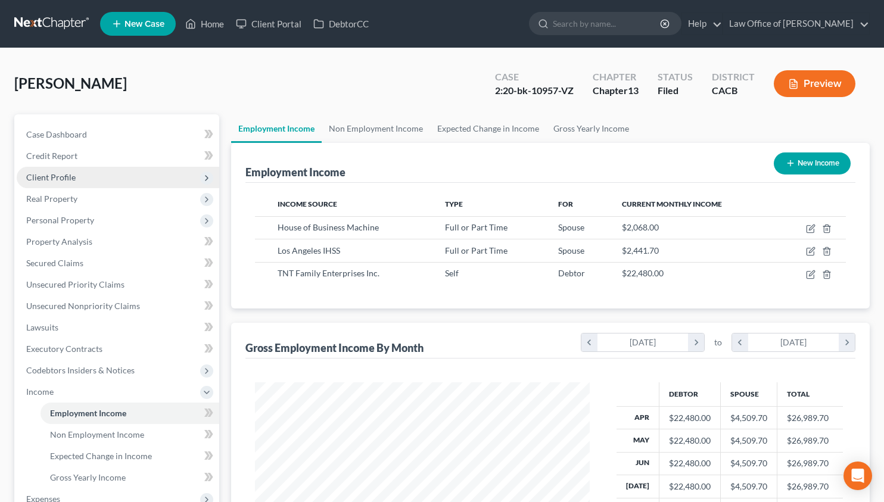
click at [89, 183] on span "Client Profile" at bounding box center [118, 177] width 202 height 21
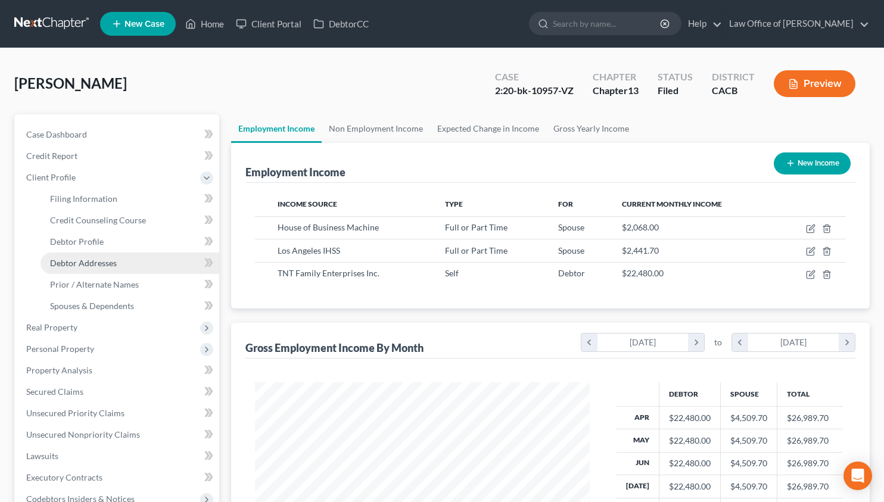
click at [93, 270] on link "Debtor Addresses" at bounding box center [129, 263] width 179 height 21
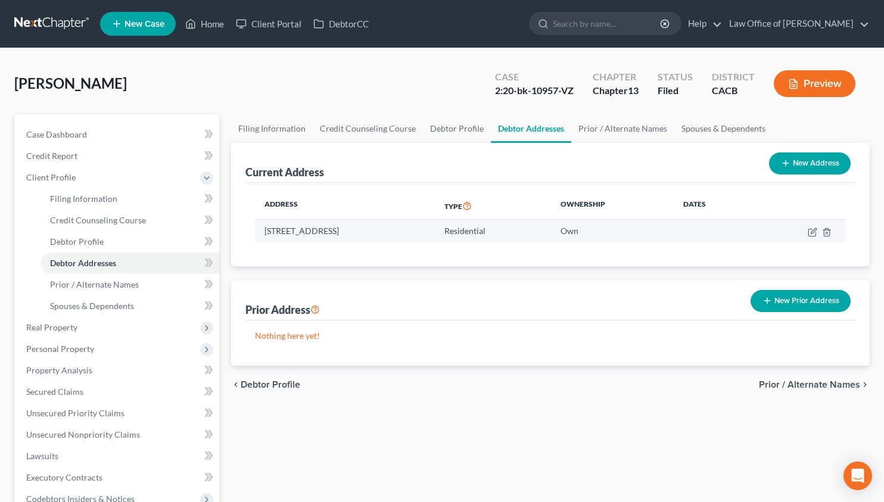
click at [338, 233] on td "2551 Community Avenue, Montrose, CA 91020" at bounding box center [345, 231] width 180 height 23
copy td "2551 Community Avenue, Montrose, CA 91020"
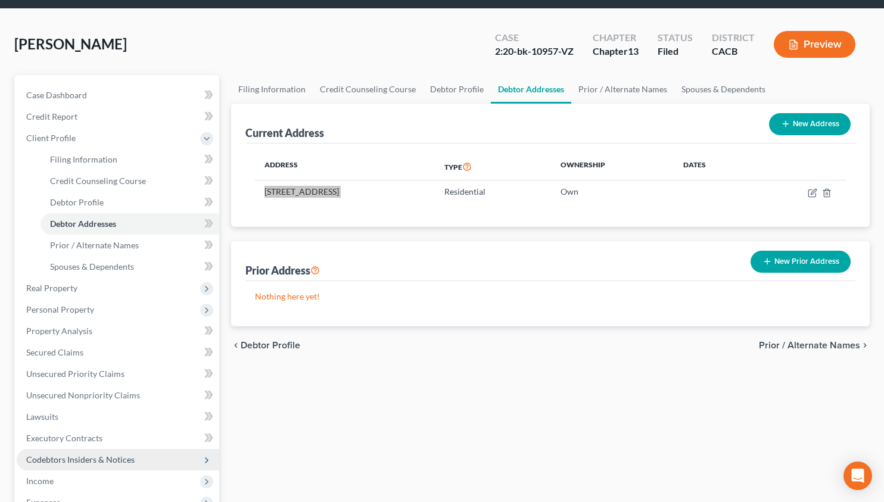
scroll to position [42, 0]
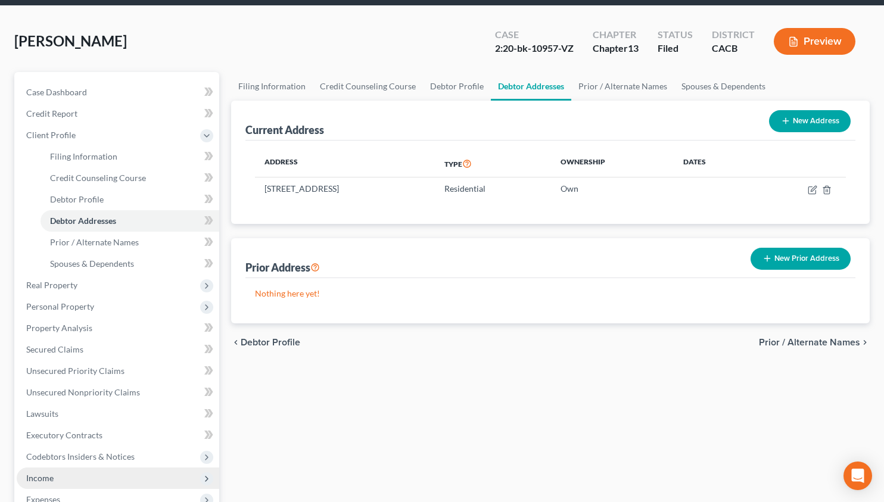
click at [100, 482] on span "Income" at bounding box center [118, 477] width 202 height 21
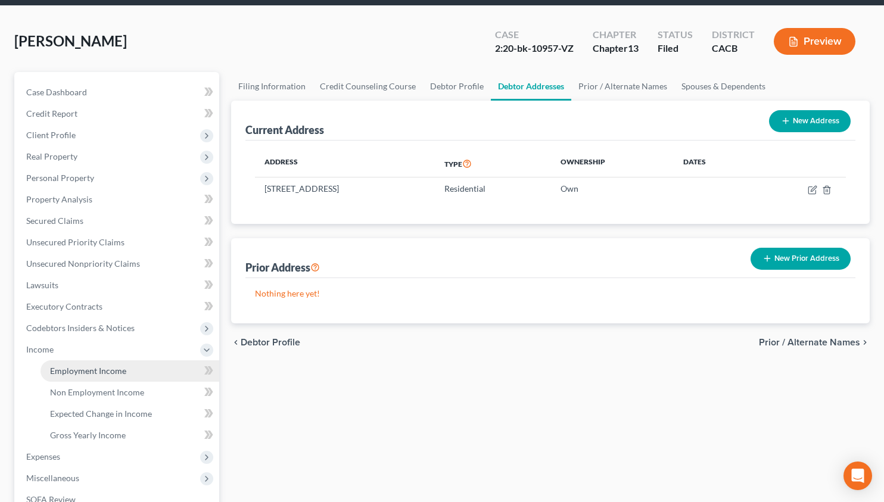
click at [117, 369] on span "Employment Income" at bounding box center [88, 371] width 76 height 10
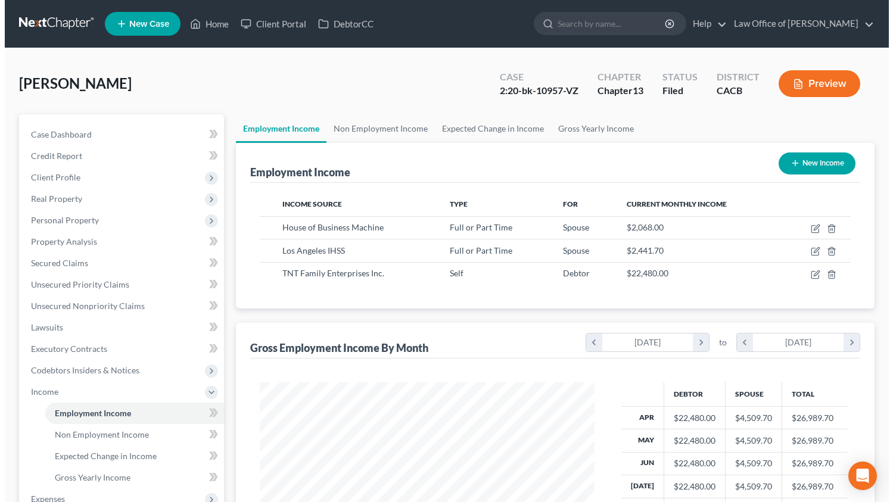
scroll to position [214, 359]
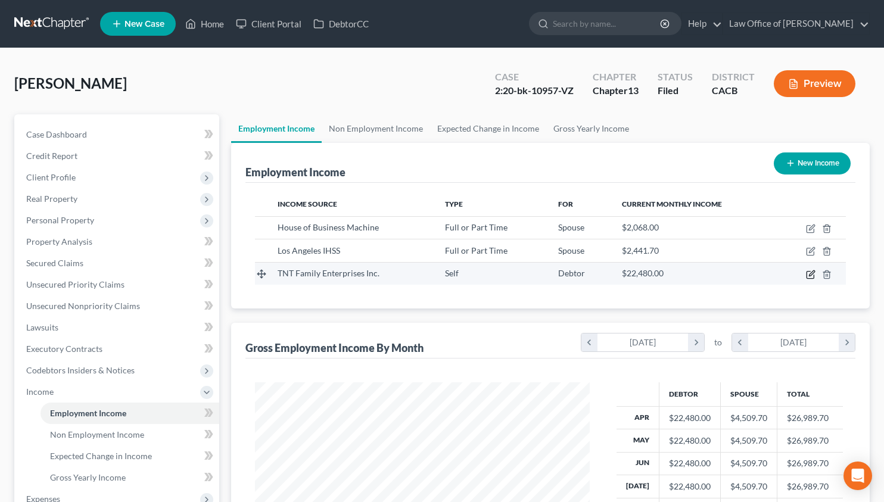
click at [810, 274] on icon "button" at bounding box center [811, 275] width 10 height 10
select select "1"
select select "4"
select select "0"
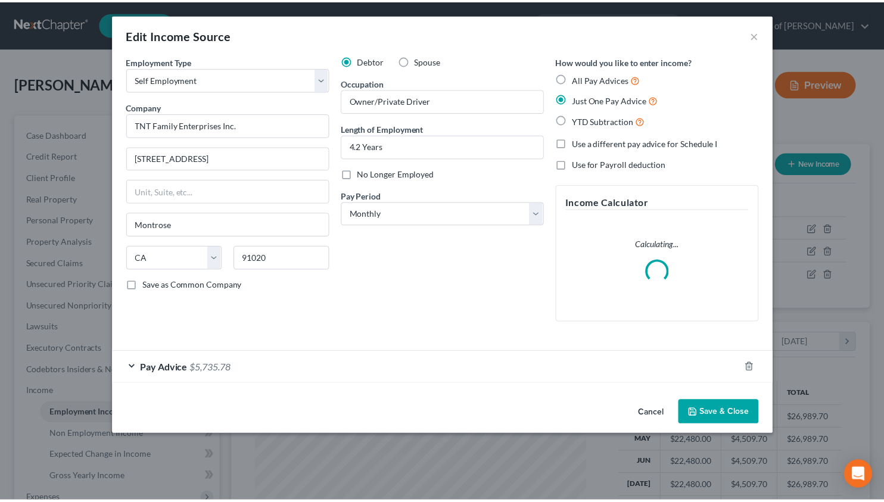
scroll to position [214, 362]
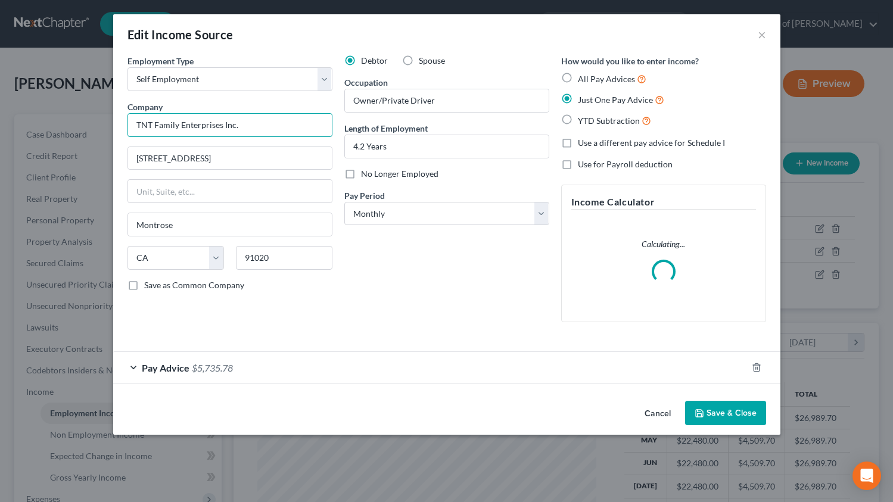
click at [284, 123] on input "TNT Family Enterprises Inc." at bounding box center [229, 125] width 205 height 24
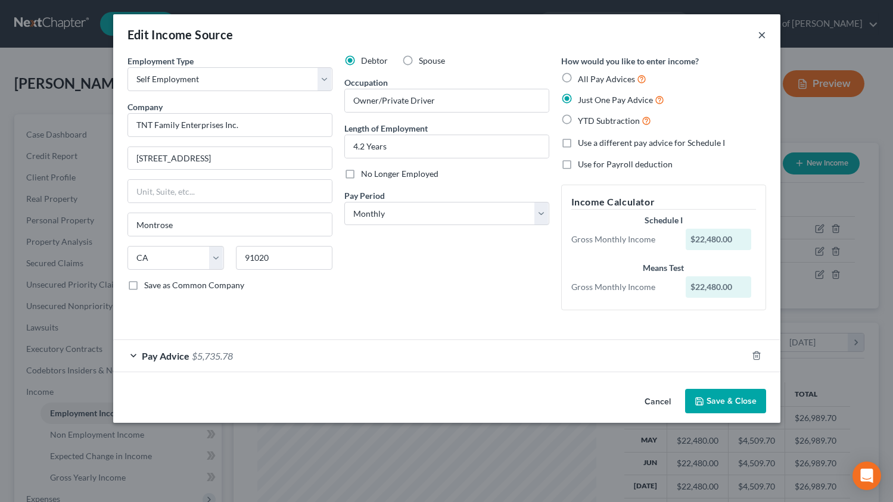
click at [763, 39] on button "×" at bounding box center [762, 34] width 8 height 14
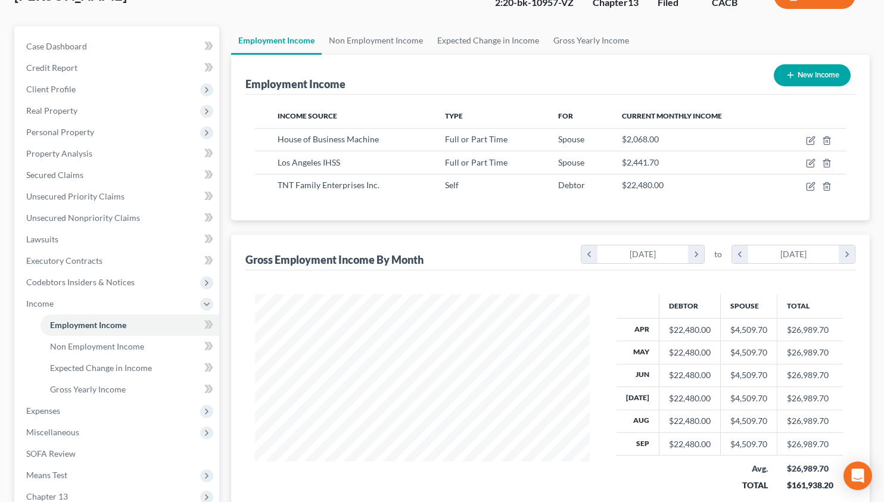
scroll to position [86, 0]
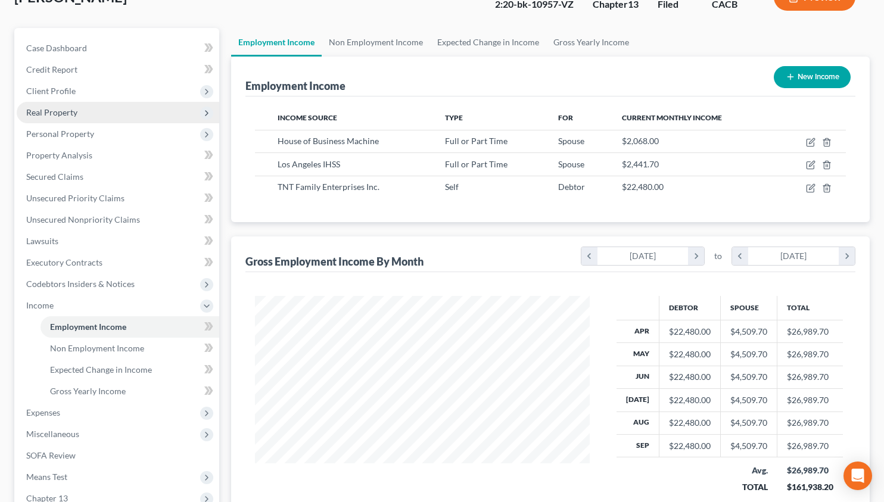
click at [83, 116] on span "Real Property" at bounding box center [118, 112] width 202 height 21
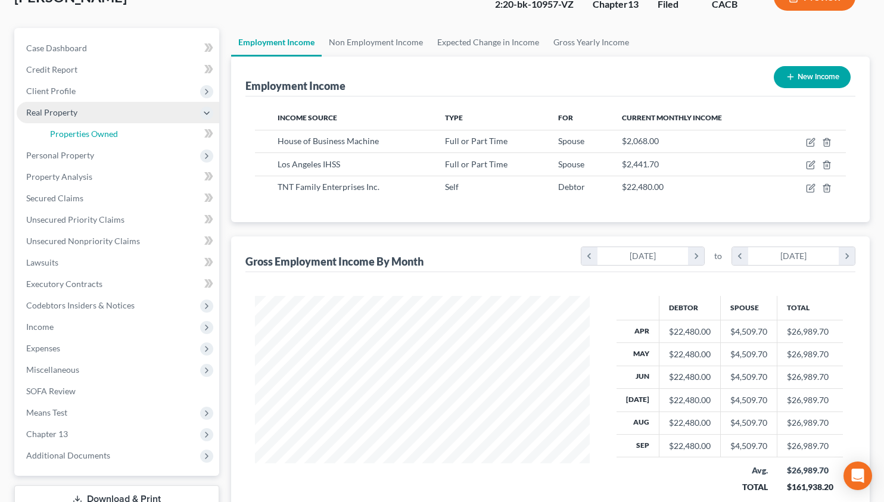
click at [89, 127] on link "Properties Owned" at bounding box center [129, 133] width 179 height 21
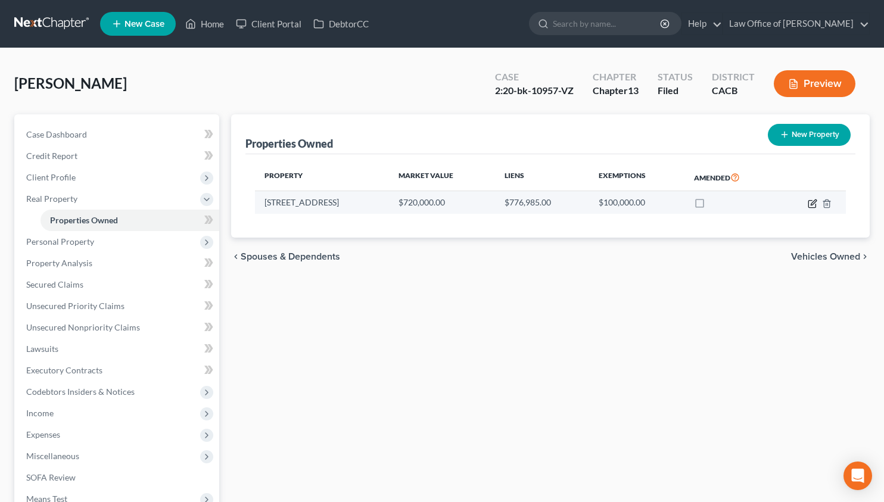
click at [810, 204] on icon "button" at bounding box center [813, 204] width 10 height 10
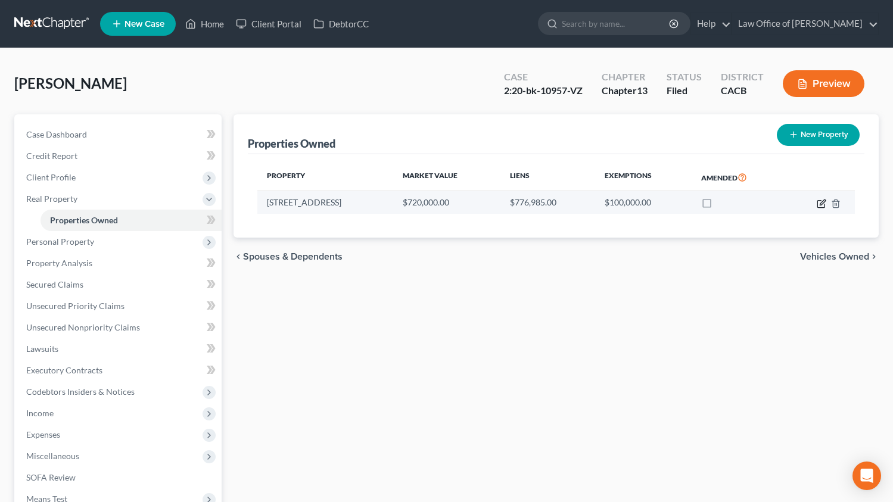
select select "4"
select select "1"
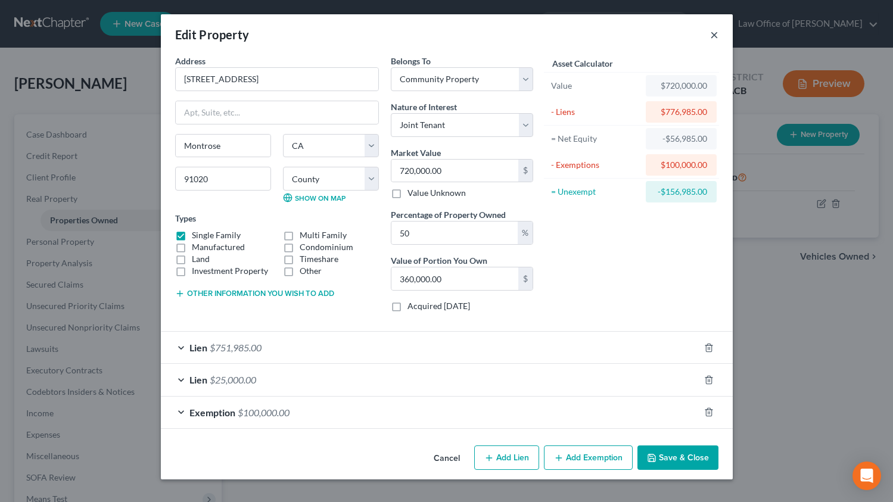
click at [715, 35] on button "×" at bounding box center [714, 34] width 8 height 14
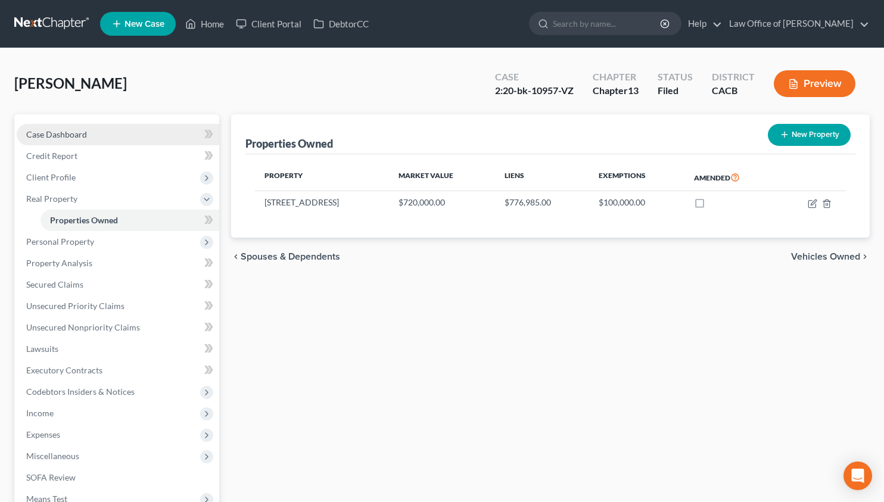
click at [161, 135] on link "Case Dashboard" at bounding box center [118, 134] width 202 height 21
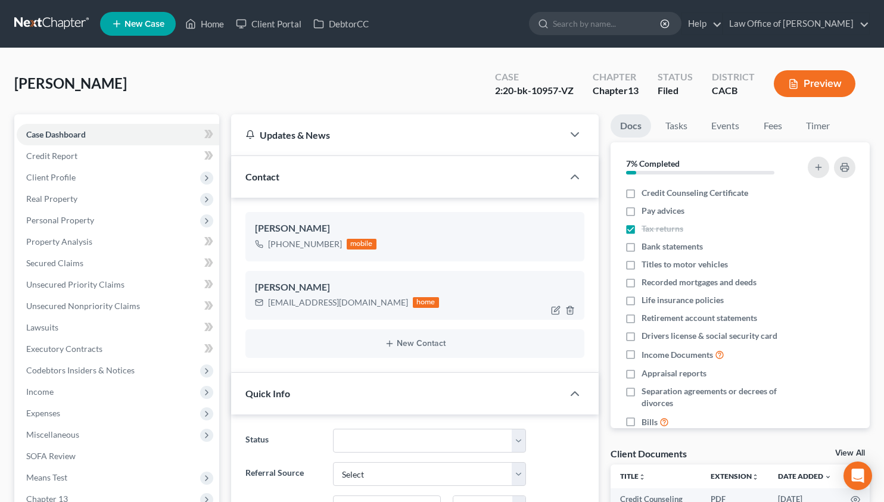
click at [322, 297] on div "hmangasarian@yahoo.com" at bounding box center [338, 303] width 140 height 12
copy div "hmangasarian@yahoo.com"
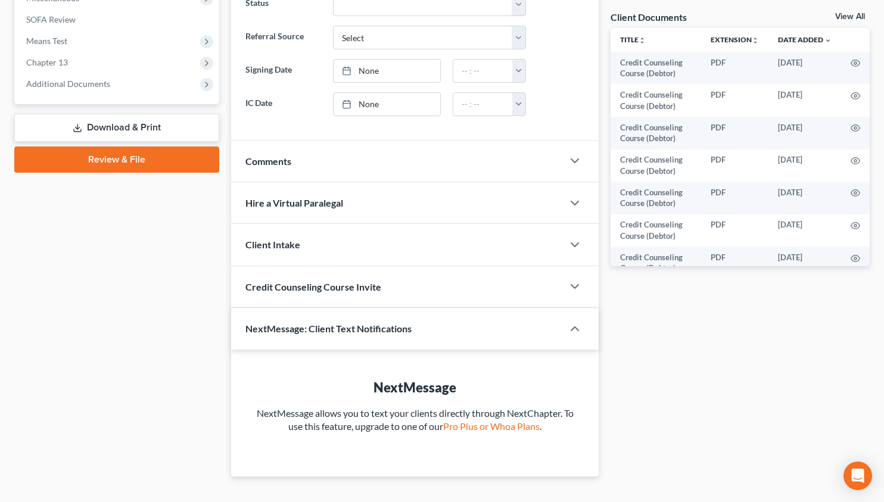
scroll to position [457, 0]
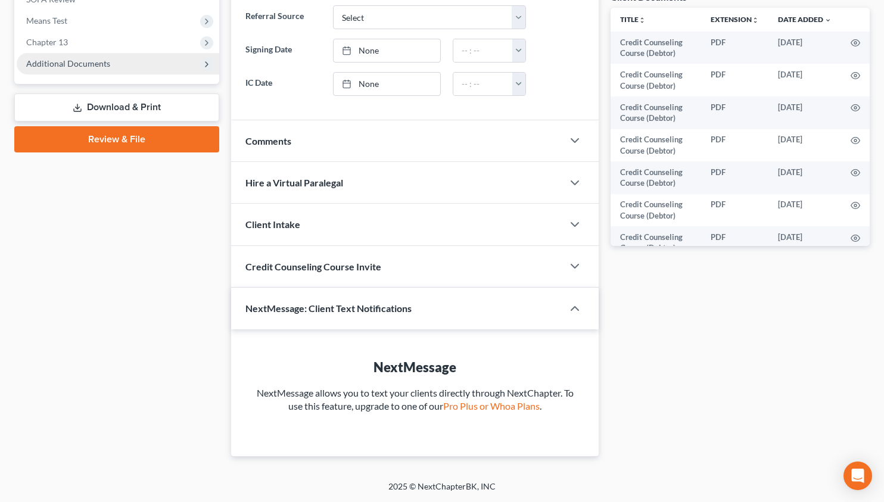
click at [103, 64] on span "Additional Documents" at bounding box center [68, 63] width 84 height 10
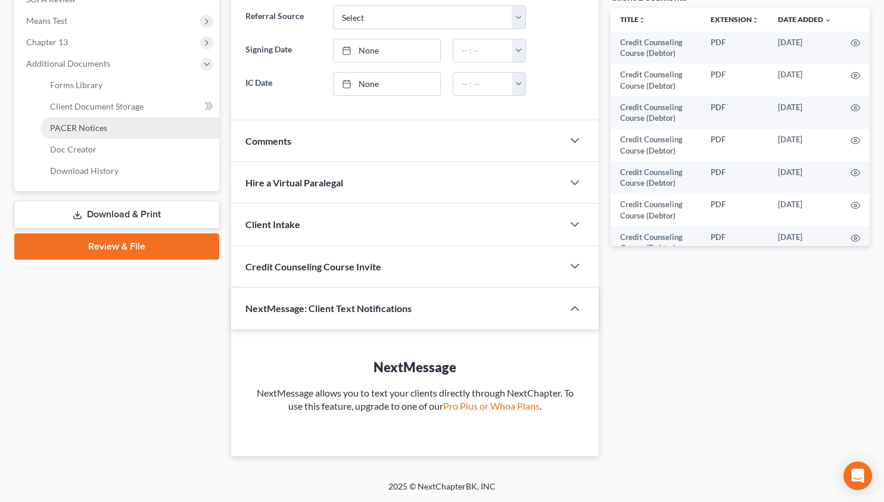
click at [107, 132] on link "PACER Notices" at bounding box center [129, 127] width 179 height 21
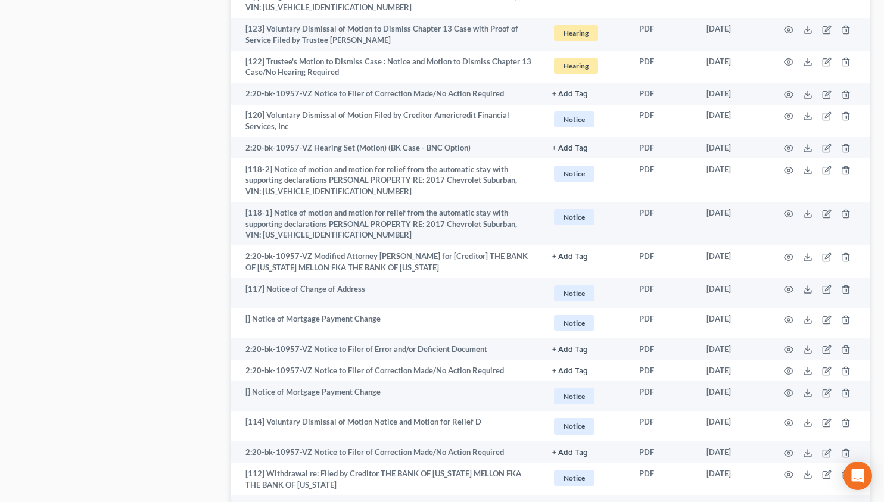
scroll to position [2115, 0]
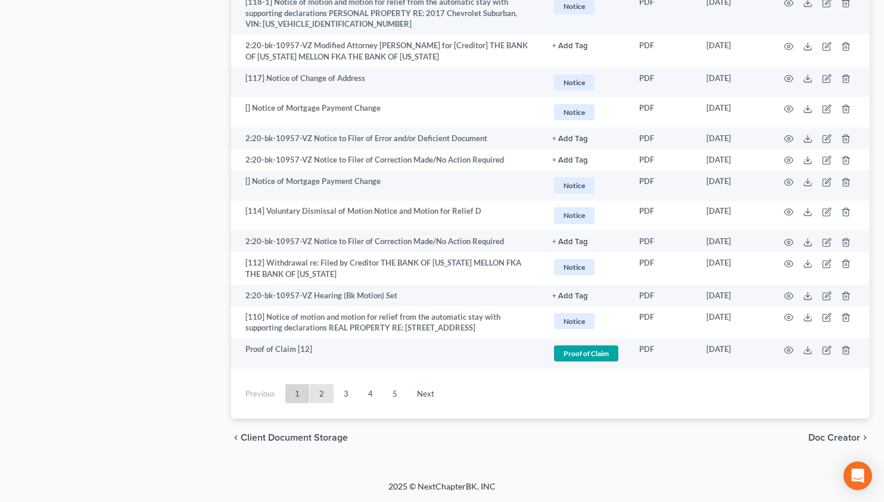
click at [317, 391] on link "2" at bounding box center [322, 393] width 24 height 19
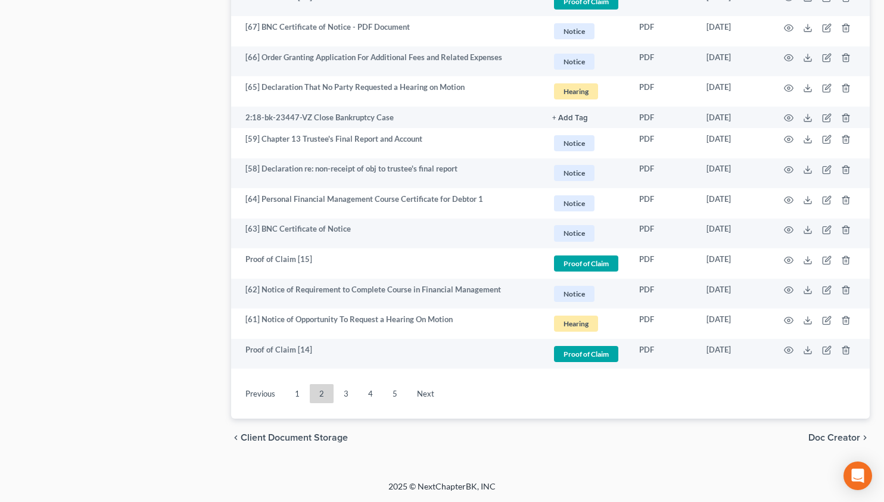
scroll to position [2092, 0]
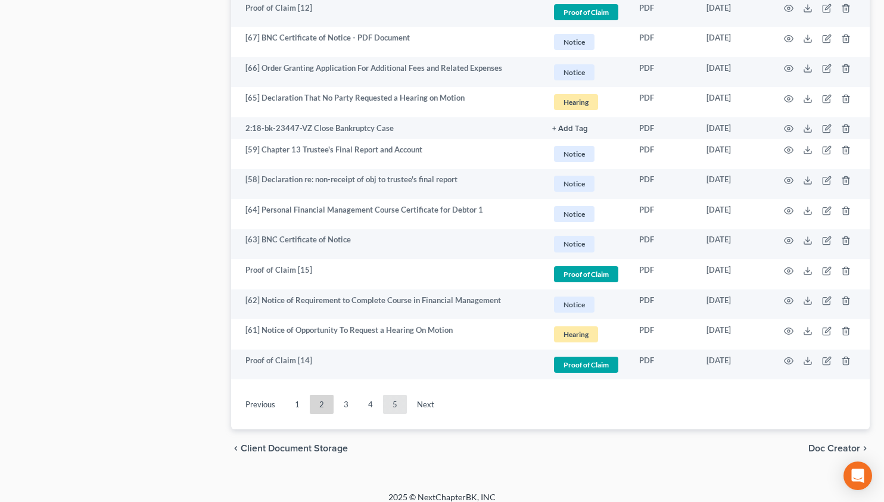
click at [389, 395] on link "5" at bounding box center [395, 404] width 24 height 19
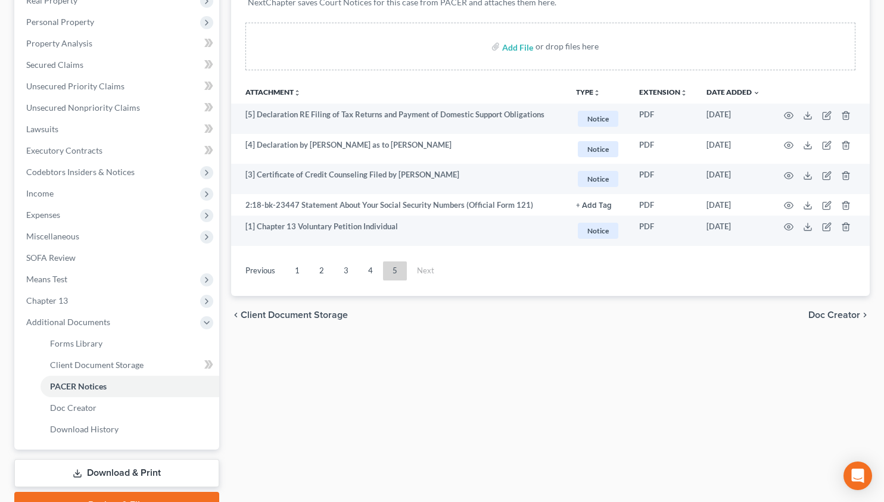
scroll to position [116, 0]
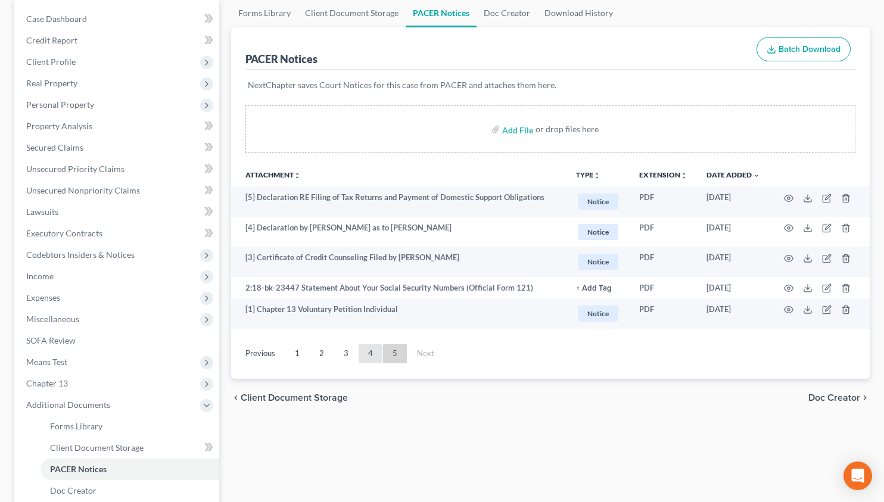
click at [370, 354] on link "4" at bounding box center [371, 353] width 24 height 19
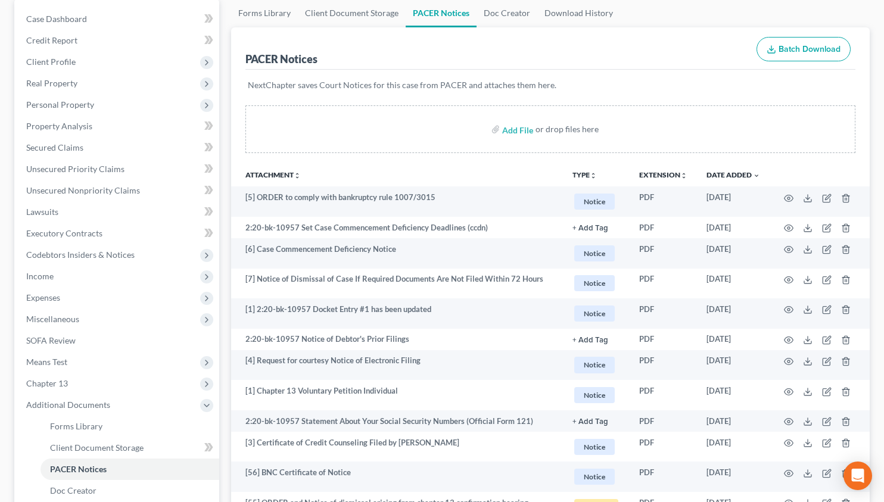
scroll to position [1292, 0]
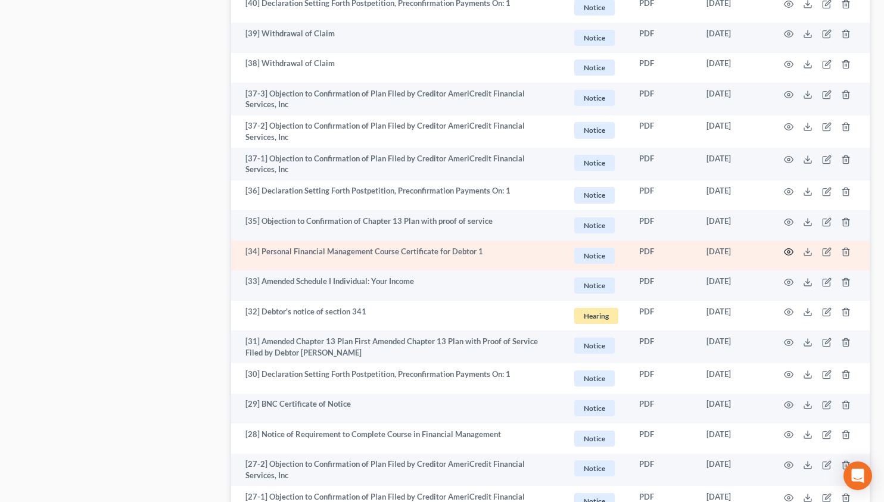
click at [786, 250] on icon "button" at bounding box center [789, 252] width 10 height 10
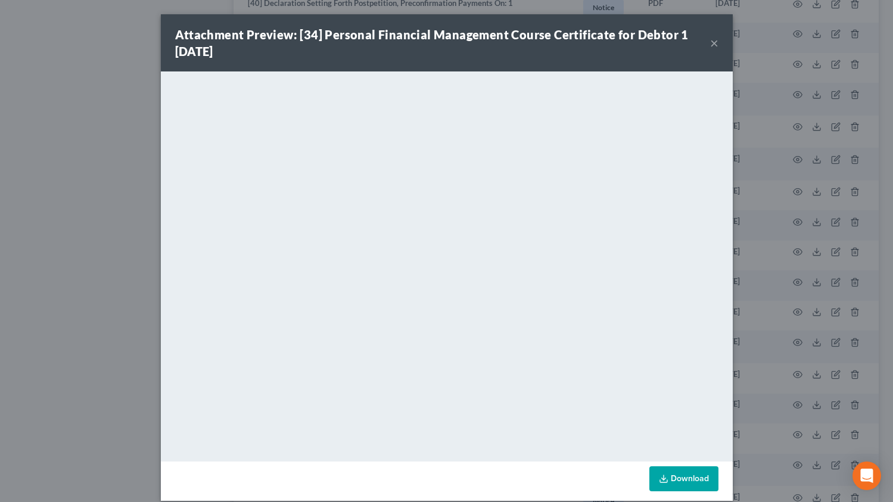
click at [710, 46] on button "×" at bounding box center [714, 43] width 8 height 14
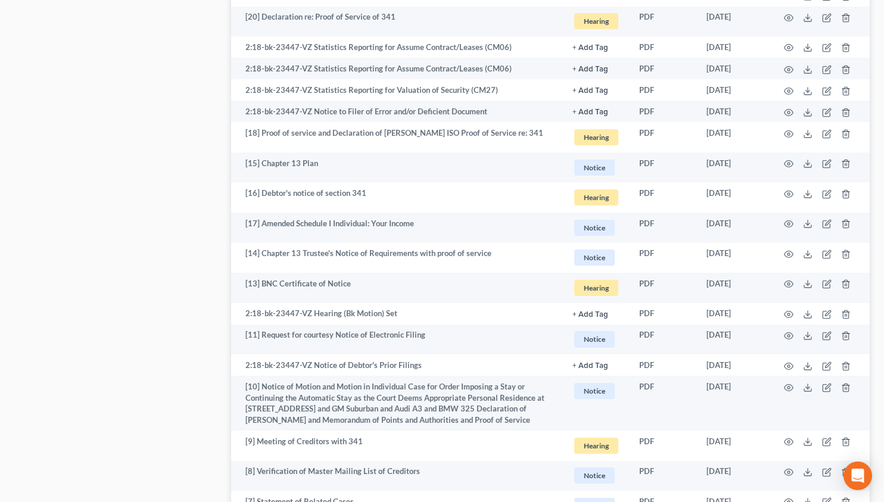
scroll to position [2089, 0]
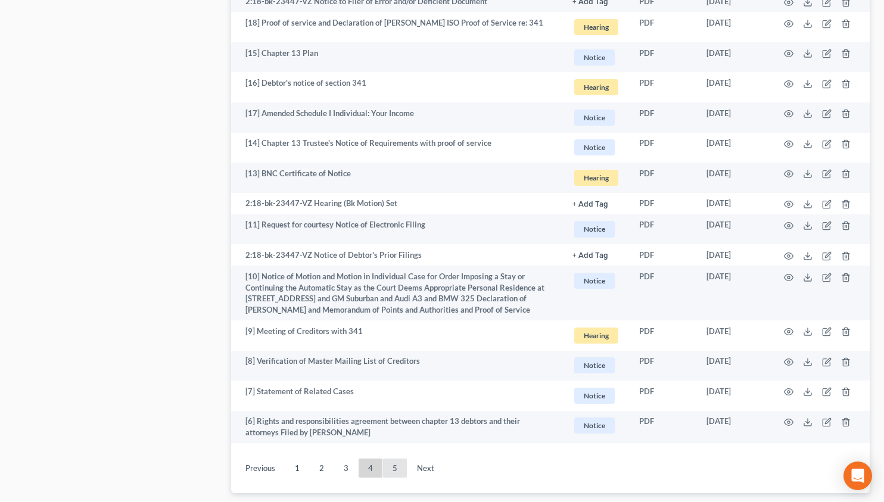
click at [395, 478] on link "5" at bounding box center [395, 468] width 24 height 19
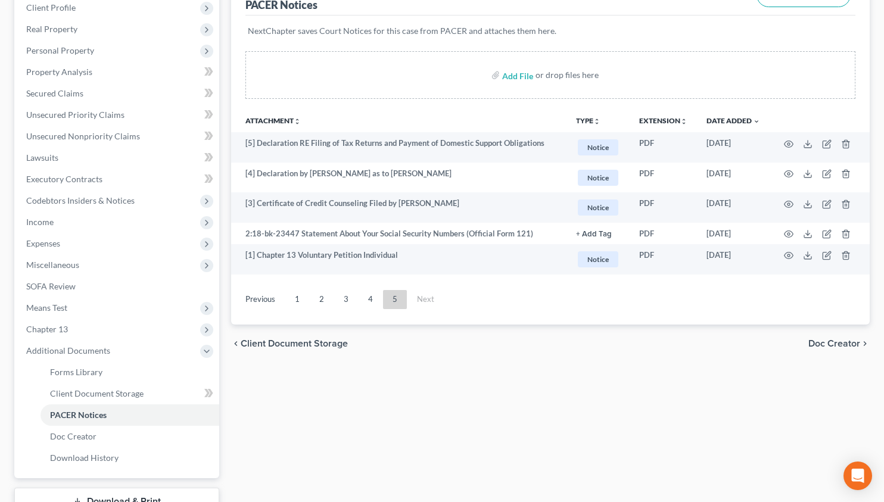
scroll to position [166, 0]
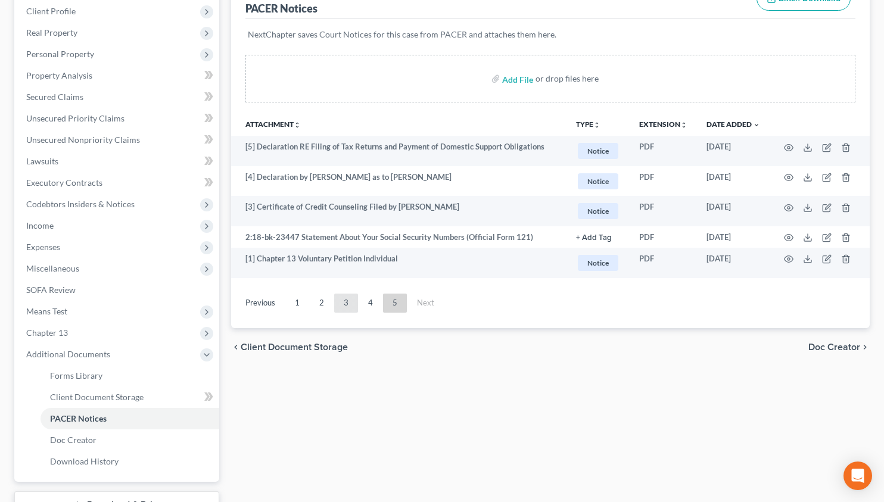
click at [345, 306] on link "3" at bounding box center [346, 303] width 24 height 19
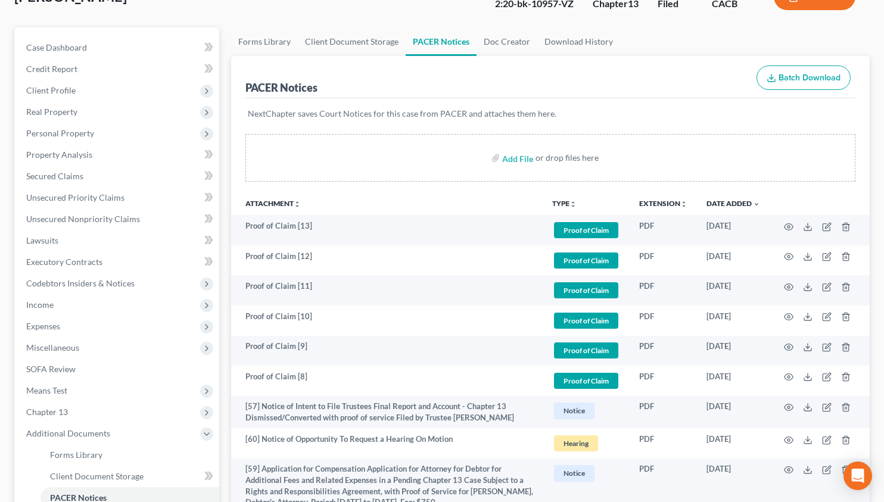
scroll to position [0, 0]
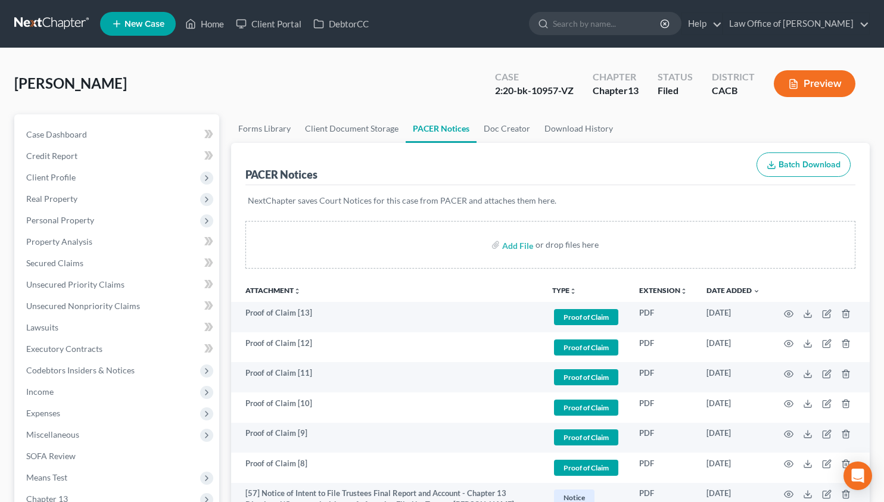
click at [53, 18] on link at bounding box center [52, 23] width 76 height 21
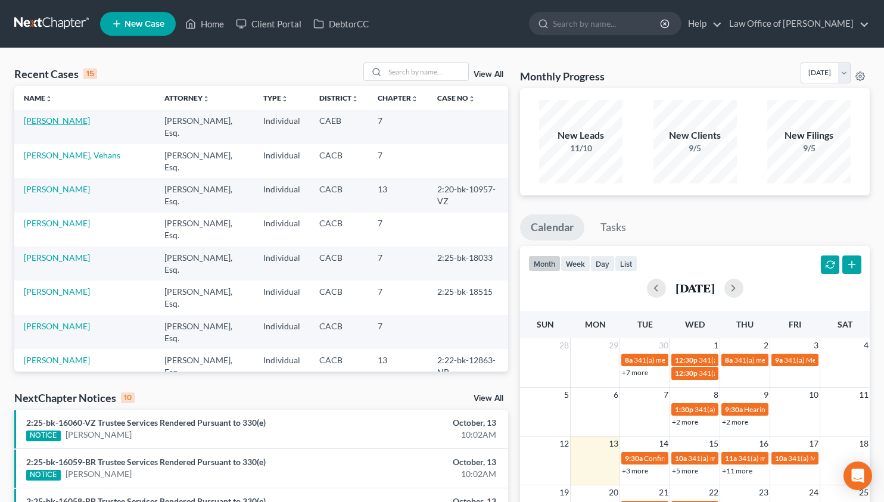
click at [58, 123] on link "[PERSON_NAME]" at bounding box center [57, 121] width 66 height 10
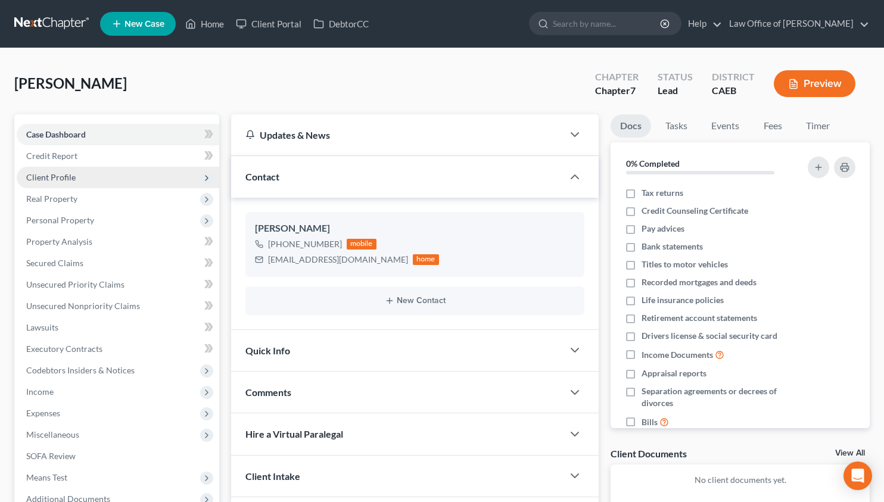
click at [76, 178] on span "Client Profile" at bounding box center [118, 177] width 202 height 21
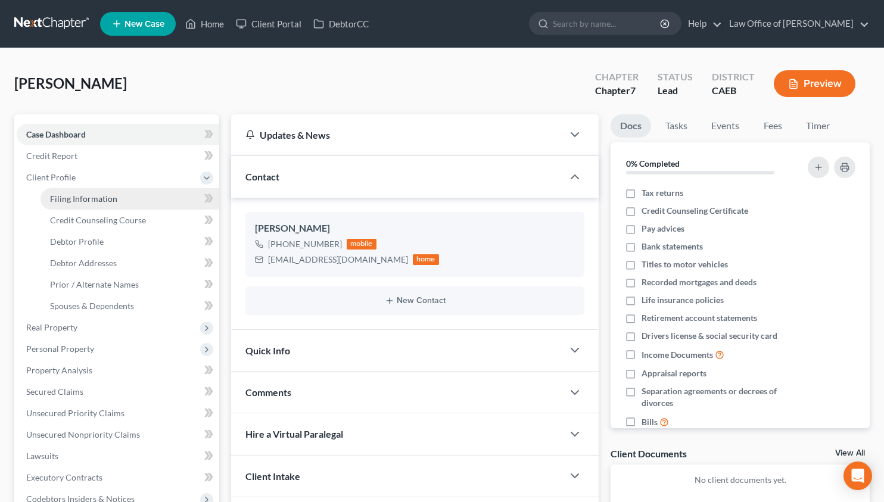
click at [86, 195] on span "Filing Information" at bounding box center [83, 199] width 67 height 10
select select "1"
select select "0"
select select "4"
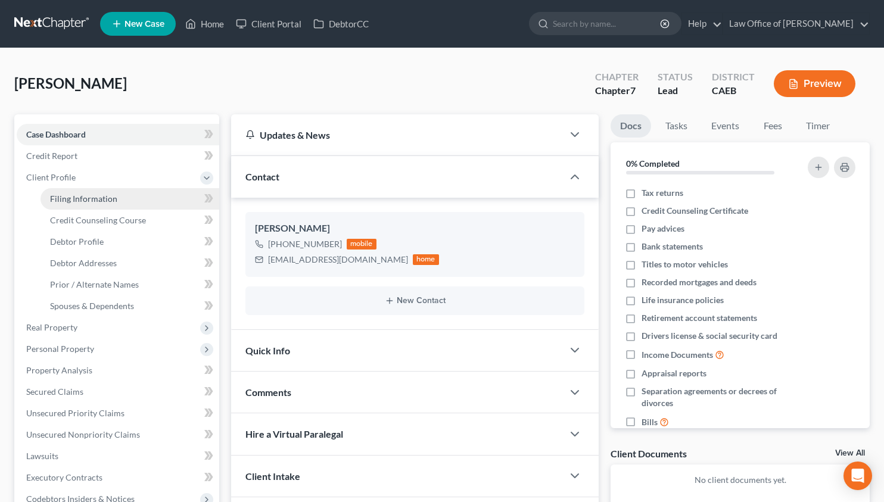
select select "0"
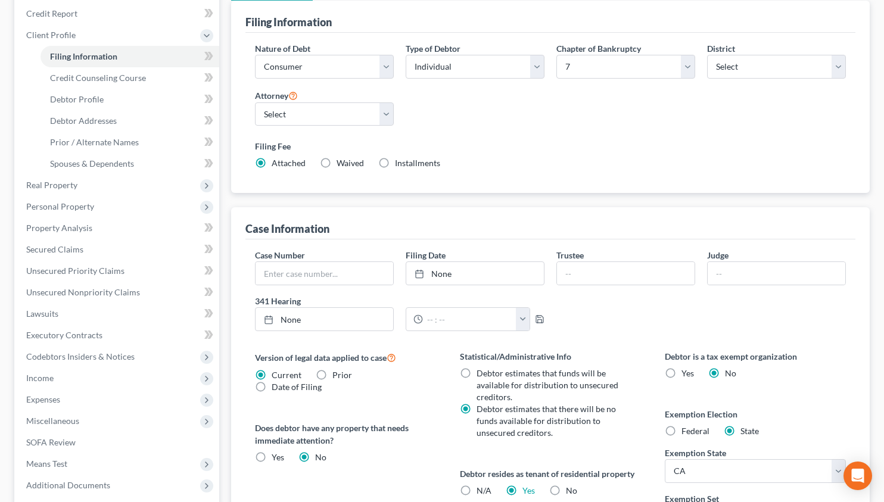
scroll to position [149, 0]
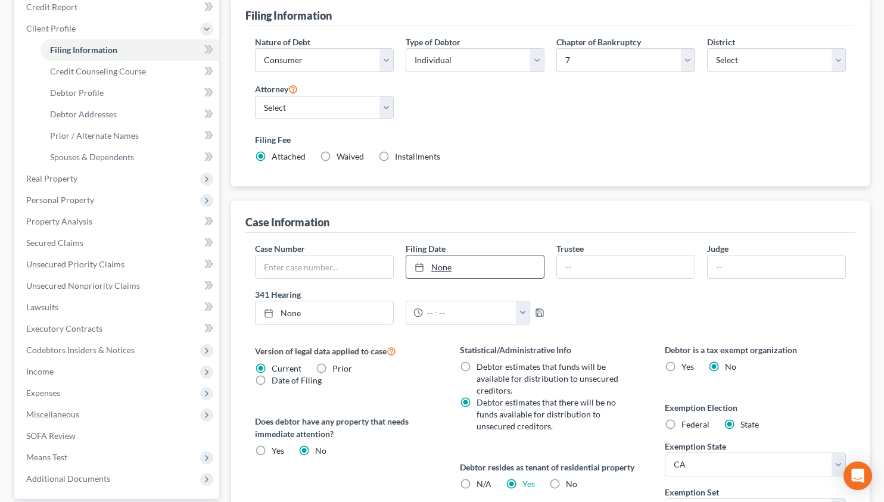
type input "10/13/2025"
click at [445, 267] on link "None" at bounding box center [475, 266] width 138 height 23
click at [318, 267] on input "text" at bounding box center [324, 266] width 138 height 23
paste input "2025-25487"
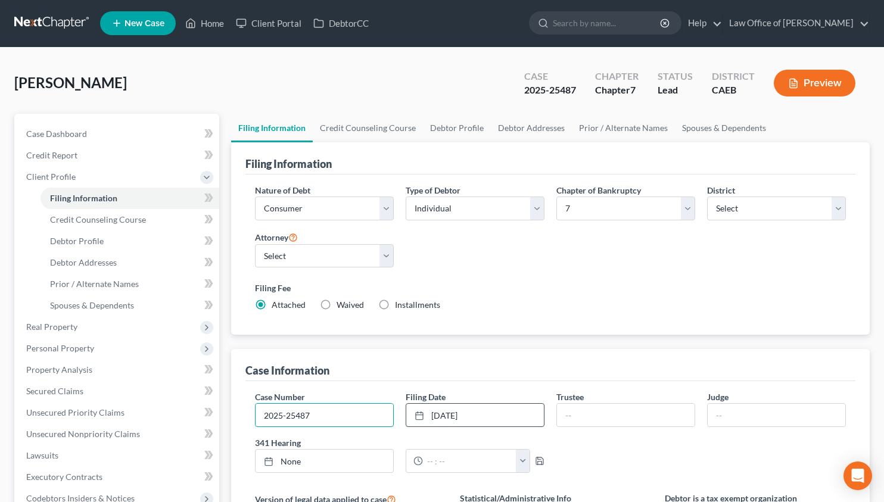
scroll to position [0, 0]
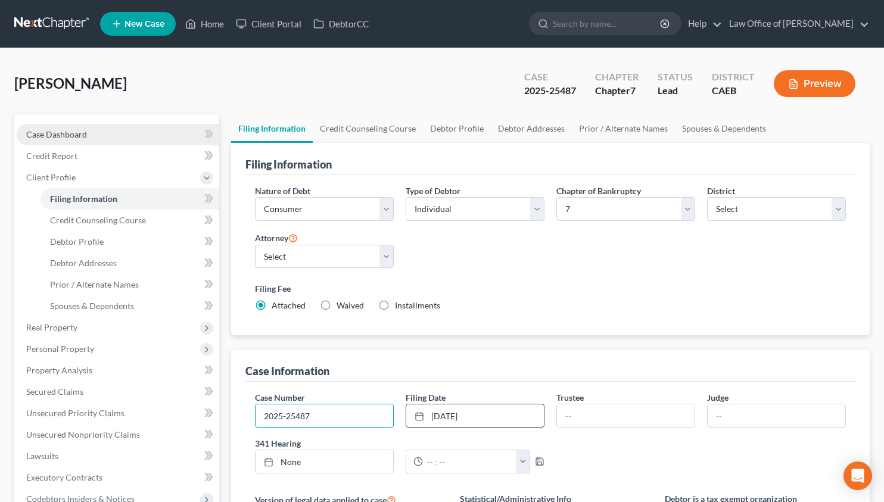
type input "2025-25487"
click at [55, 137] on span "Case Dashboard" at bounding box center [56, 134] width 61 height 10
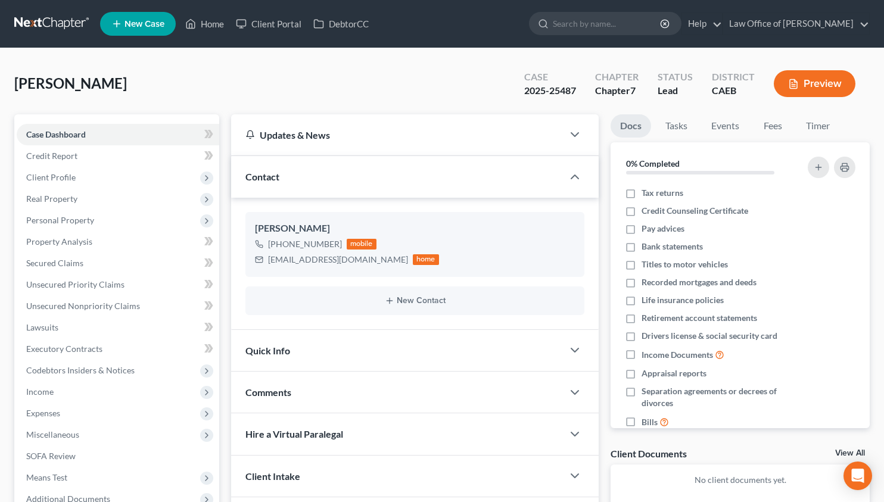
click at [327, 357] on div "Quick Info" at bounding box center [397, 350] width 332 height 41
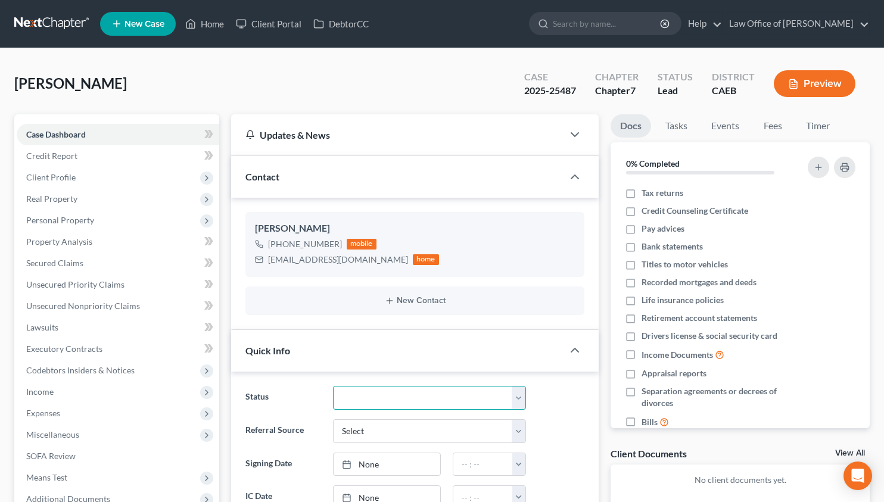
click at [350, 395] on select "Discharged Dismissed Filed In Progress Lead Lost Lead Ready to File To Review" at bounding box center [429, 398] width 193 height 24
select select "2"
click at [333, 386] on select "Discharged Dismissed Filed In Progress Lead Lost Lead Ready to File To Review" at bounding box center [429, 398] width 193 height 24
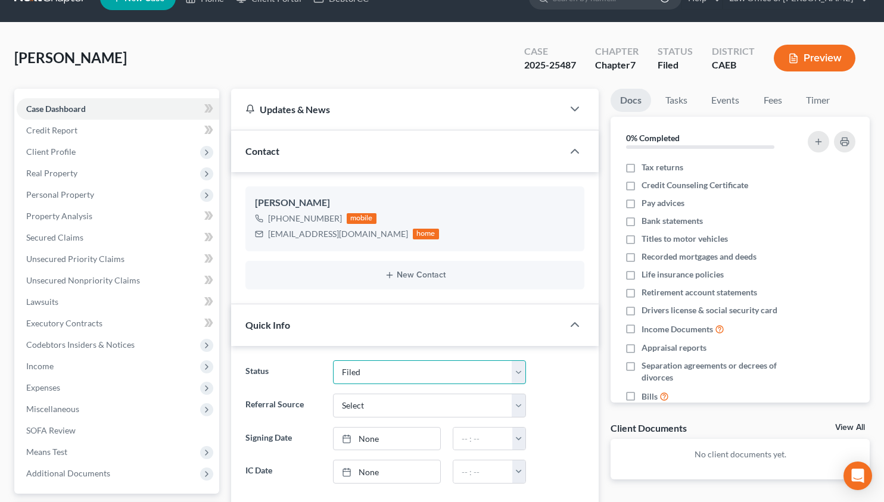
scroll to position [26, 0]
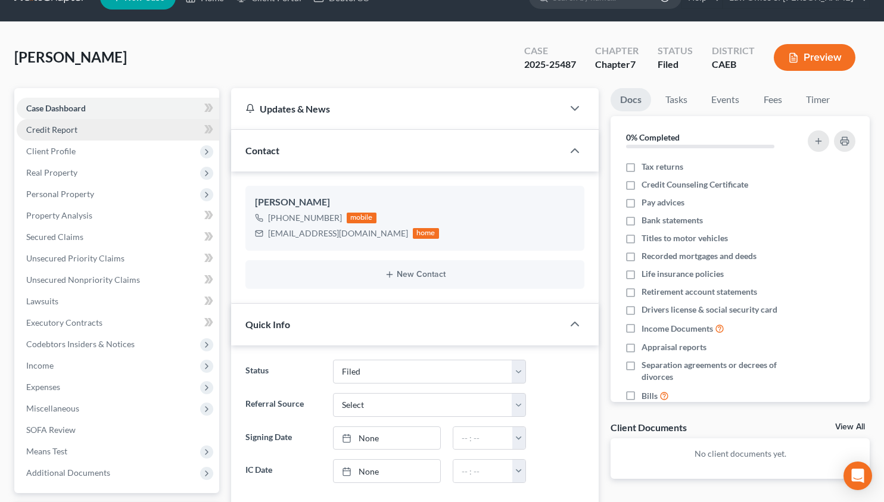
click at [148, 123] on link "Credit Report" at bounding box center [118, 129] width 202 height 21
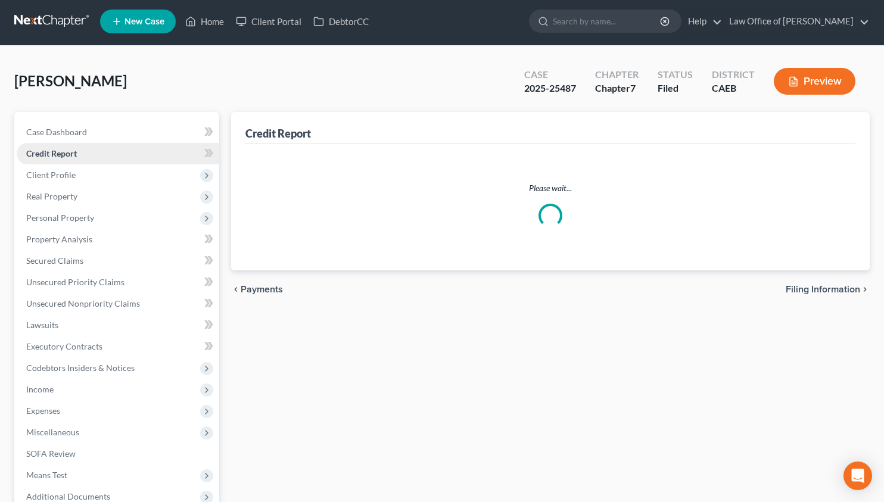
scroll to position [3, 0]
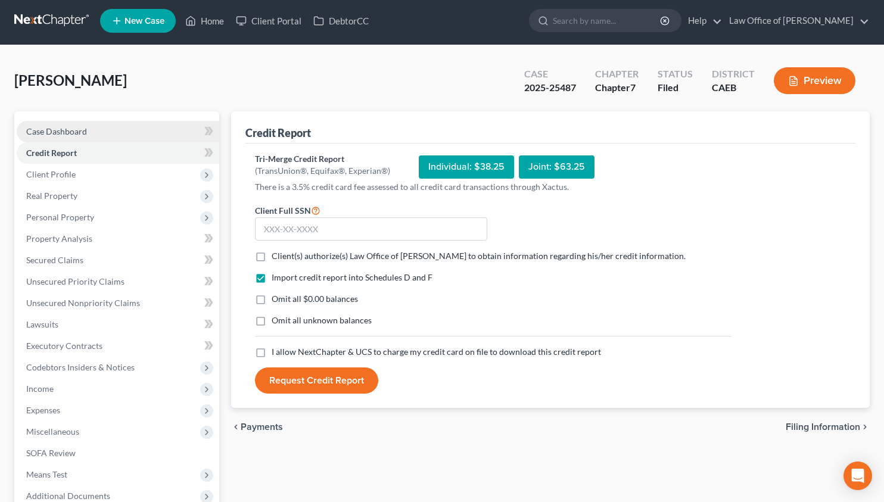
click at [97, 133] on link "Case Dashboard" at bounding box center [118, 131] width 202 height 21
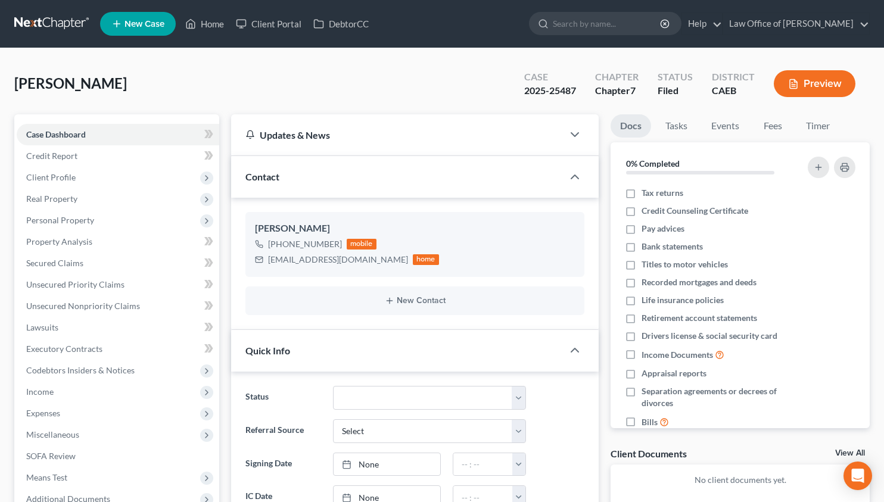
click at [73, 17] on link at bounding box center [52, 23] width 76 height 21
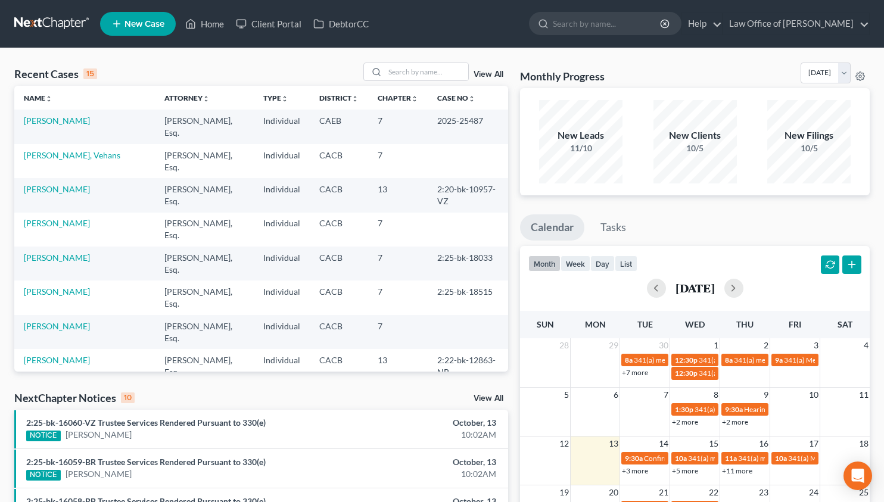
click at [646, 472] on link "+3 more" at bounding box center [635, 470] width 26 height 9
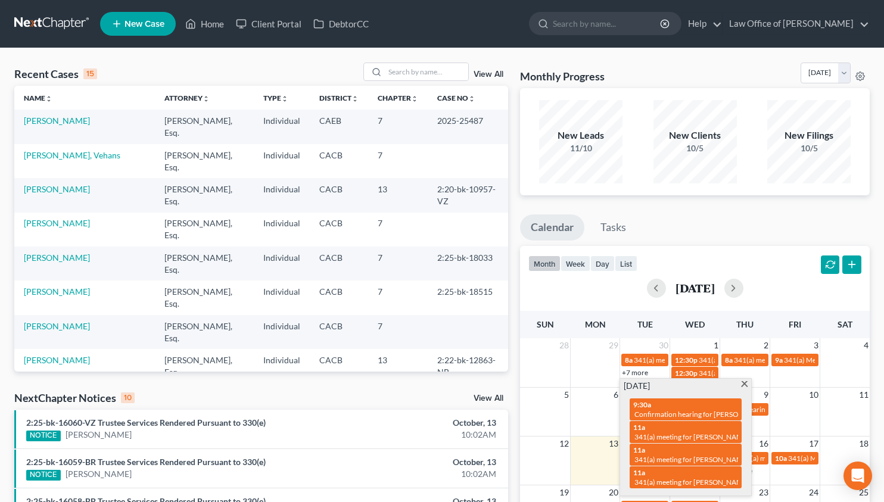
click at [743, 386] on span at bounding box center [744, 385] width 9 height 8
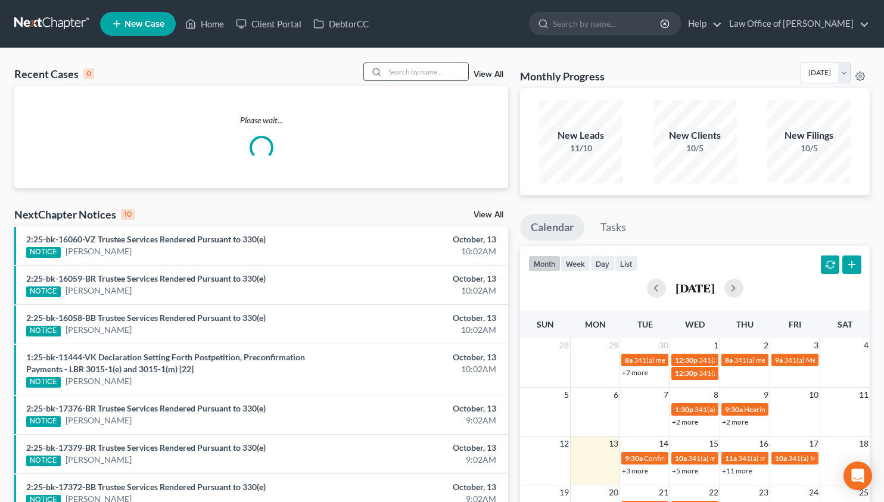
click at [413, 77] on input "search" at bounding box center [426, 71] width 83 height 17
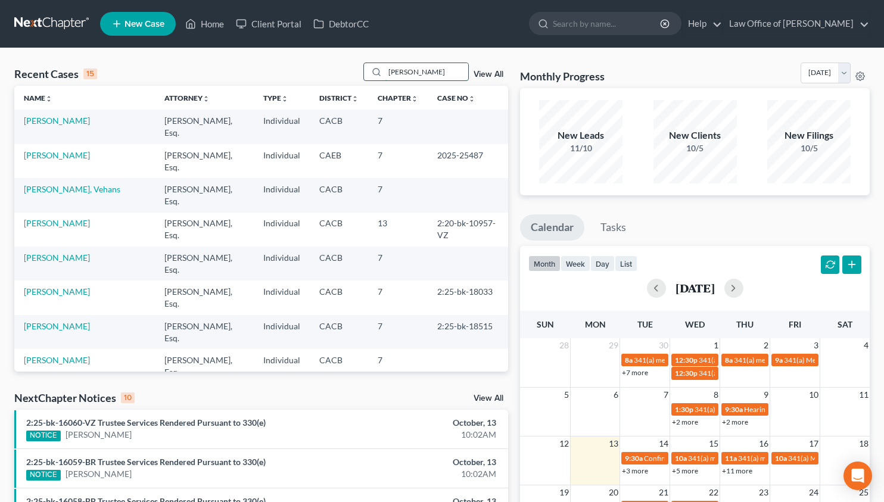
type input "[PERSON_NAME]"
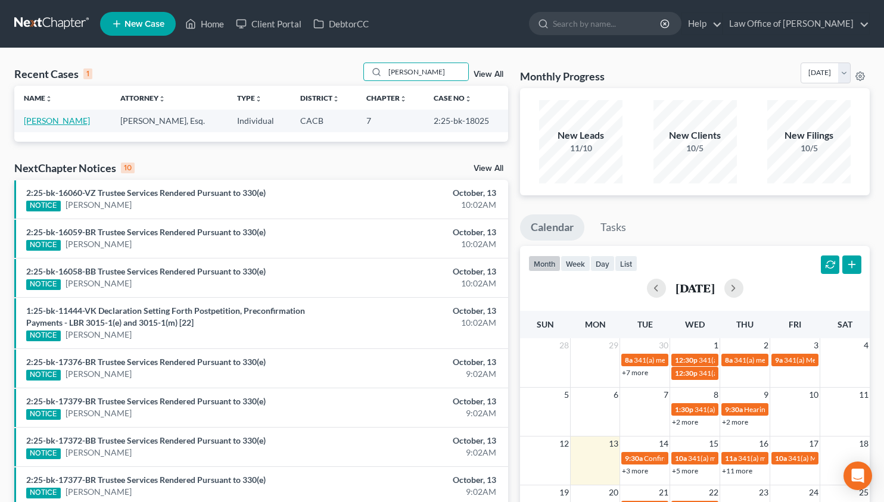
click at [43, 116] on link "[PERSON_NAME]" at bounding box center [57, 121] width 66 height 10
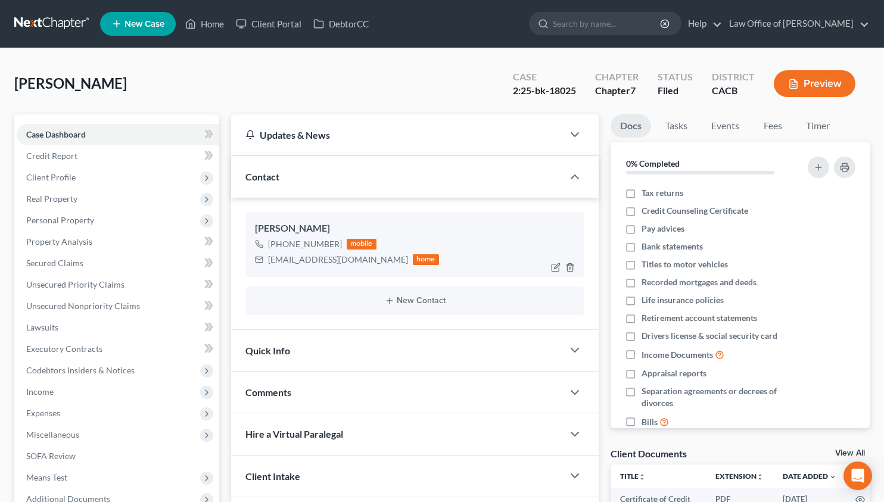
drag, startPoint x: 281, startPoint y: 243, endPoint x: 296, endPoint y: 245, distance: 15.1
click at [296, 245] on div "[PHONE_NUMBER]" at bounding box center [305, 244] width 74 height 12
drag, startPoint x: 280, startPoint y: 244, endPoint x: 337, endPoint y: 247, distance: 57.2
click at [338, 247] on div "[PHONE_NUMBER] mobile" at bounding box center [347, 243] width 184 height 15
copy div "[PHONE_NUMBER]"
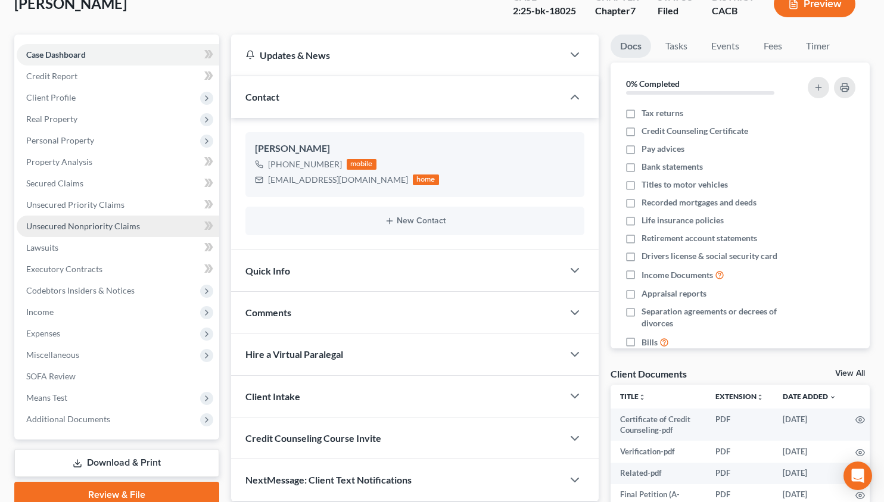
scroll to position [189, 0]
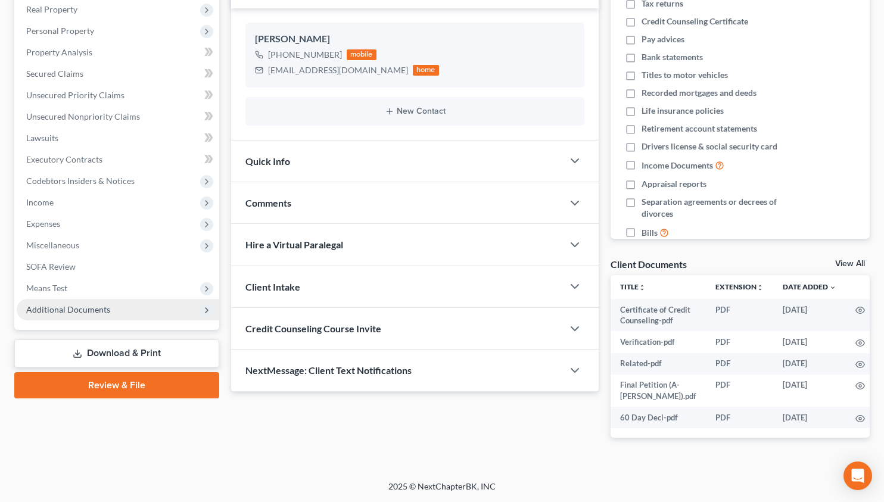
click at [95, 319] on span "Additional Documents" at bounding box center [118, 309] width 202 height 21
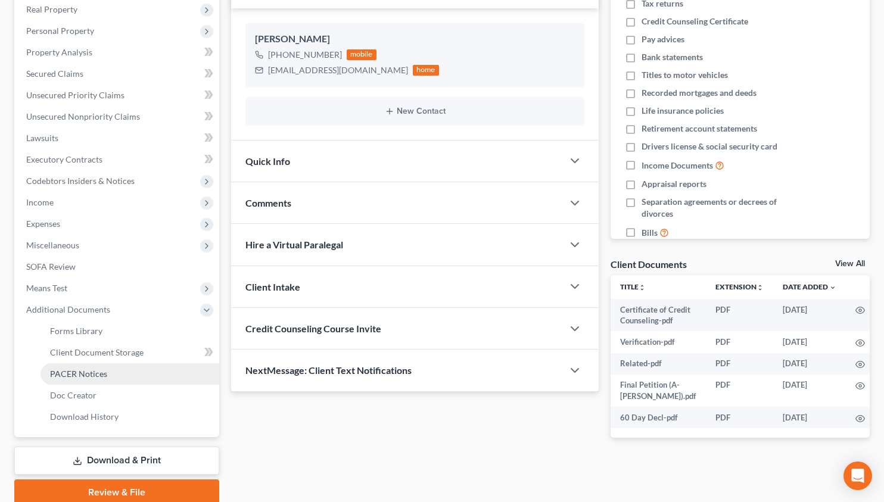
click at [97, 379] on link "PACER Notices" at bounding box center [129, 373] width 179 height 21
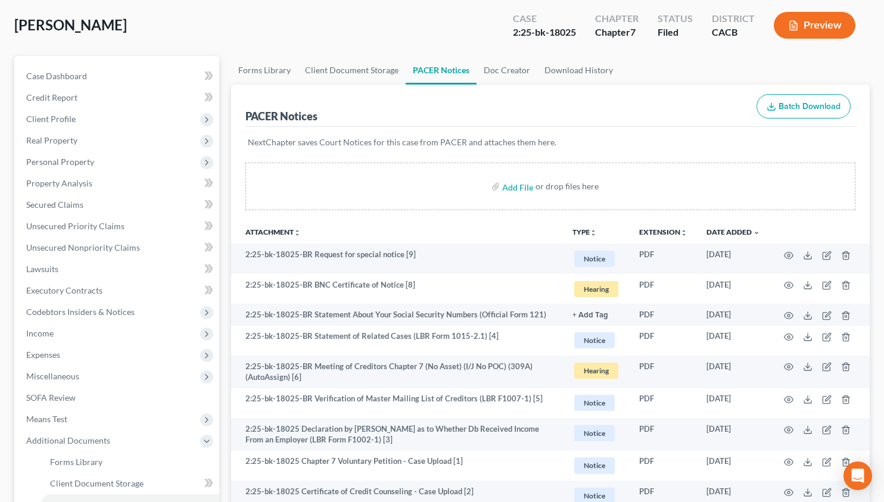
scroll to position [63, 0]
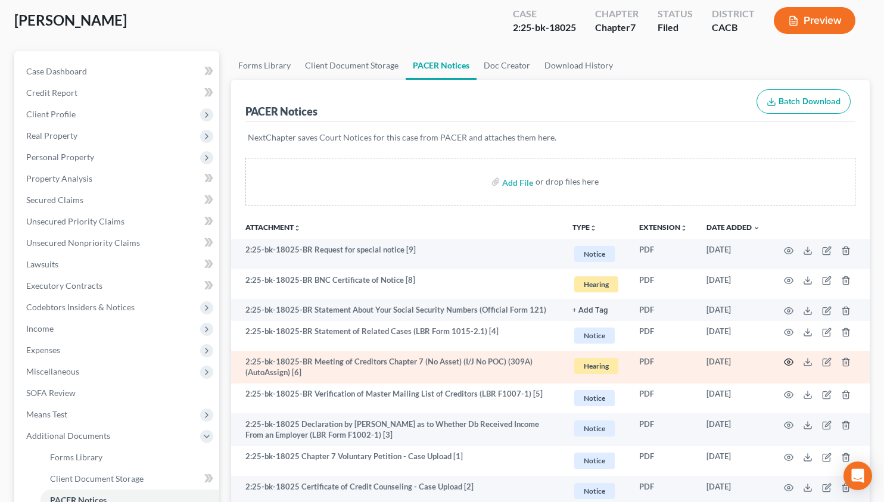
click at [787, 361] on icon "button" at bounding box center [789, 362] width 10 height 10
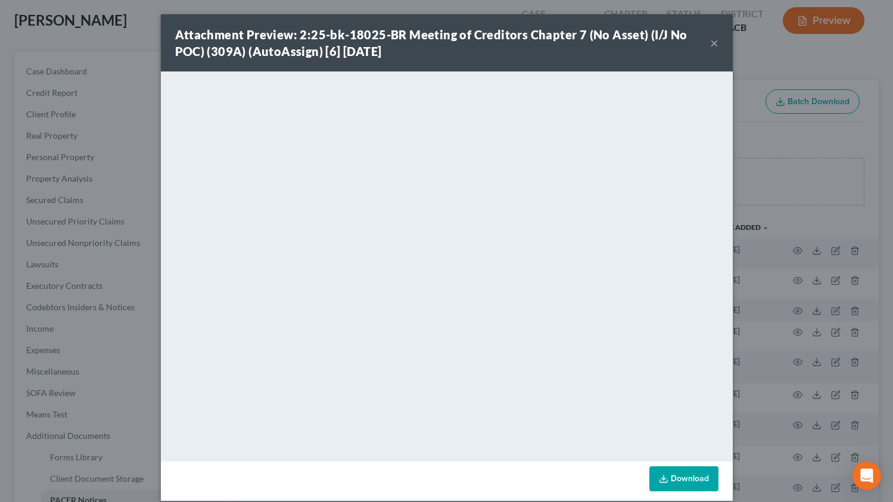
click at [710, 48] on button "×" at bounding box center [714, 43] width 8 height 14
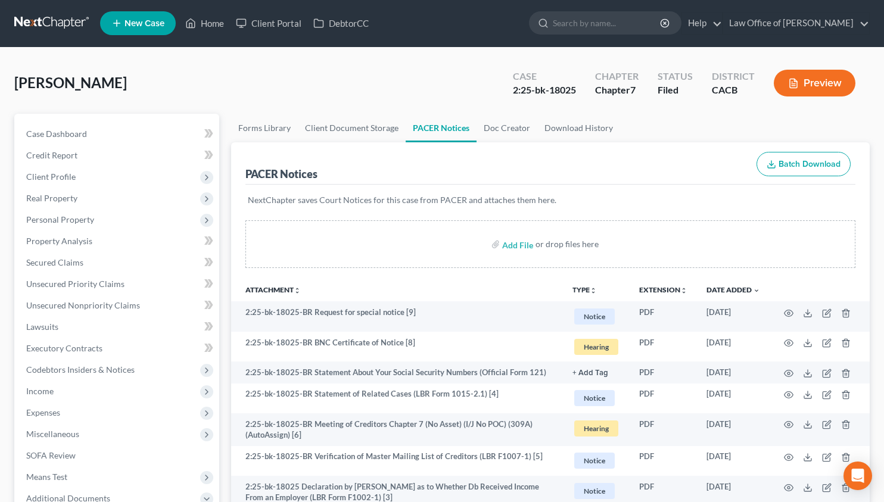
scroll to position [0, 0]
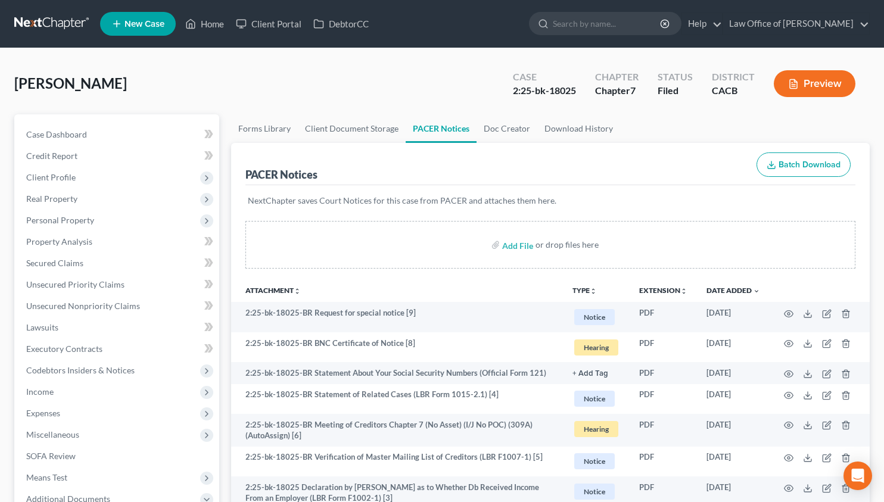
click at [32, 21] on link at bounding box center [52, 23] width 76 height 21
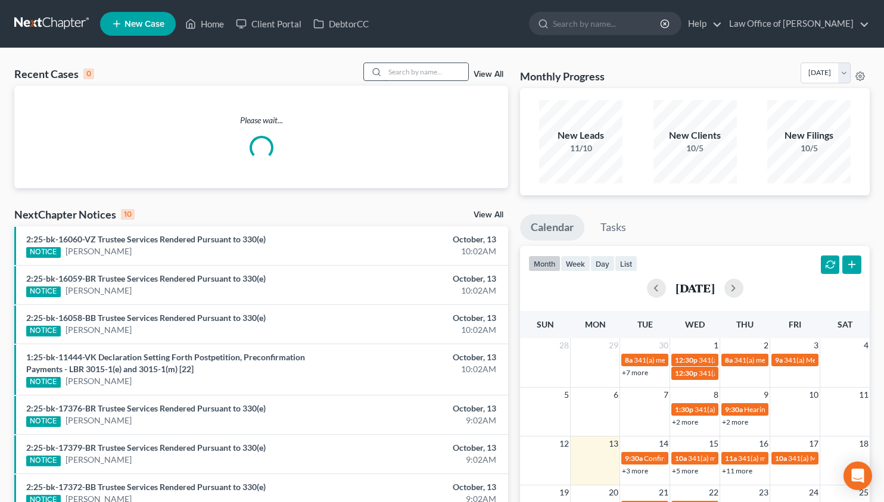
click at [420, 63] on input "search" at bounding box center [426, 71] width 83 height 17
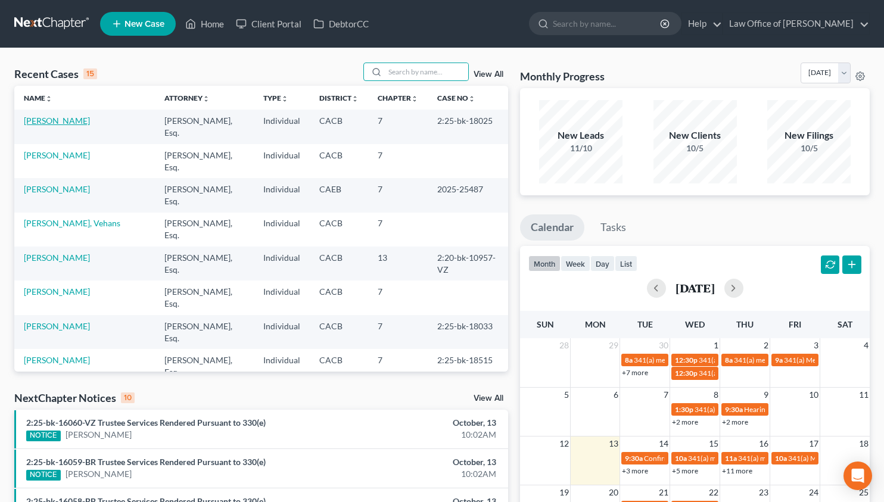
click at [43, 118] on link "[PERSON_NAME]" at bounding box center [57, 121] width 66 height 10
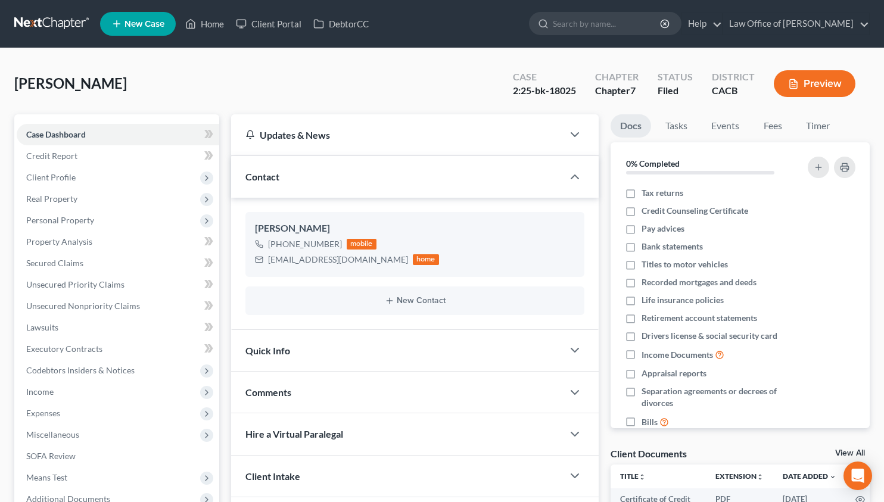
click at [43, 29] on link at bounding box center [52, 23] width 76 height 21
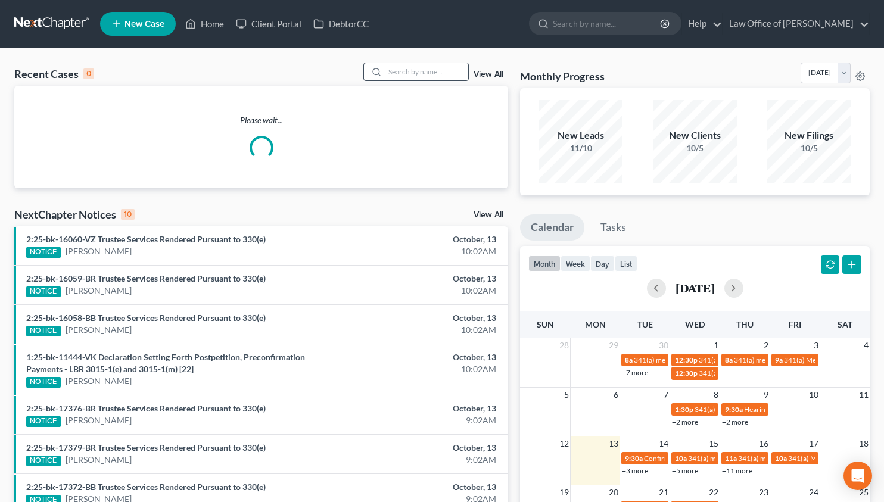
click at [453, 70] on input "search" at bounding box center [426, 71] width 83 height 17
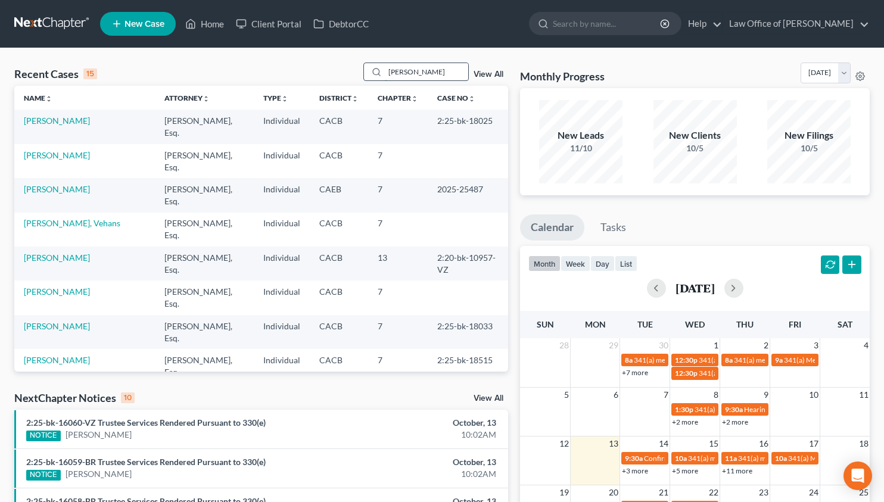
type input "[PERSON_NAME]"
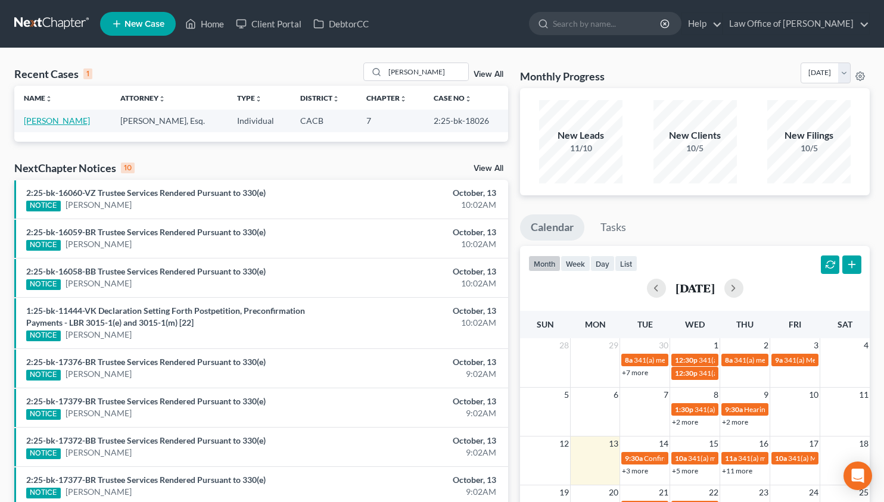
click at [38, 119] on link "Falcone, Richard" at bounding box center [57, 121] width 66 height 10
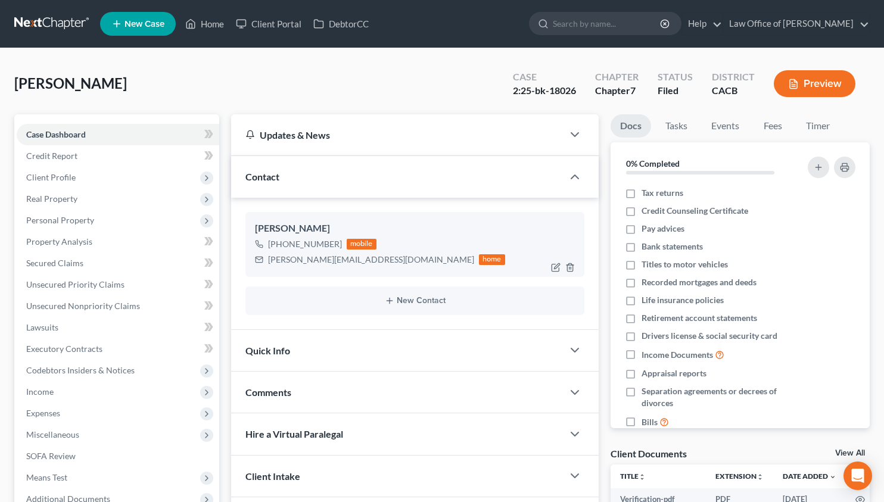
drag, startPoint x: 337, startPoint y: 248, endPoint x: 279, endPoint y: 249, distance: 58.4
click at [279, 249] on div "+1 (818) 720-6743 mobile" at bounding box center [380, 243] width 250 height 15
copy div "(818) 720-6743"
click at [32, 30] on link at bounding box center [52, 23] width 76 height 21
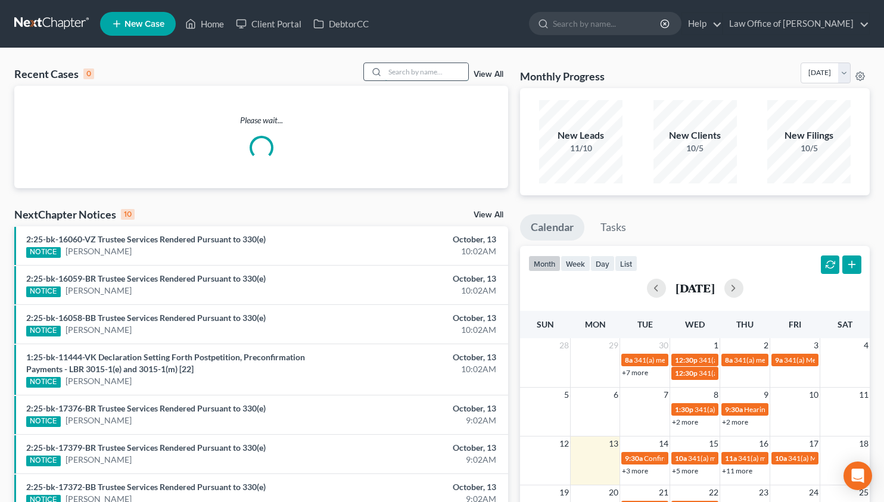
click at [417, 75] on input "search" at bounding box center [426, 71] width 83 height 17
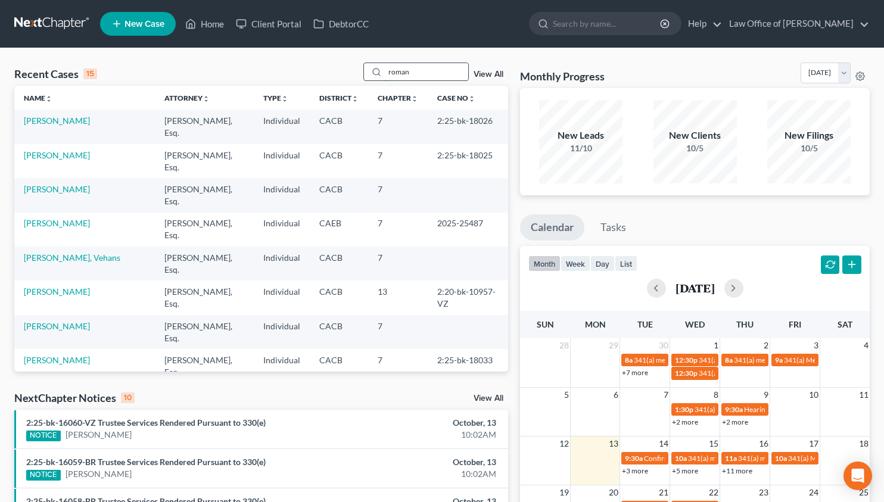
type input "roman"
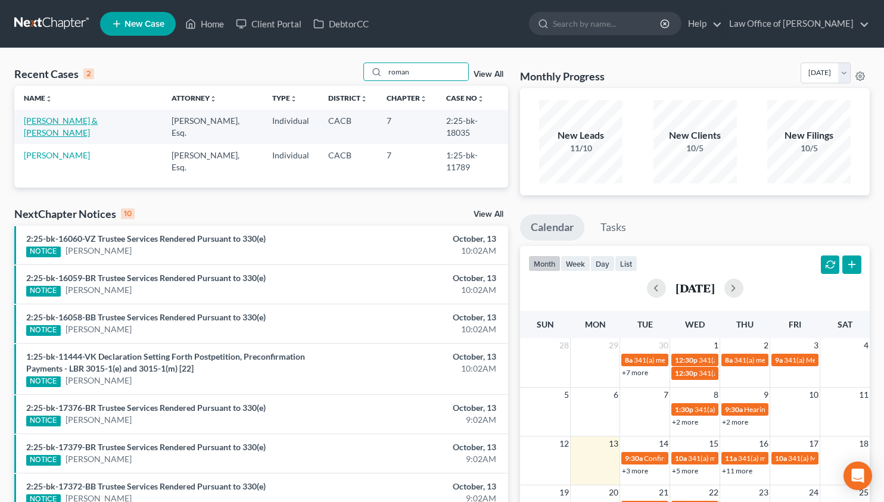
click at [98, 123] on link "[PERSON_NAME] & [PERSON_NAME]" at bounding box center [61, 127] width 74 height 22
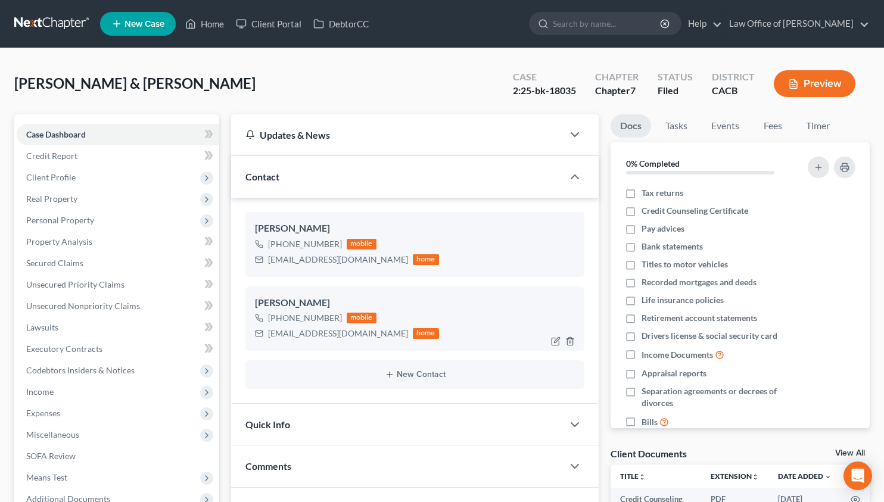
drag, startPoint x: 279, startPoint y: 320, endPoint x: 339, endPoint y: 320, distance: 60.1
click at [339, 320] on div "[PHONE_NUMBER] mobile" at bounding box center [347, 317] width 184 height 15
copy div "[PHONE_NUMBER]"
drag, startPoint x: 336, startPoint y: 245, endPoint x: 280, endPoint y: 240, distance: 56.2
click at [280, 240] on div "+1 (818) 480-8745" at bounding box center [305, 244] width 74 height 12
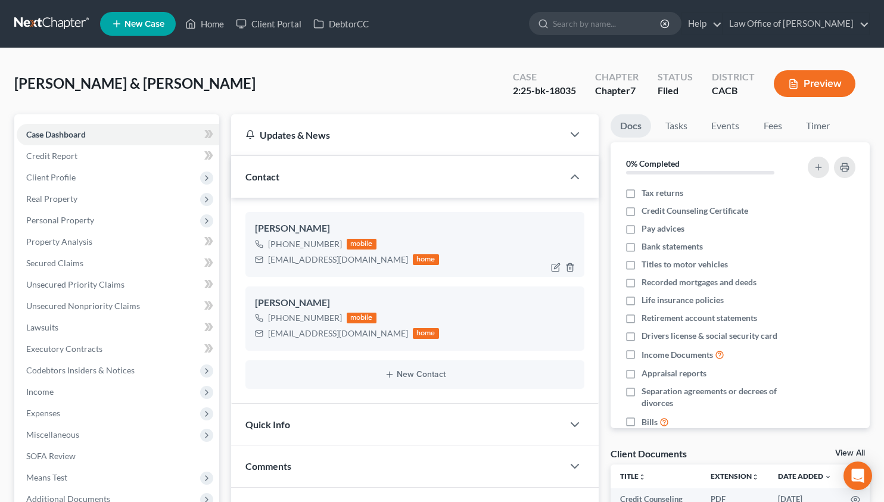
copy div "(818) 480-8745"
